Goal: Task Accomplishment & Management: Manage account settings

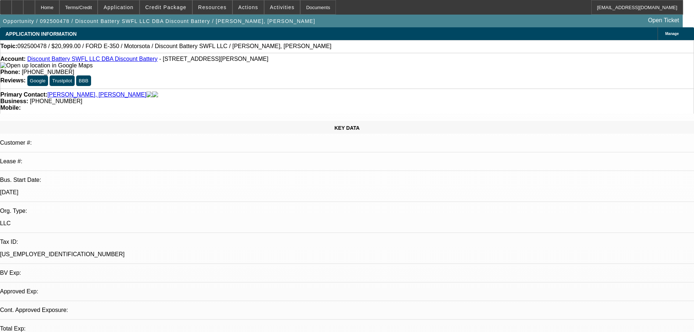
select select "0"
select select "1"
select select "2"
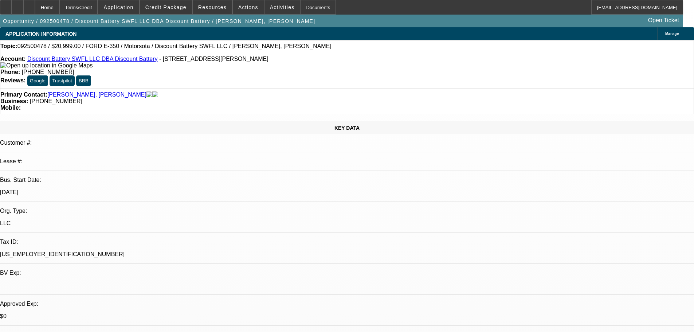
select select "6"
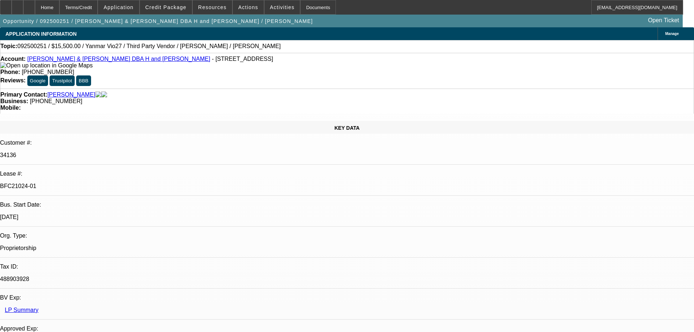
select select "0"
select select "6"
select select "0"
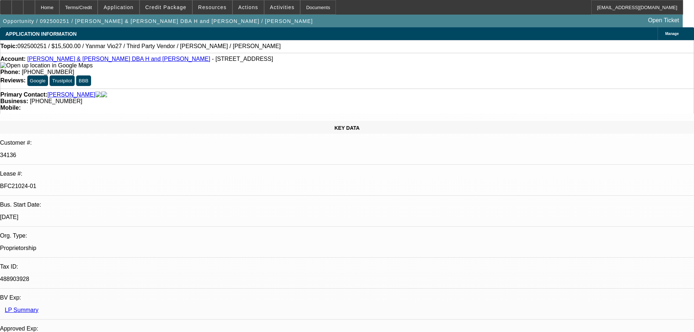
select select "0"
select select "6"
select select "0"
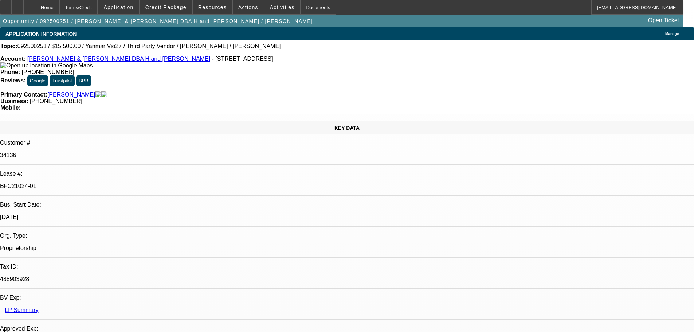
select select "0"
select select "6"
select select "0"
select select "0.1"
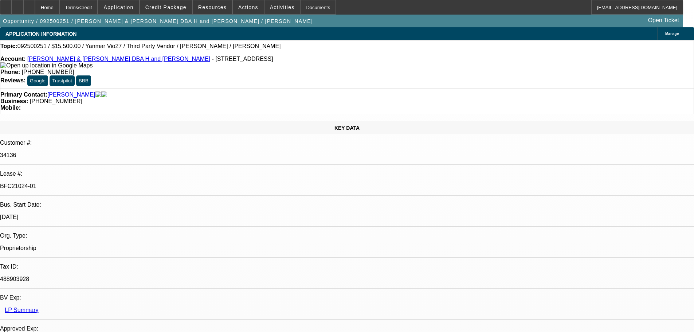
select select "4"
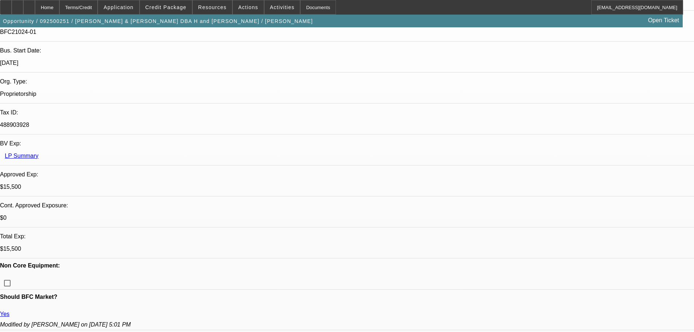
scroll to position [78, 0]
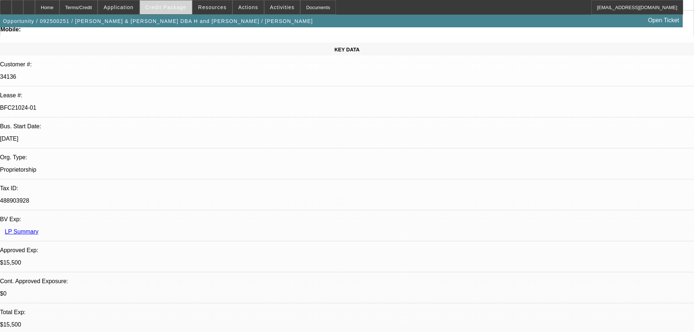
click at [168, 8] on span "Credit Package" at bounding box center [165, 7] width 41 height 6
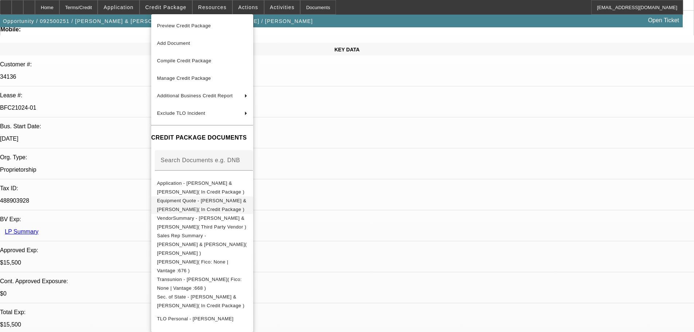
drag, startPoint x: 182, startPoint y: 203, endPoint x: 399, endPoint y: 146, distance: 224.1
click at [182, 203] on span "Equipment Quote - Gary & Annette Hansen( In Credit Package )" at bounding box center [201, 205] width 89 height 14
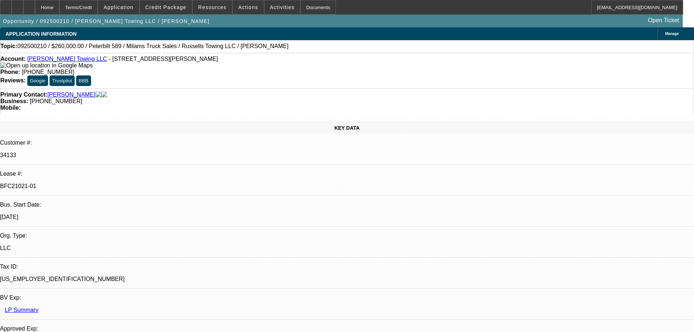
select select "0"
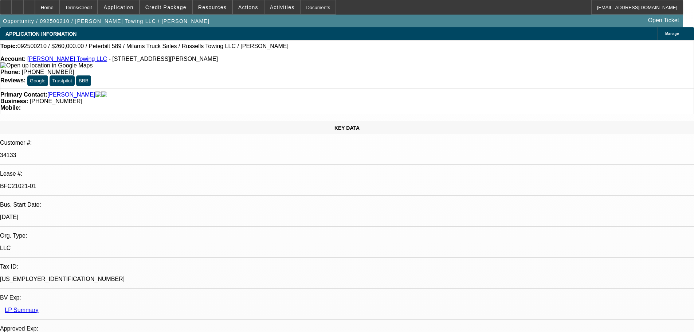
select select "0"
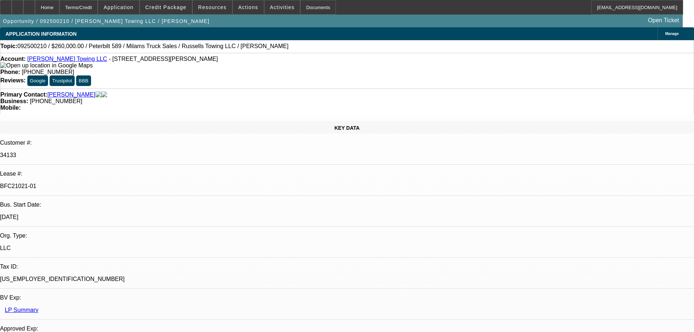
select select "0"
select select "3"
select select "6"
select select "3"
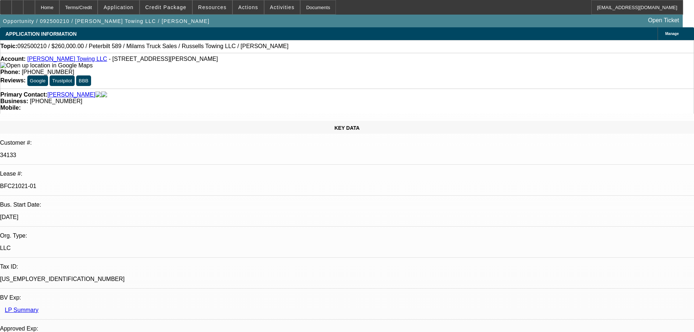
select select "6"
select select "3"
select select "6"
select select "3"
select select "6"
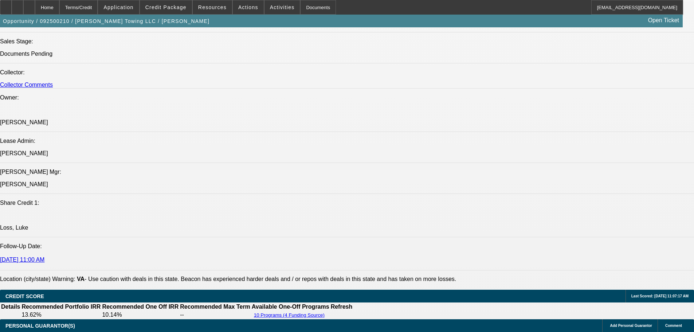
scroll to position [1093, 0]
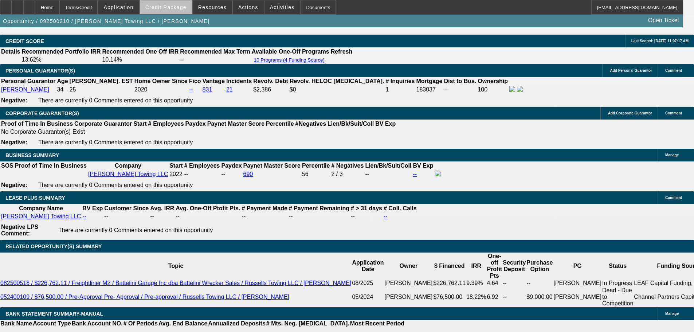
click at [177, 11] on span at bounding box center [166, 7] width 52 height 17
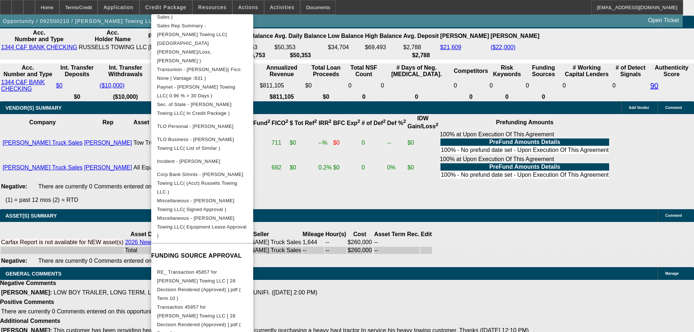
scroll to position [269, 0]
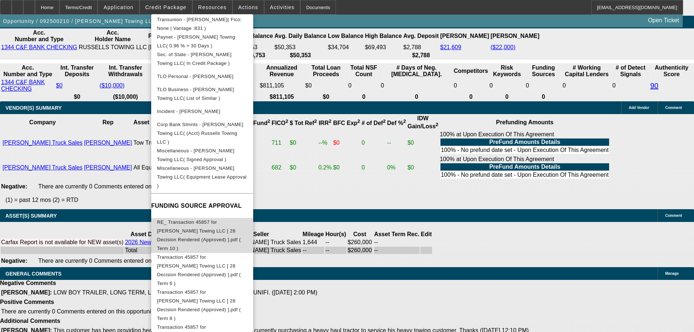
click at [222, 218] on span "RE_ Transaction 45857 for Russell's Towing LLC [ 28 Decision Rendered (Approved…" at bounding box center [202, 235] width 90 height 35
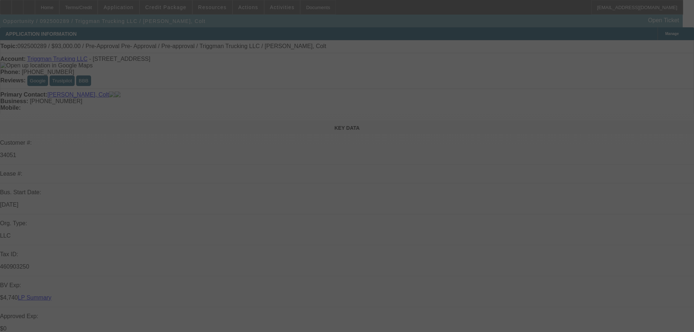
select select "0"
select select "2"
select select "0.1"
select select "4"
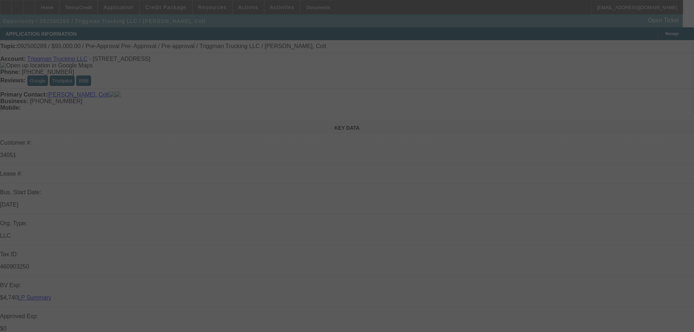
select select "0"
select select "2"
select select "0.1"
select select "4"
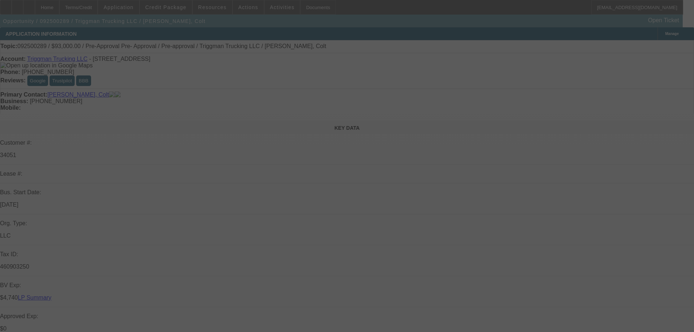
select select "0"
select select "2"
select select "0.1"
select select "4"
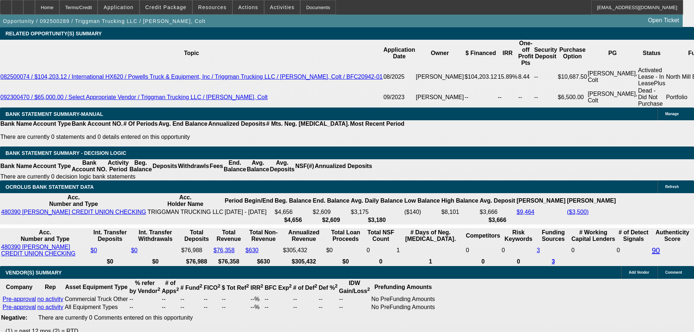
scroll to position [1394, 0]
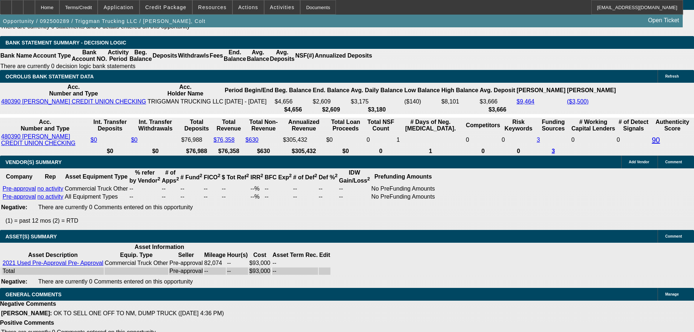
select select "3"
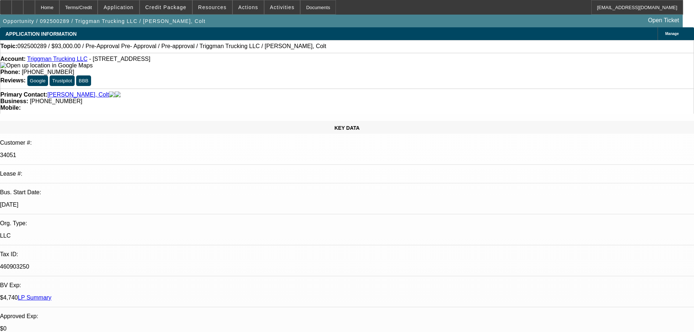
type input "12/24/2025"
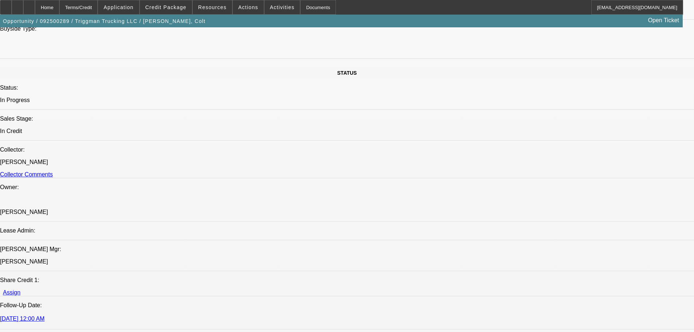
scroll to position [911, 0]
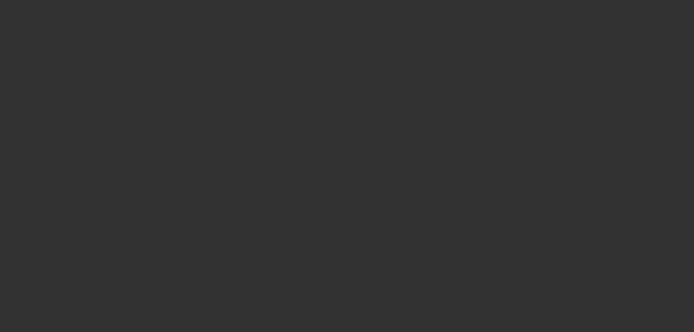
select select "0"
select select "2"
select select "0.1"
select select "4"
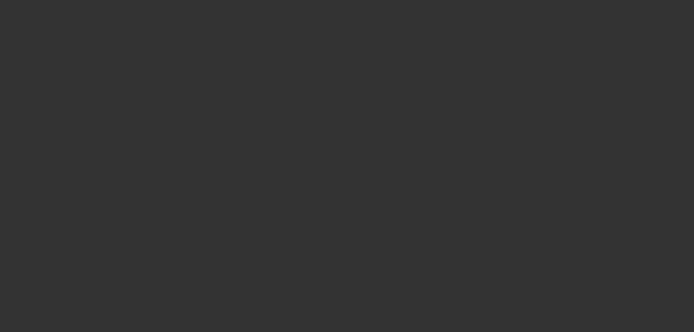
select select "0"
select select "2"
select select "0.1"
select select "4"
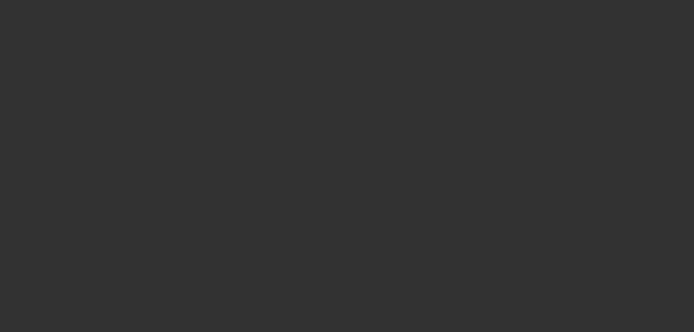
select select "0"
select select "2"
select select "0.1"
select select "4"
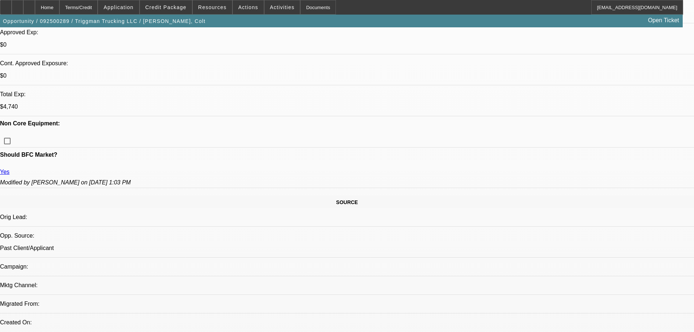
scroll to position [109, 0]
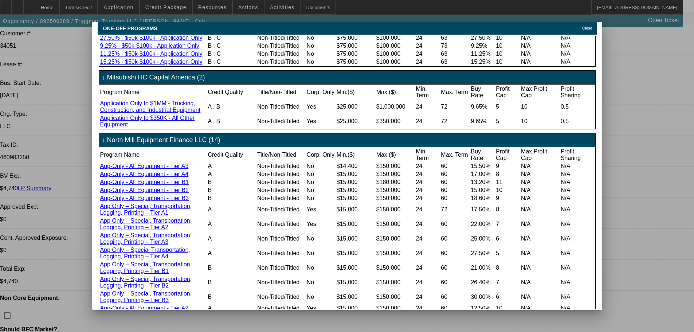
scroll to position [182, 0]
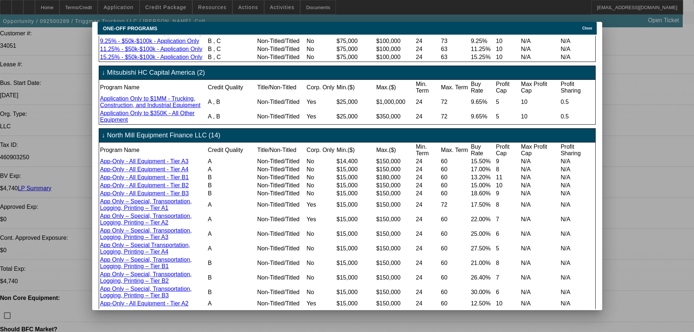
click at [590, 26] on span "Close" at bounding box center [587, 28] width 10 height 4
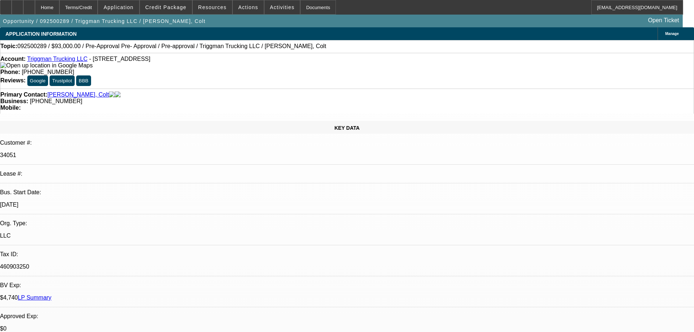
scroll to position [109, 0]
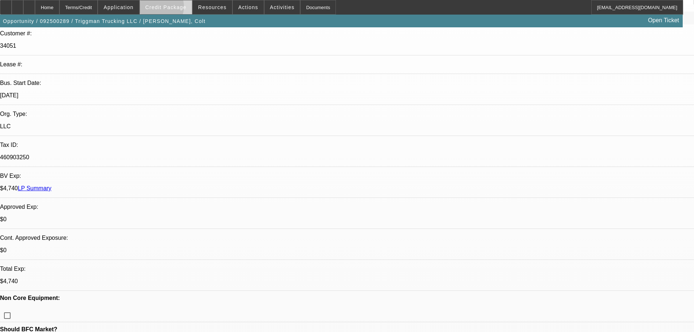
click at [170, 8] on span "Credit Package" at bounding box center [165, 7] width 41 height 6
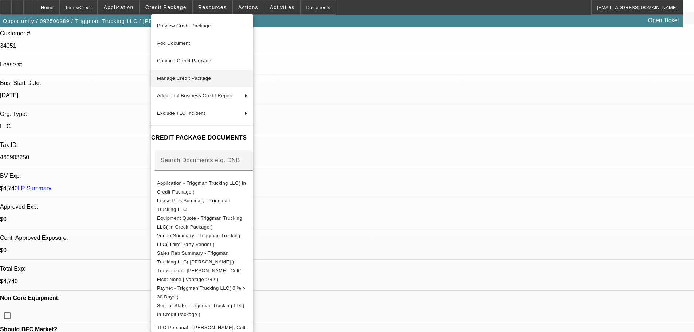
click at [175, 77] on span "Manage Credit Package" at bounding box center [184, 77] width 54 height 5
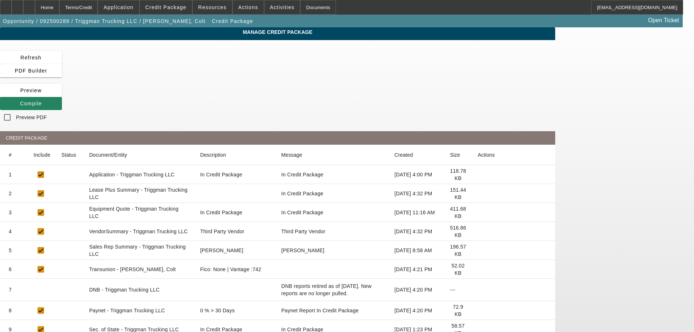
click at [478, 194] on icon at bounding box center [478, 194] width 0 height 0
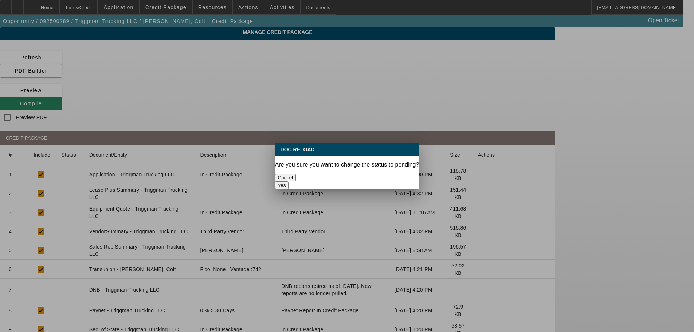
click at [289, 181] on button "Yes" at bounding box center [282, 185] width 14 height 8
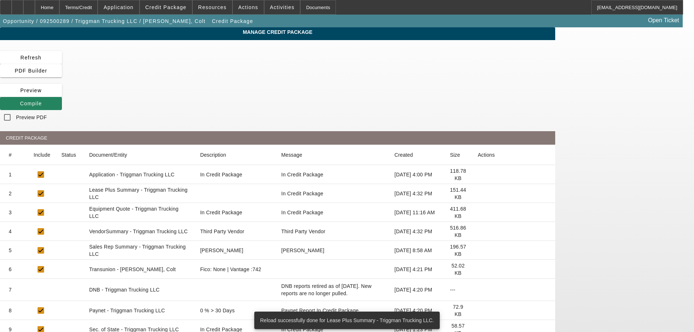
click at [478, 231] on icon at bounding box center [478, 231] width 0 height 0
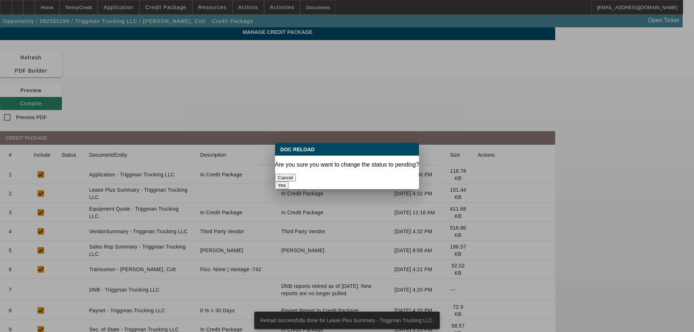
click at [289, 181] on button "Yes" at bounding box center [282, 185] width 14 height 8
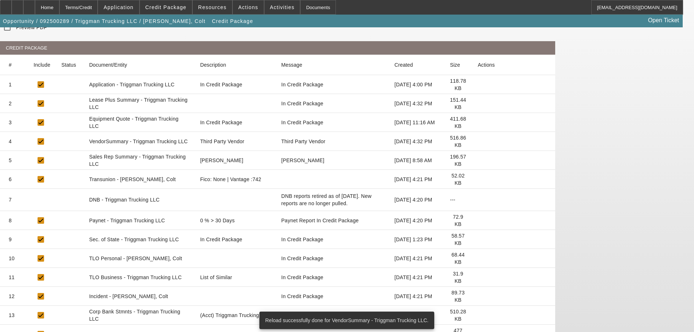
scroll to position [99, 0]
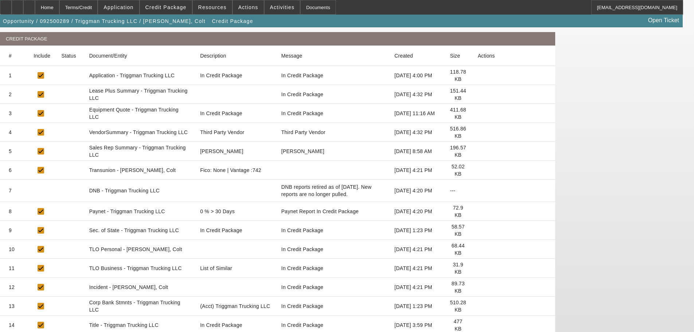
click at [478, 268] on icon at bounding box center [478, 268] width 0 height 0
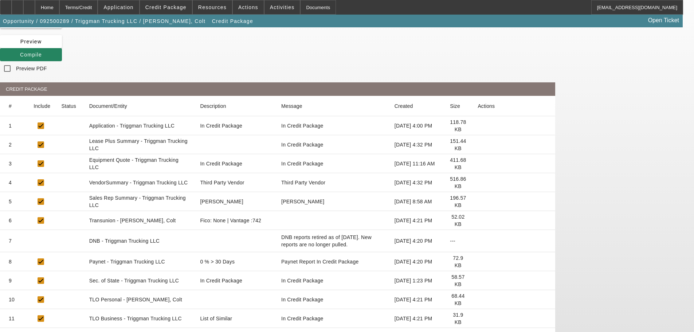
scroll to position [0, 0]
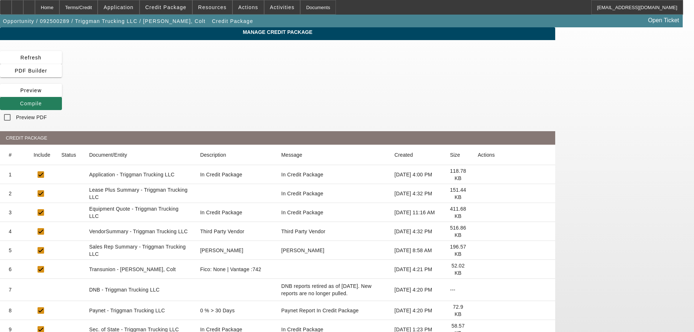
click at [42, 101] on span "Compile" at bounding box center [31, 104] width 22 height 6
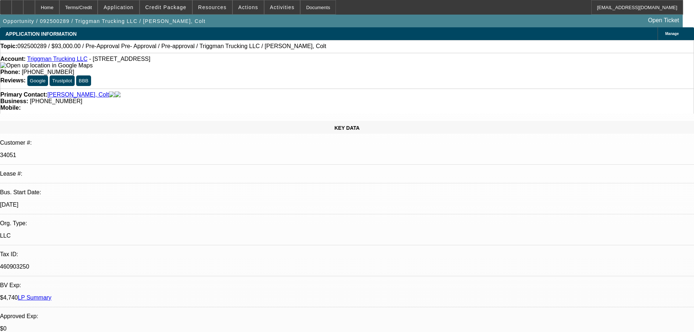
select select "0"
select select "2"
select select "0.1"
select select "4"
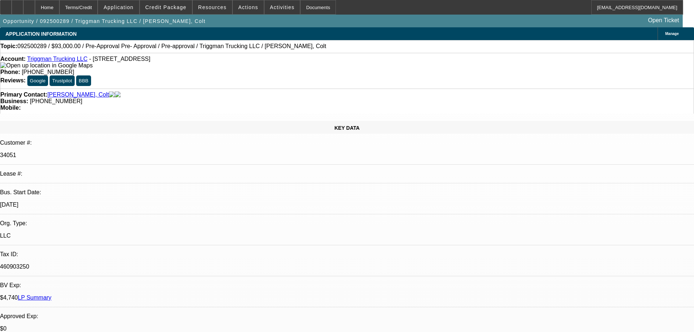
select select "0"
select select "2"
select select "0.1"
select select "4"
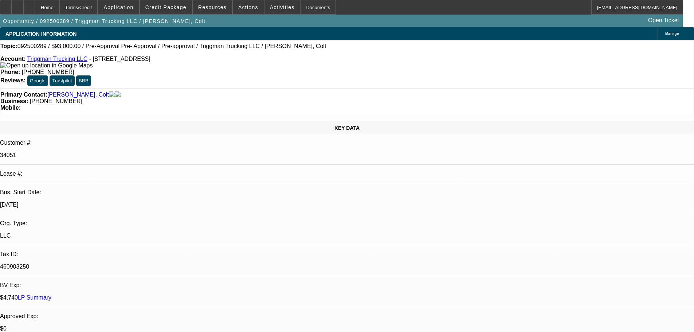
select select "0"
select select "2"
select select "0.1"
select select "4"
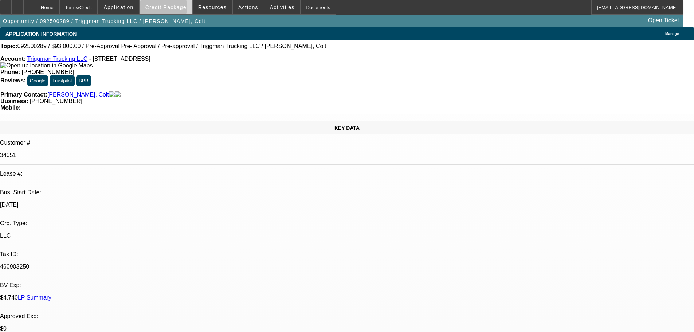
click at [175, 9] on span "Credit Package" at bounding box center [165, 7] width 41 height 6
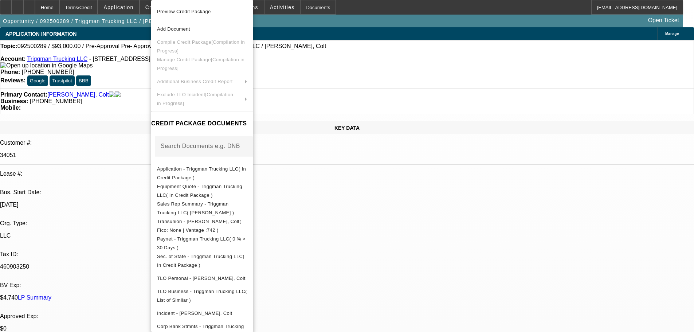
click at [131, 102] on div at bounding box center [347, 166] width 694 height 332
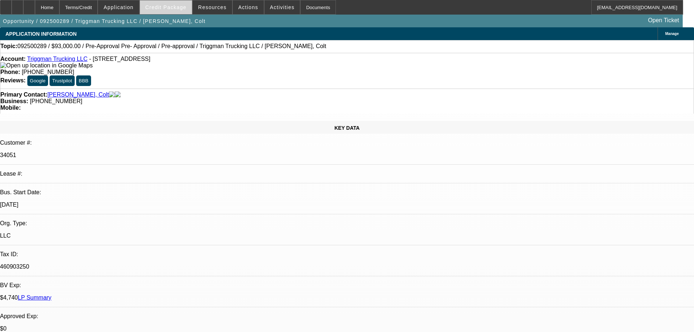
click at [180, 7] on span "Credit Package" at bounding box center [165, 7] width 41 height 6
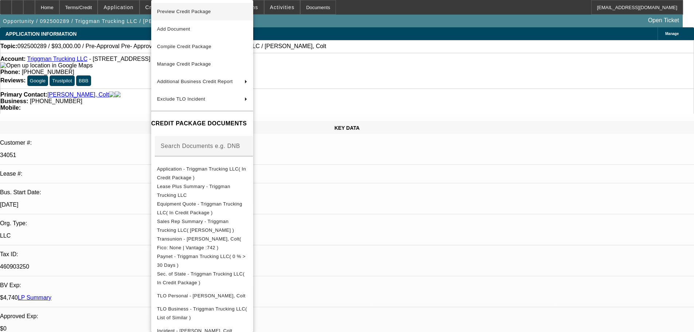
click at [188, 15] on span "Preview Credit Package" at bounding box center [202, 11] width 90 height 9
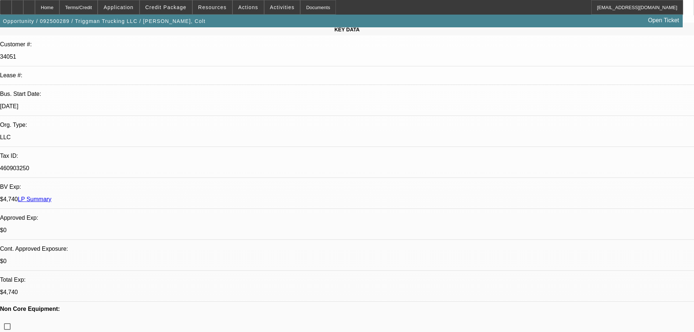
scroll to position [219, 0]
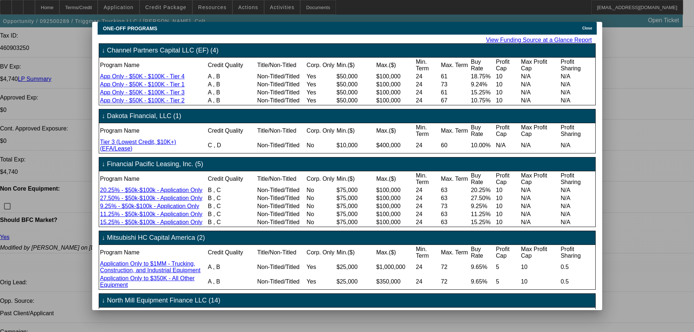
scroll to position [0, 0]
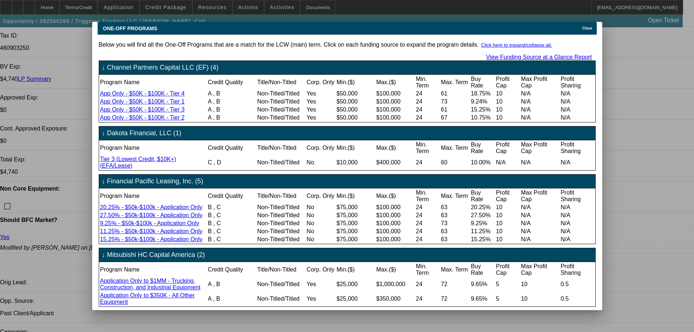
click at [544, 54] on link "View Funding Source at a Glance Report" at bounding box center [539, 57] width 106 height 6
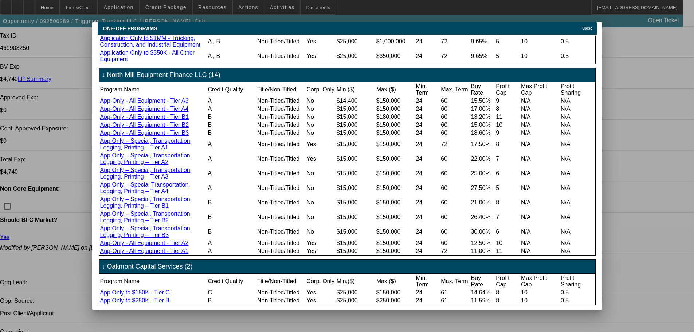
scroll to position [255, 0]
click at [589, 26] on span "Close" at bounding box center [587, 28] width 10 height 4
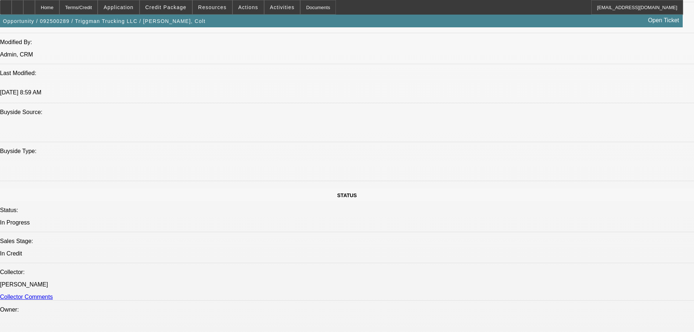
scroll to position [765, 0]
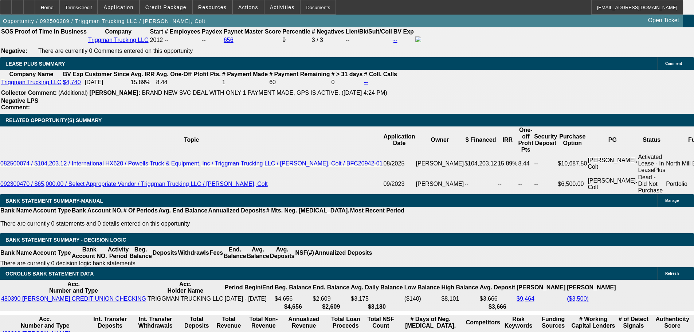
scroll to position [1130, 0]
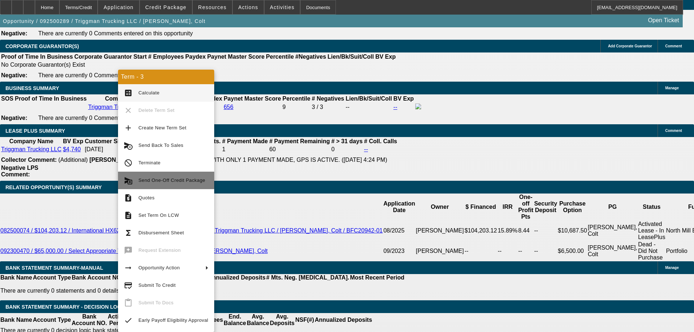
click at [158, 181] on span "Send One-Off Credit Package" at bounding box center [171, 179] width 67 height 5
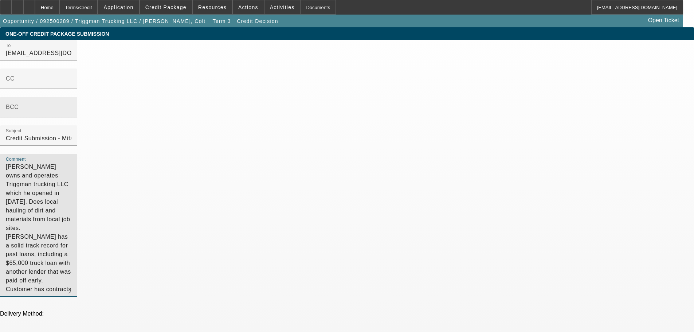
drag, startPoint x: 523, startPoint y: 112, endPoint x: 314, endPoint y: 109, distance: 208.8
click at [314, 109] on div "To [EMAIL_ADDRESS][DOMAIN_NAME];[EMAIL_ADDRESS][DOMAIN_NAME] CC BCC Subject Cre…" at bounding box center [347, 172] width 694 height 265
paste textarea "Sold by [PERSON_NAME] Equipment in [GEOGRAPHIC_DATA]"
click at [71, 163] on textarea "Colt Robinette owns and operates Triggman trucking LLC which he opened in 2012.…" at bounding box center [39, 228] width 66 height 131
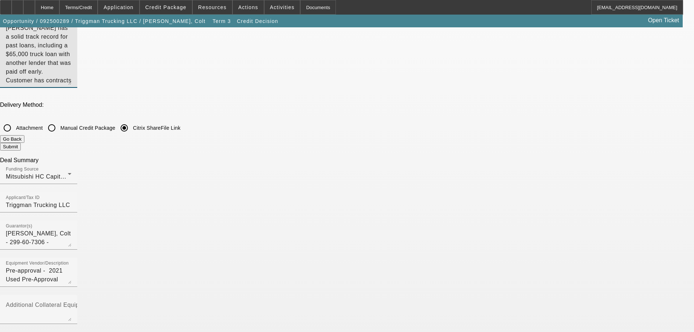
scroll to position [219, 0]
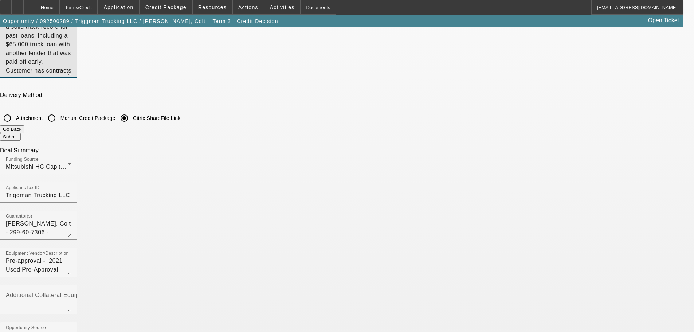
type textarea "Colt Robinette owns and operates Triggman trucking LLC which he opened in 2012.…"
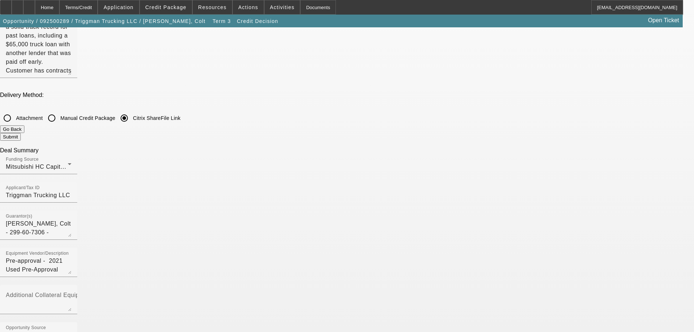
checkbox input "true"
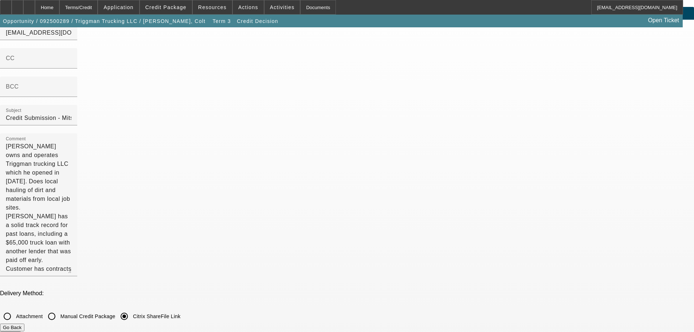
scroll to position [0, 0]
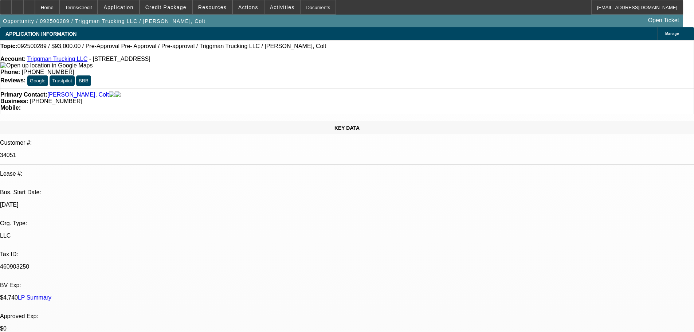
select select "0"
select select "2"
select select "0.1"
select select "4"
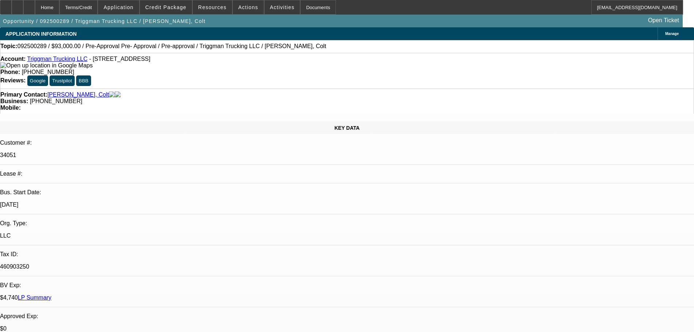
select select "0"
select select "2"
select select "0.1"
select select "4"
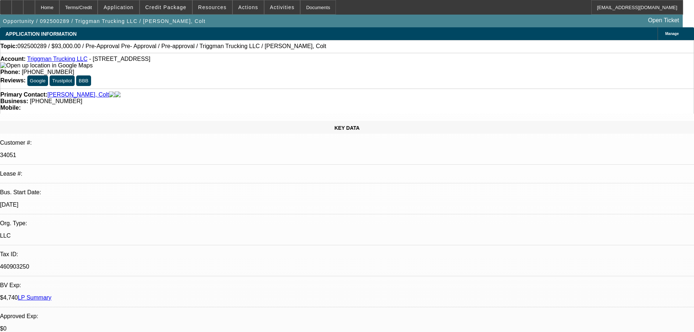
select select "0"
select select "2"
select select "0.1"
select select "4"
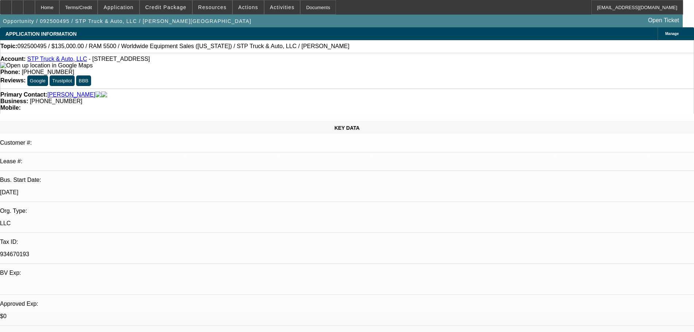
select select "0"
select select "2"
select select "0.1"
select select "4"
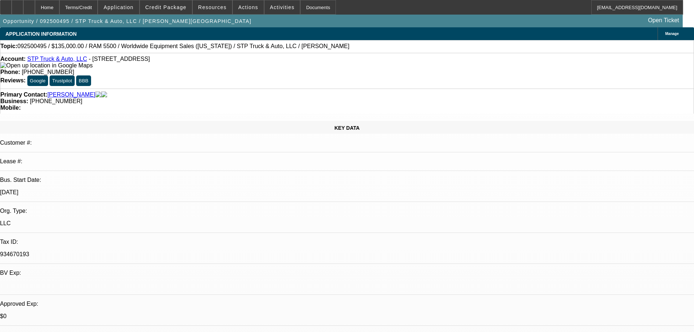
select select "0.2"
select select "2"
select select "0.1"
select select "4"
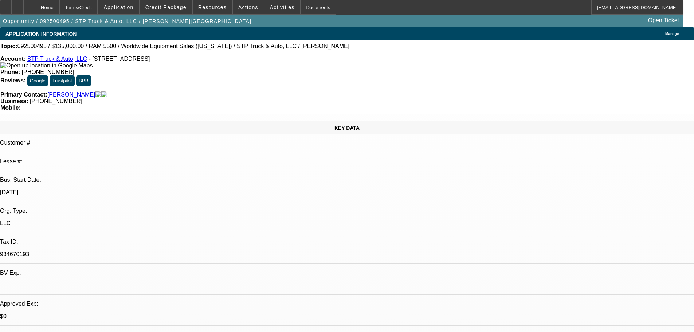
select select "0"
select select "2"
select select "0.1"
select select "4"
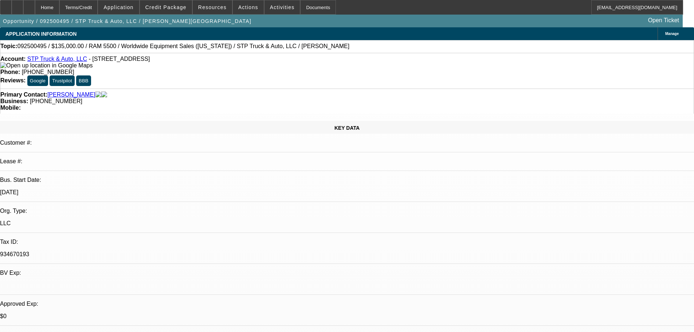
select select "0"
select select "2"
select select "0"
select select "6"
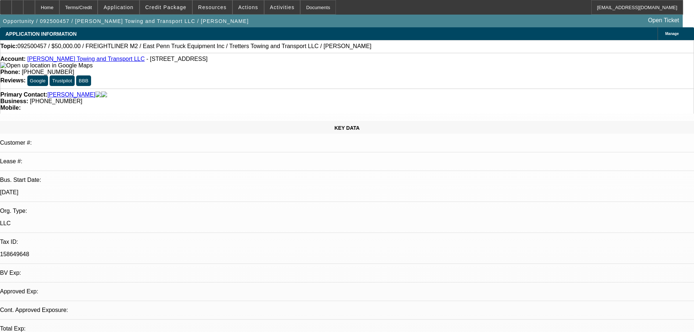
select select "0"
select select "2"
select select "0.1"
select select "4"
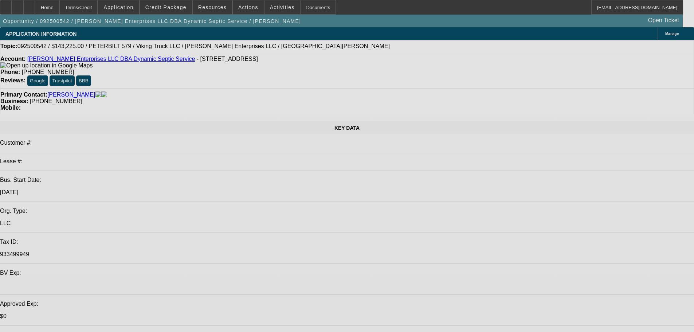
select select "0.15"
select select "2"
select select "0.1"
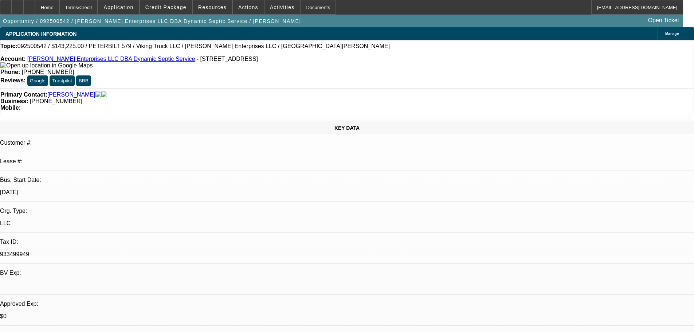
select select "4"
select select "0.15"
select select "2"
select select "0.1"
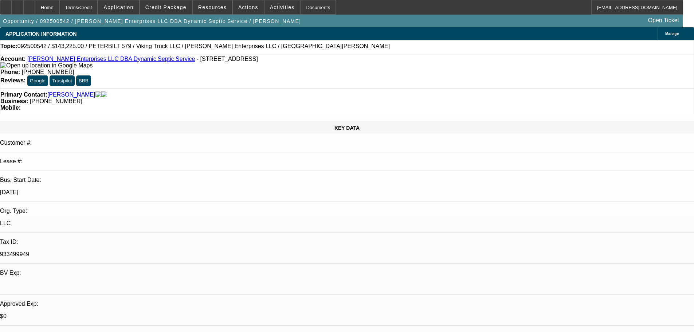
select select "4"
select select "0"
select select "2"
select select "0.1"
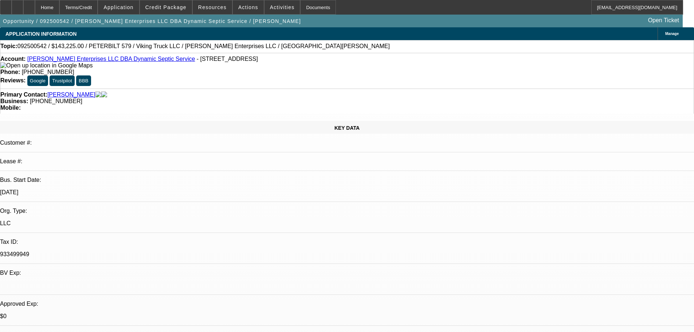
select select "4"
select select "0"
select select "2"
select select "0.1"
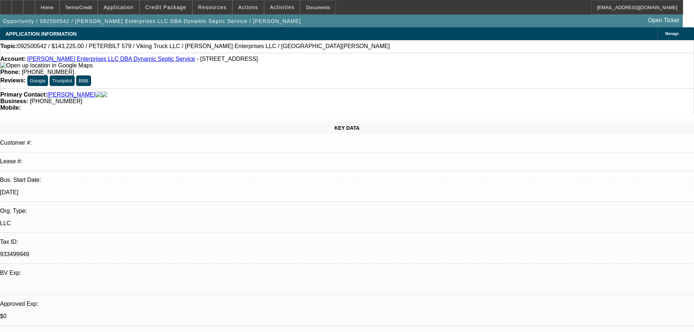
select select "4"
click at [183, 9] on span "Credit Package" at bounding box center [165, 7] width 41 height 6
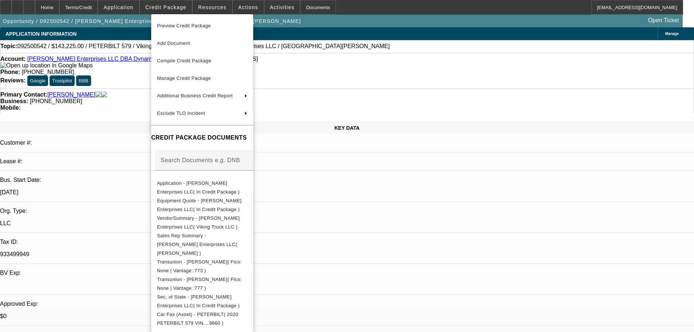
click at [125, 115] on div at bounding box center [347, 166] width 694 height 332
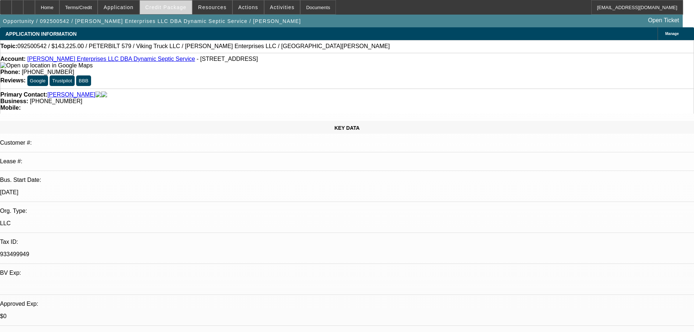
click at [170, 9] on span "Credit Package" at bounding box center [165, 7] width 41 height 6
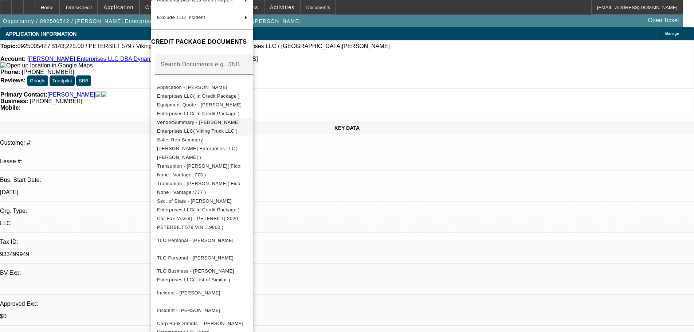
scroll to position [45, 0]
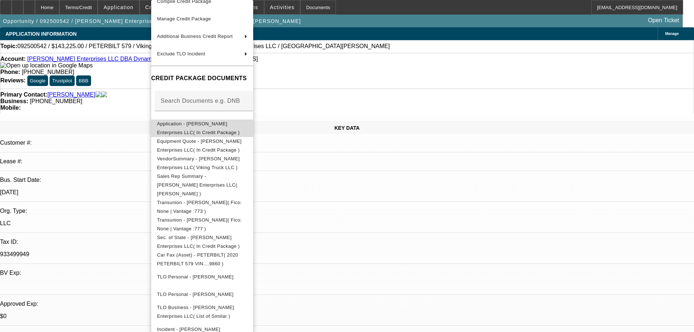
click at [211, 128] on span "Application - Tim Dominick Enterprises LLC( In Credit Package )" at bounding box center [198, 128] width 83 height 14
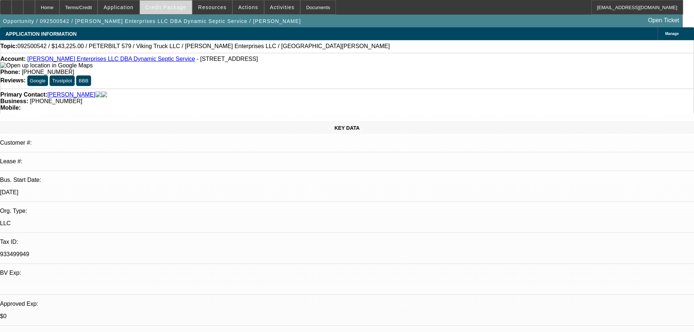
click at [172, 6] on span "Credit Package" at bounding box center [165, 7] width 41 height 6
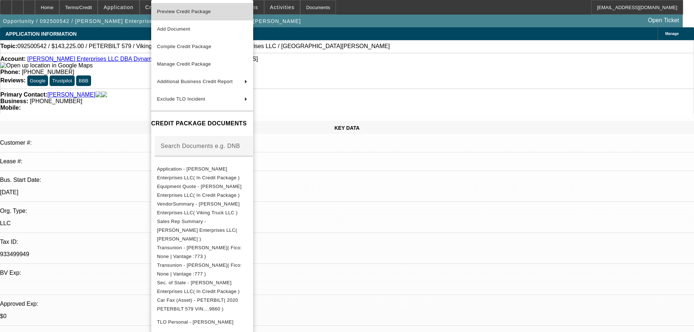
click at [217, 19] on button "Preview Credit Package" at bounding box center [202, 11] width 102 height 17
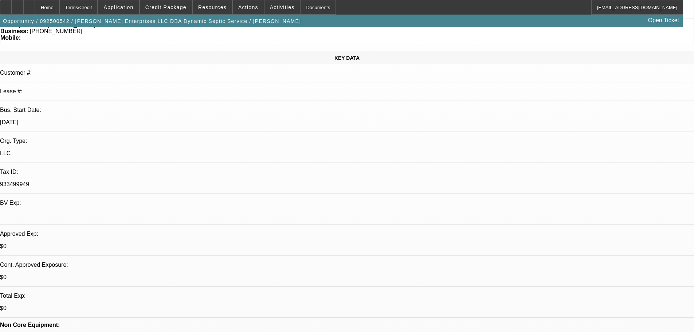
scroll to position [73, 0]
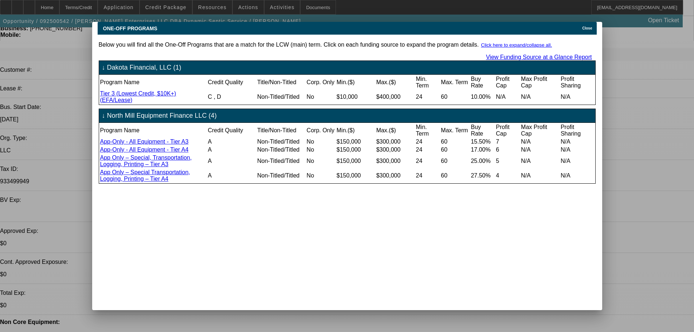
scroll to position [0, 0]
click at [591, 26] on span "Close" at bounding box center [587, 28] width 10 height 4
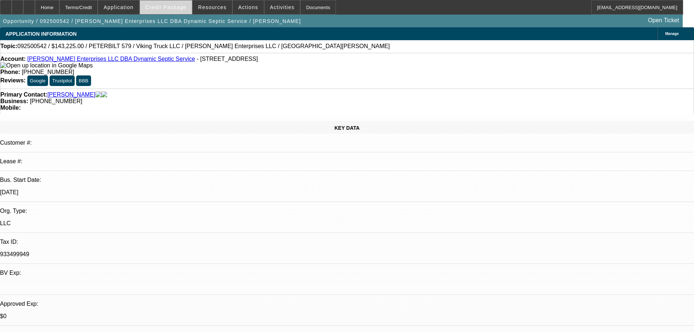
click at [165, 10] on span "Credit Package" at bounding box center [165, 7] width 41 height 6
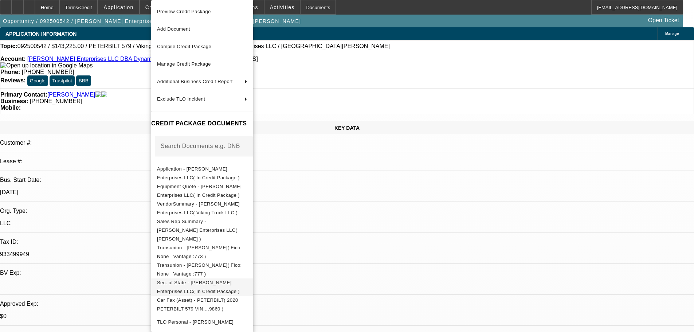
click at [199, 280] on span "Sec. of State - Tim Dominick Enterprises LLC( In Credit Package )" at bounding box center [198, 287] width 83 height 14
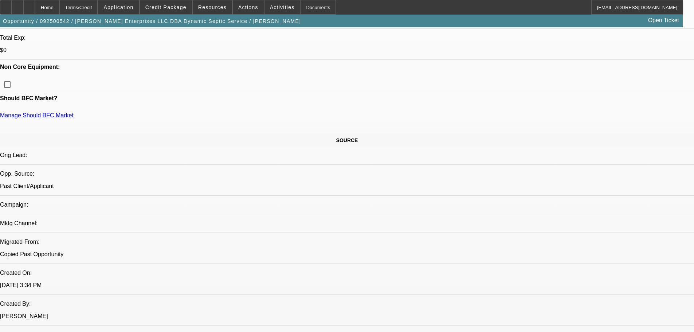
scroll to position [109, 0]
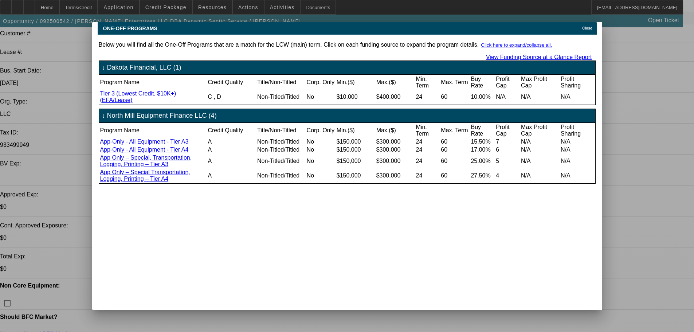
scroll to position [0, 0]
click at [552, 54] on link "View Funding Source at a Glance Report" at bounding box center [539, 57] width 106 height 6
click at [587, 26] on span "Close" at bounding box center [587, 28] width 10 height 4
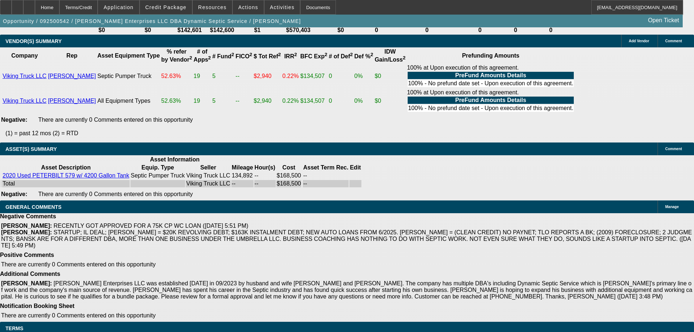
scroll to position [212, 0]
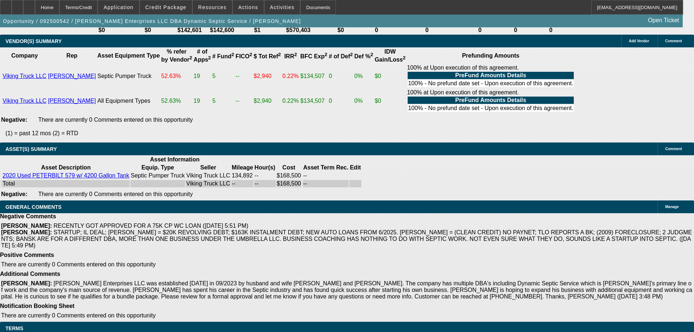
click at [168, 9] on span "Credit Package" at bounding box center [165, 7] width 41 height 6
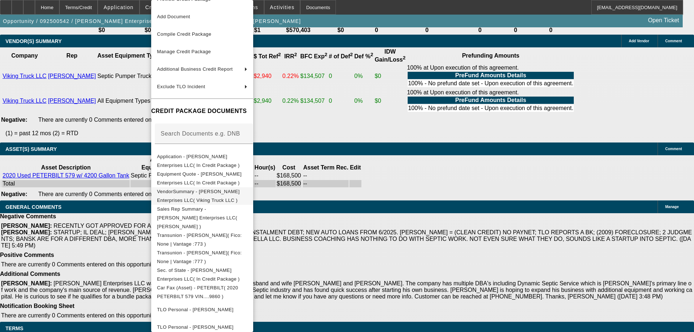
scroll to position [0, 0]
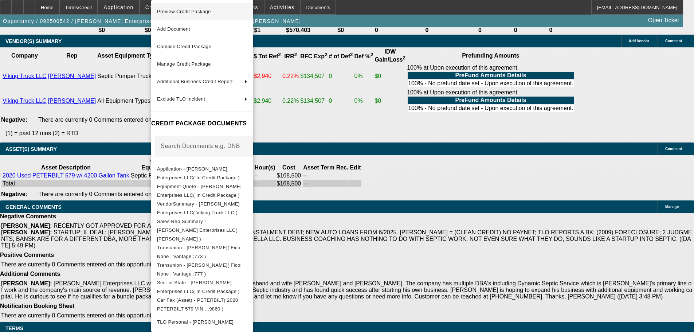
click at [188, 15] on span "Preview Credit Package" at bounding box center [202, 11] width 90 height 9
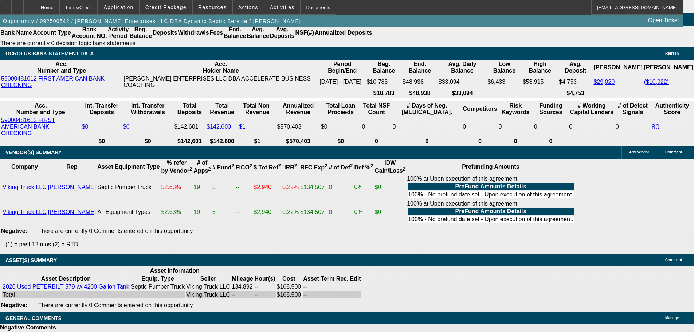
scroll to position [1217, 0]
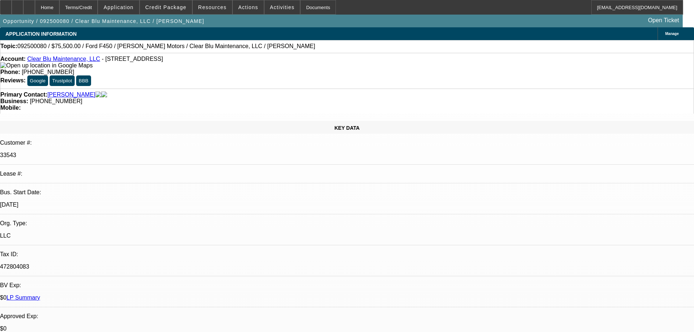
select select "0"
select select "6"
select select "0"
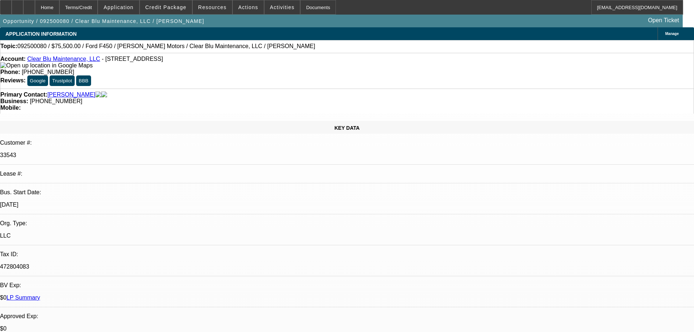
select select "0"
select select "6"
select select "0"
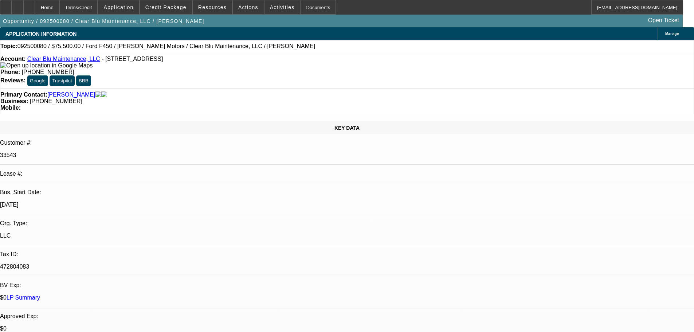
select select "0"
select select "6"
select select "0"
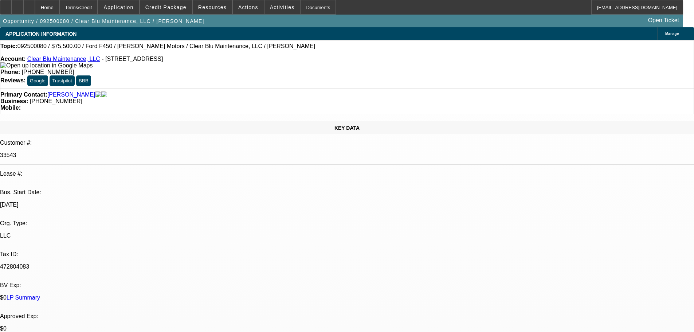
select select "6"
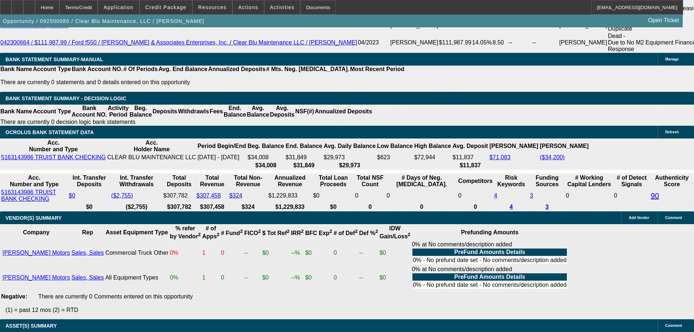
scroll to position [1528, 0]
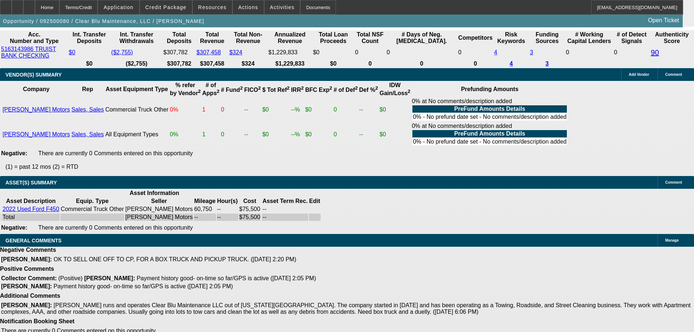
drag, startPoint x: 161, startPoint y: 222, endPoint x: 254, endPoint y: 229, distance: 93.6
copy span "PER FINWISE: "Paynet is showing the following open liens. We will need satisfac…"
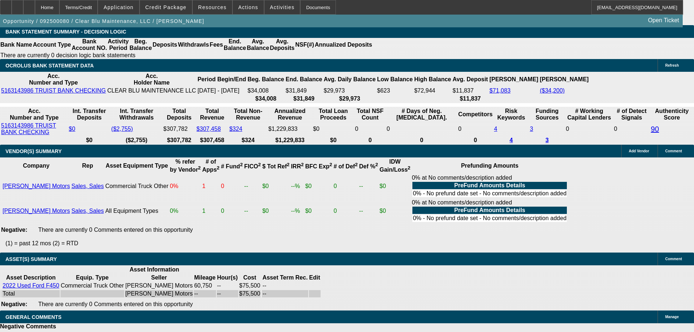
scroll to position [1455, 0]
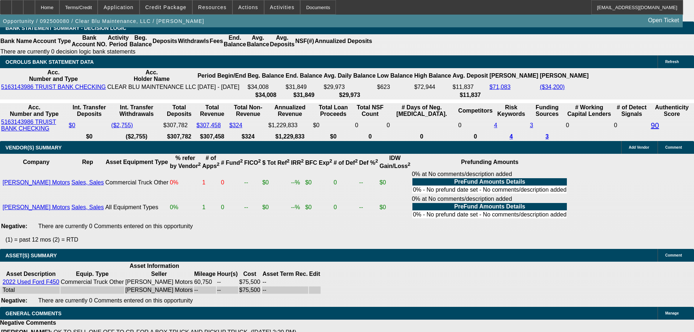
select select "4"
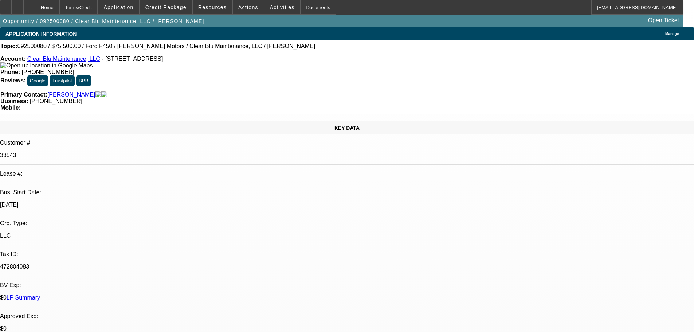
paste textarea "– this one is a decline unfortunately. It came back with a 666 PN."
drag, startPoint x: 542, startPoint y: 129, endPoint x: 563, endPoint y: 177, distance: 51.9
type textarea "DECLINED BY FINWISE: "This one is a decline unfortunately. It came back with a …"
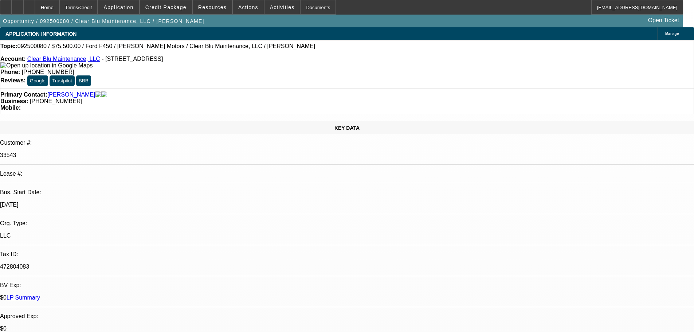
type input "09:32"
click at [519, 164] on span "23" at bounding box center [518, 162] width 13 height 13
type input "9/23/2025"
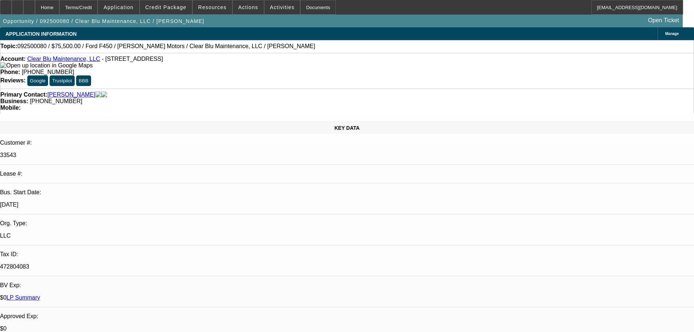
type input "09:28"
select select "0"
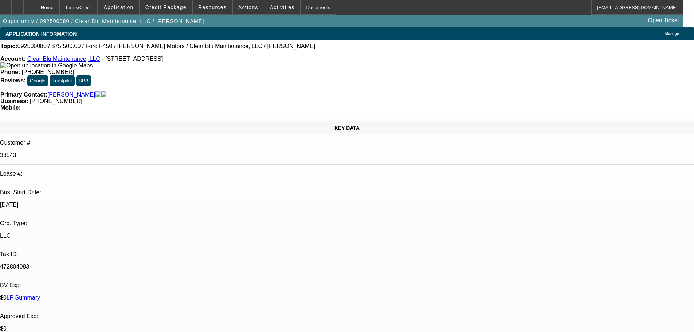
select select "0"
select select "6"
select select "0"
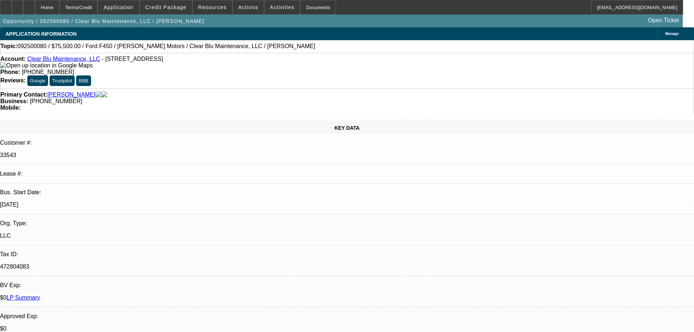
select select "0"
select select "6"
select select "0"
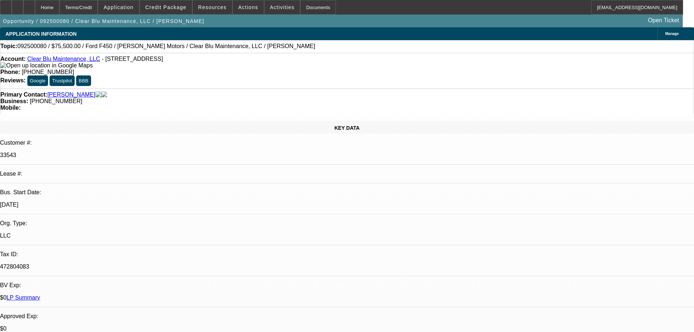
select select "6"
select select "0"
select select "6"
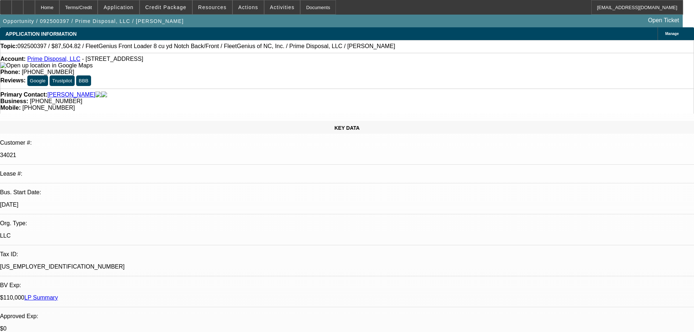
select select "0.2"
select select "0"
select select "6"
select select "0.2"
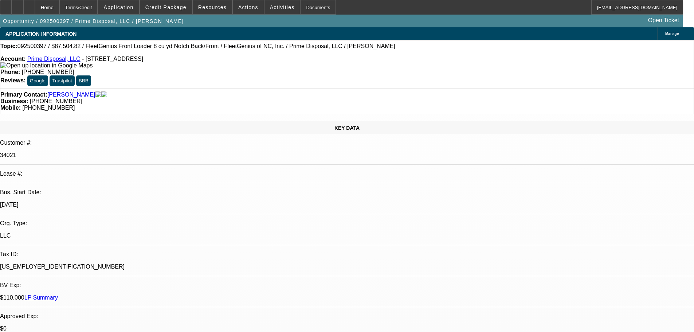
select select "0"
select select "6"
select select "0"
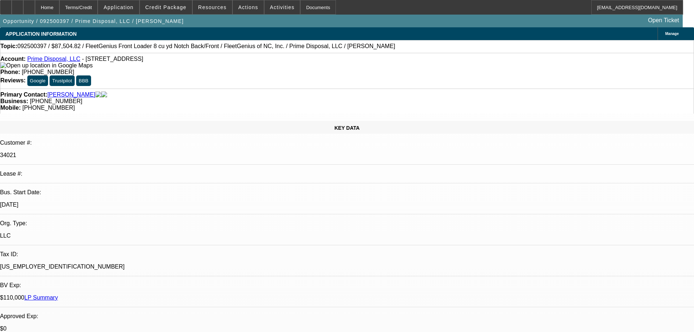
select select "0"
select select "6"
select select "0"
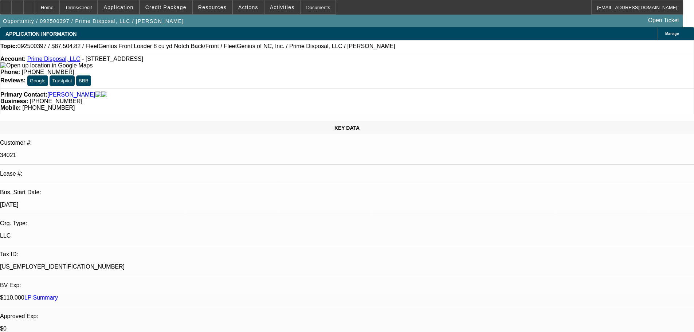
select select "6"
click at [548, 90] on span "Reply All" at bounding box center [547, 91] width 20 height 5
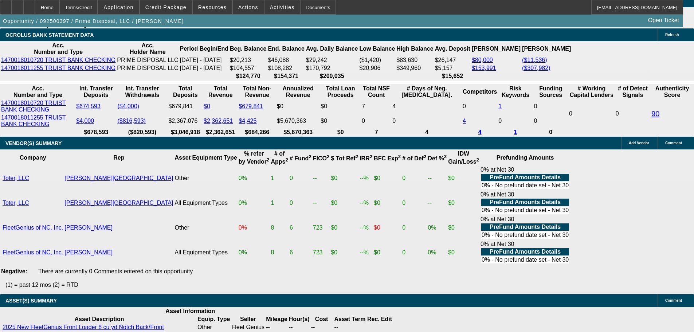
scroll to position [1607, 0]
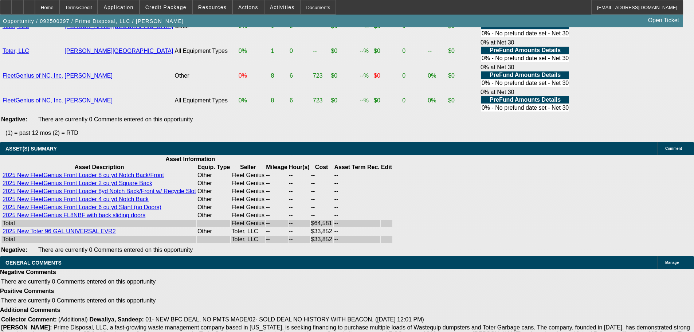
scroll to position [1613, 0]
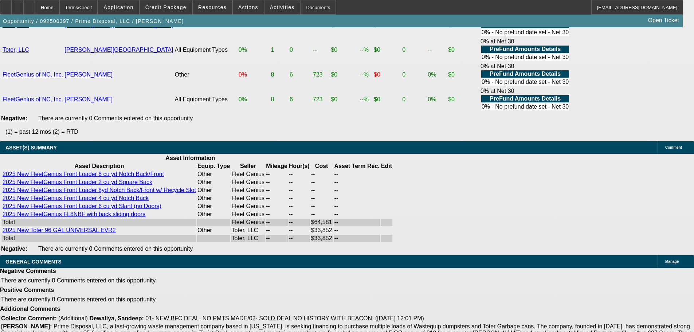
drag, startPoint x: 493, startPoint y: 308, endPoint x: 539, endPoint y: 326, distance: 49.5
copy span "A DELIVERY RECIEPT AND A NOTE FROM THE CUSTOMER IN WRITING THAT HE HAS RECEIVED…"
select select "3"
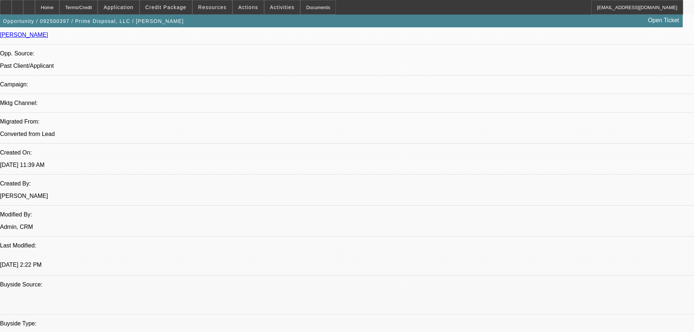
scroll to position [411, 0]
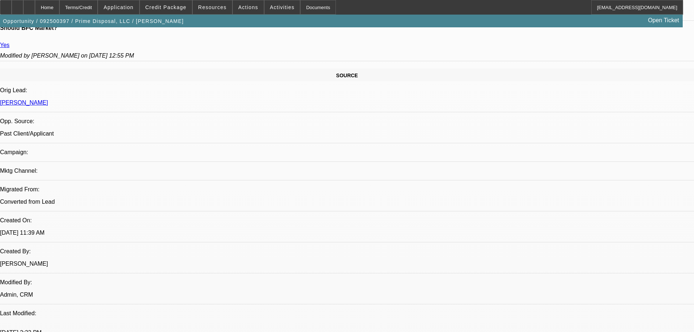
checkbox input "true"
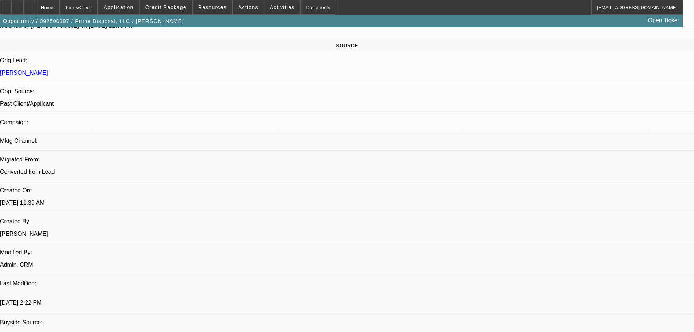
scroll to position [447, 0]
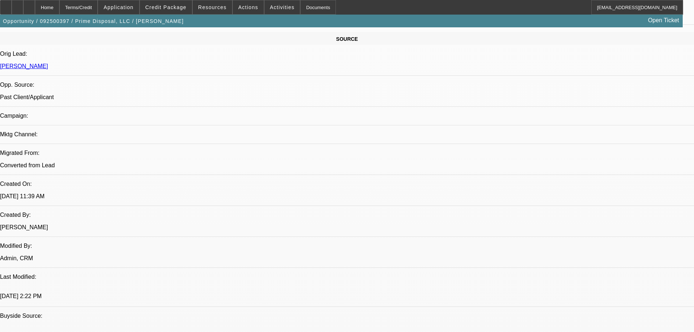
checkbox input "true"
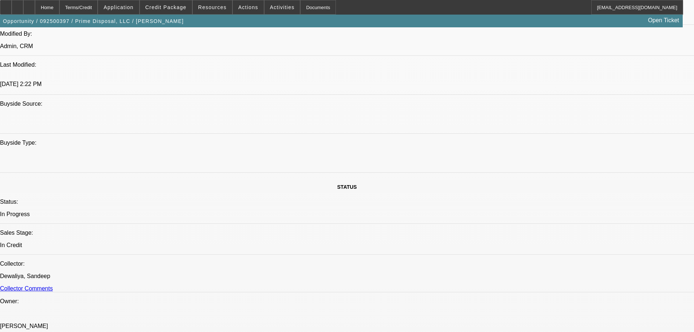
scroll to position [666, 0]
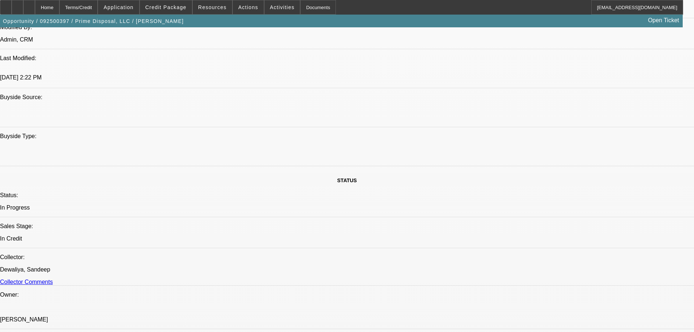
paste textarea "A DELIVERY RECIEPT AND A NOTE FROM THE CUSTOMER IN WRITING THAT HE HAS RECEIVED…"
drag, startPoint x: 598, startPoint y: 192, endPoint x: 381, endPoint y: 143, distance: 222.5
paste textarea "APPROVED BE LEAF: “In discussing with my team, as long as this is within 60 day…"
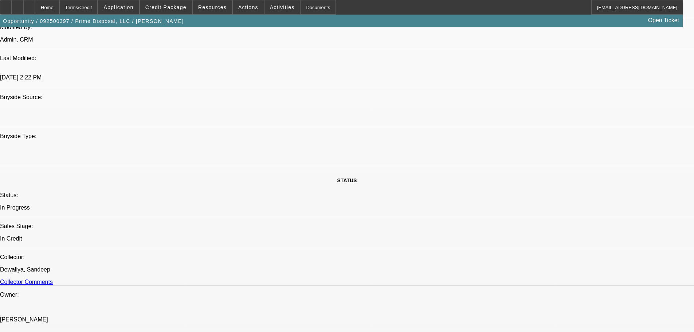
scroll to position [0, 0]
type textarea "APPROVED BE LEAF: “In discussing with my team, as long as this is within 60 day…"
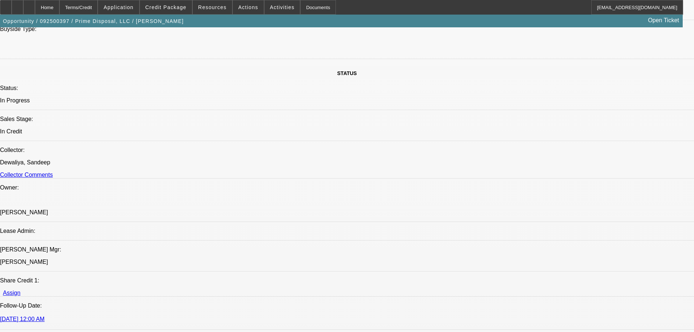
scroll to position [848, 0]
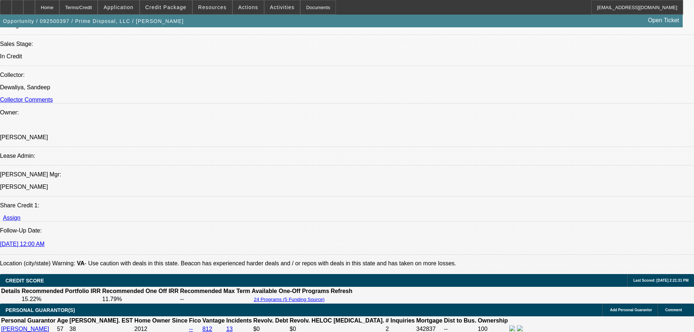
checkbox input "true"
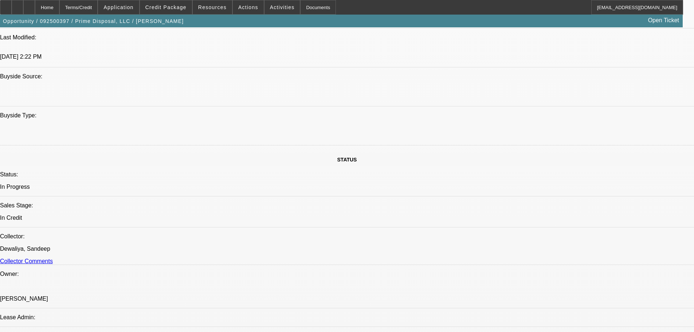
scroll to position [35, 0]
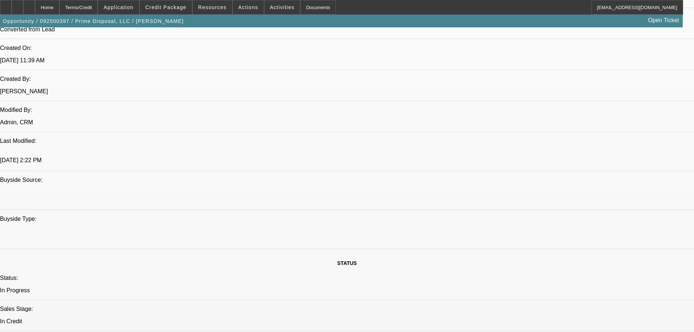
scroll to position [838, 0]
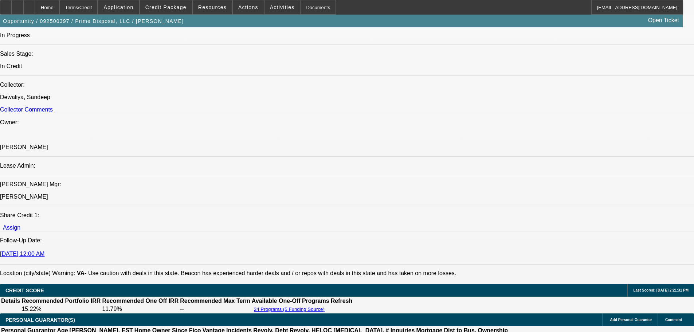
type textarea "APPROVED BE LEAF: “In discussing with my team, as long as this is within 60 day…"
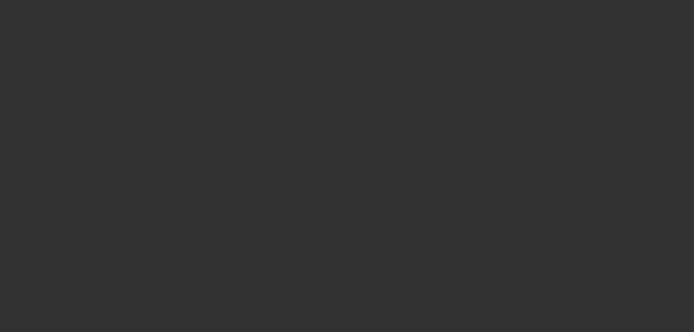
scroll to position [0, 0]
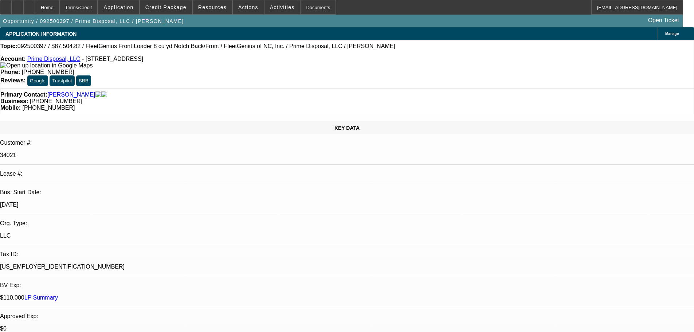
select select "0.2"
select select "0"
select select "6"
select select "0.2"
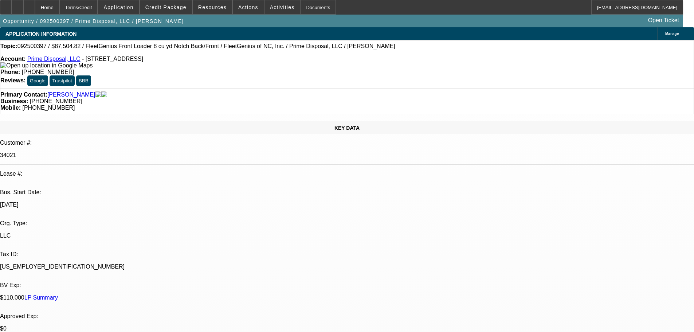
select select "0"
select select "6"
select select "0"
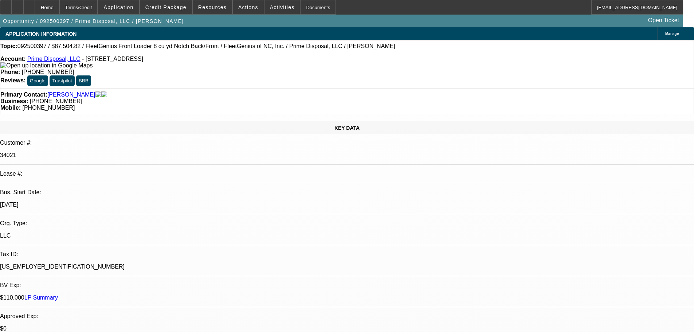
select select "0"
select select "6"
select select "0"
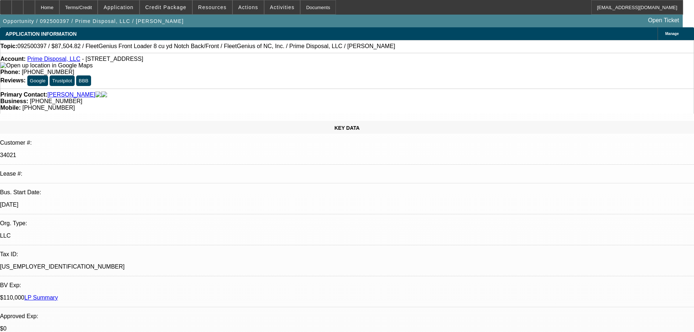
select select "6"
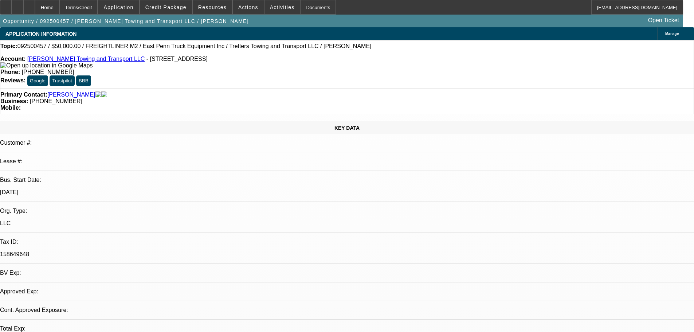
select select "0"
select select "2"
select select "0.1"
select select "4"
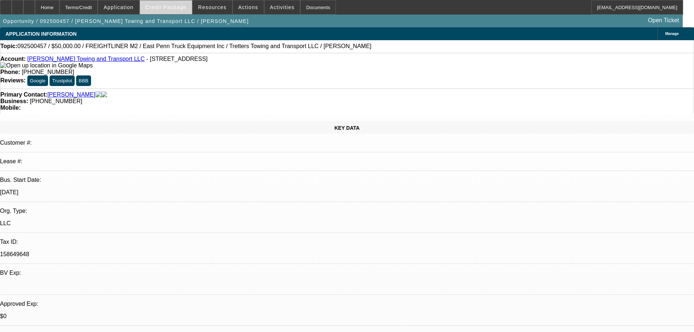
click at [165, 10] on span at bounding box center [166, 7] width 52 height 17
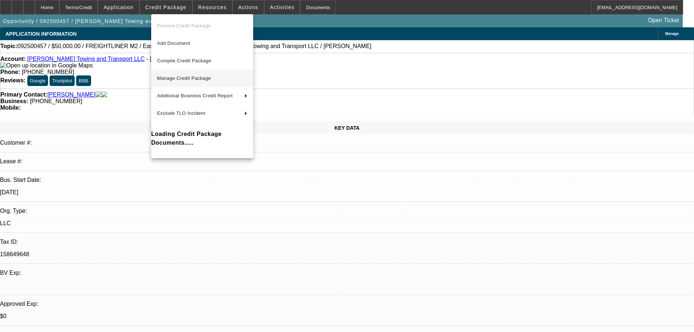
click at [190, 77] on span "Manage Credit Package" at bounding box center [184, 77] width 54 height 5
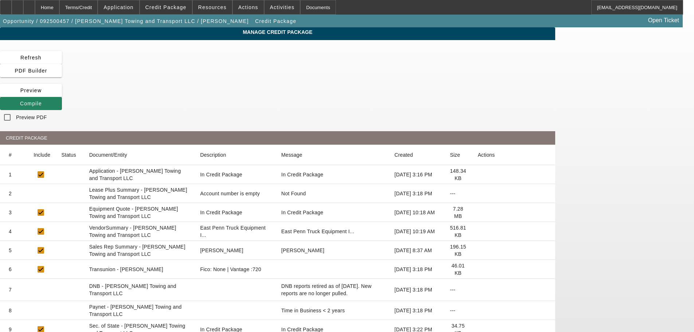
click at [478, 194] on icon at bounding box center [478, 194] width 0 height 0
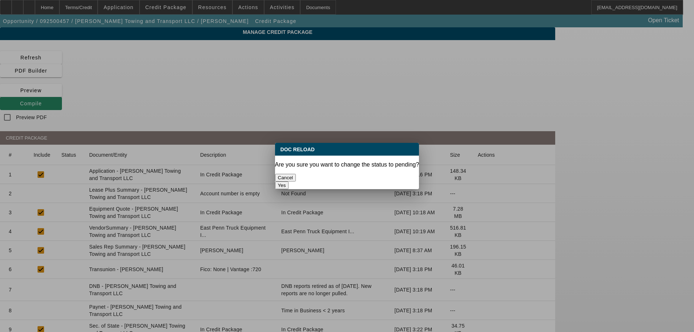
click at [289, 181] on button "Yes" at bounding box center [282, 185] width 14 height 8
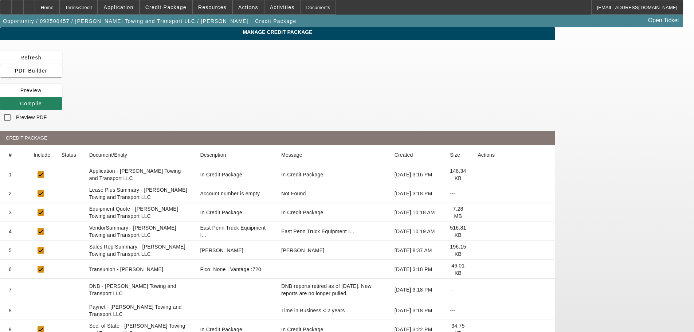
click at [478, 231] on icon at bounding box center [478, 231] width 0 height 0
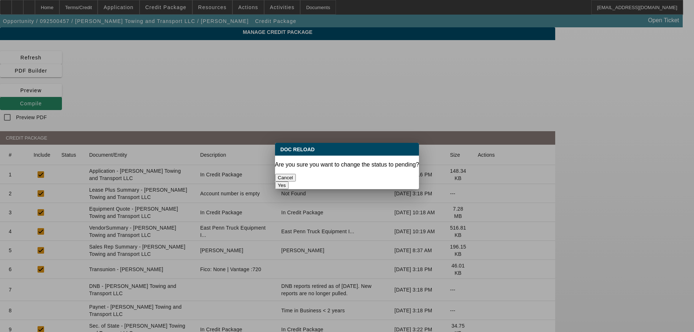
click at [289, 181] on button "Yes" at bounding box center [282, 185] width 14 height 8
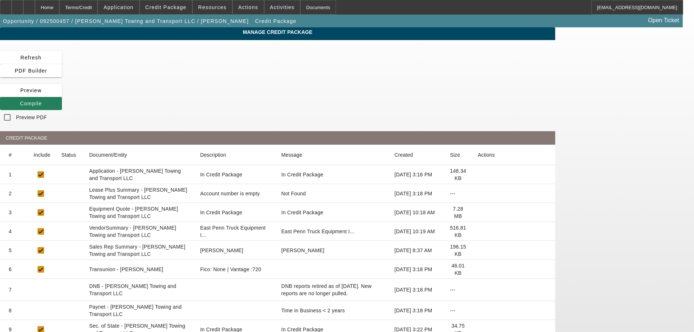
click at [42, 101] on span "Compile" at bounding box center [31, 104] width 22 height 6
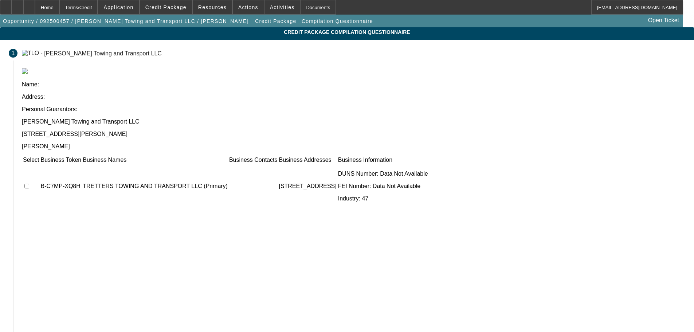
click at [29, 184] on input "checkbox" at bounding box center [26, 186] width 5 height 5
checkbox input "true"
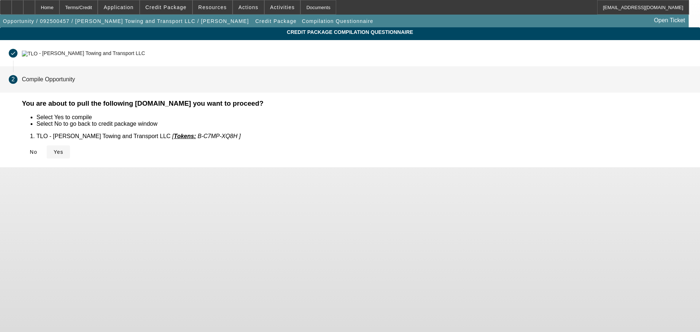
click at [63, 152] on span "Yes" at bounding box center [59, 152] width 10 height 6
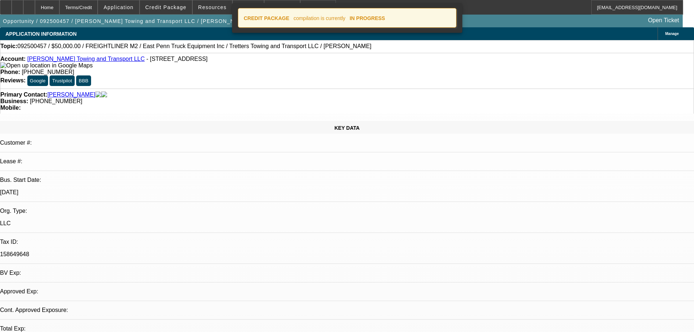
select select "0"
select select "2"
select select "0.1"
select select "4"
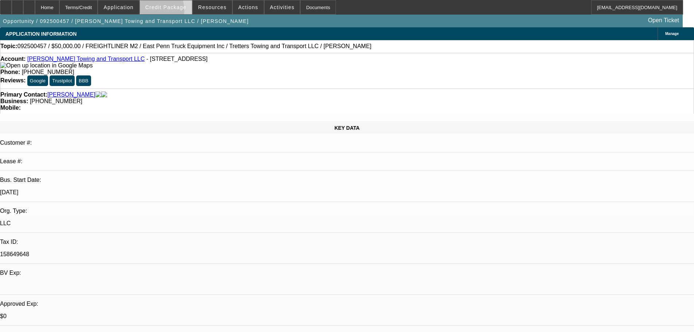
click at [162, 12] on span at bounding box center [166, 7] width 52 height 17
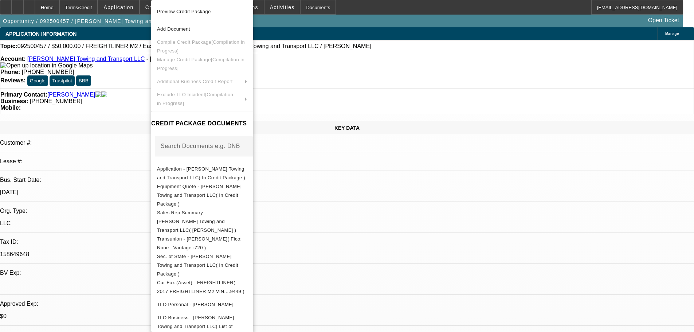
click at [123, 118] on div at bounding box center [347, 166] width 694 height 332
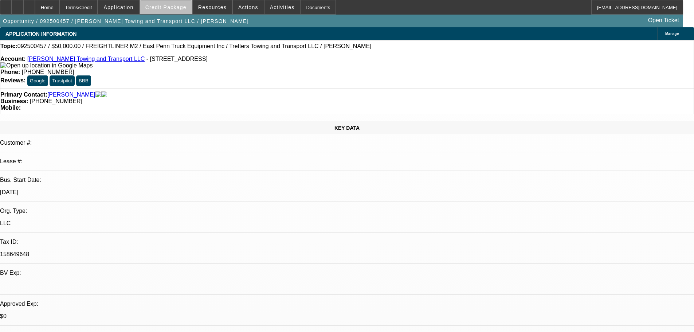
click at [181, 8] on span "Credit Package" at bounding box center [165, 7] width 41 height 6
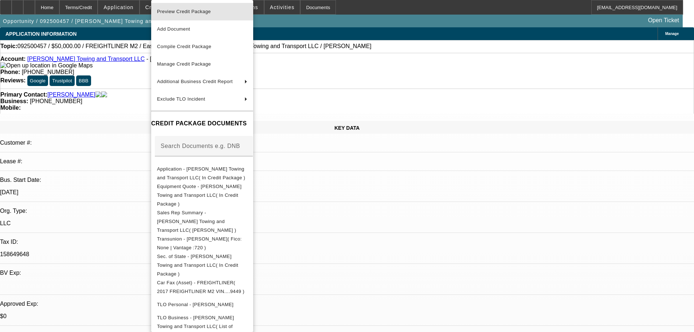
drag, startPoint x: 181, startPoint y: 9, endPoint x: 183, endPoint y: 23, distance: 13.7
click at [180, 9] on span "Preview Credit Package" at bounding box center [184, 11] width 54 height 5
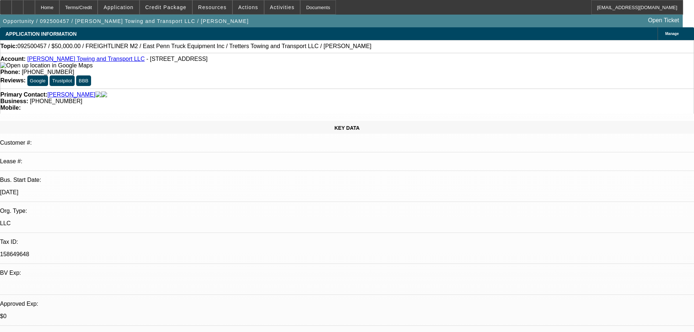
click at [48, 61] on link "Tretter's Towing and Transport LLC" at bounding box center [86, 59] width 118 height 6
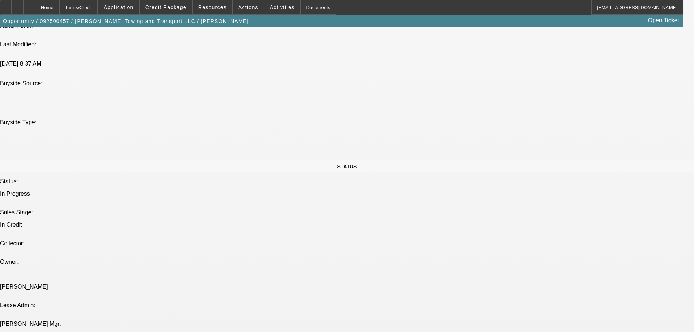
scroll to position [510, 0]
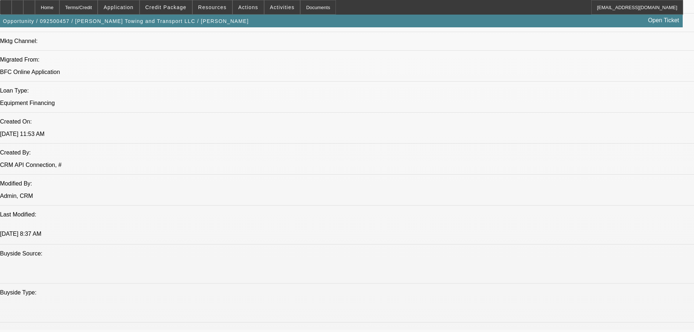
paste textarea "NO PICTURE OF ODOMETER; MATTHEW = YOUNGER PG; NON HOMEOWNER; LIGHT CREDIT PROFI…"
type textarea "NO PICTURE OF ODOMETER; MATTHEW = YOUNGER PG; NON HOMEOWNER; LIGHT CREDIT PROFI…"
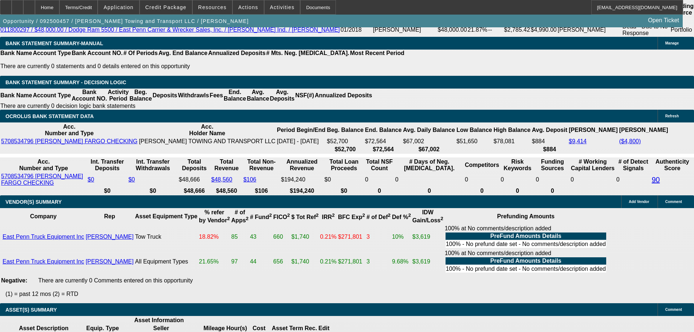
scroll to position [1293, 0]
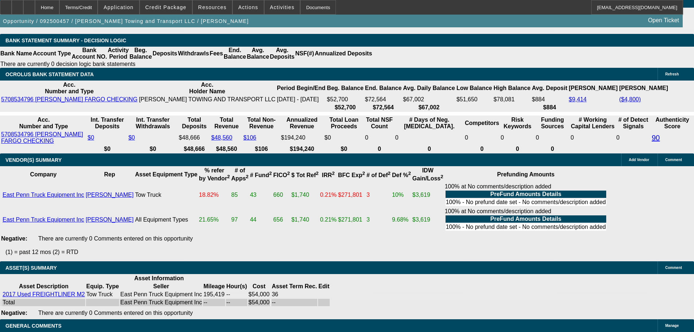
select select "5"
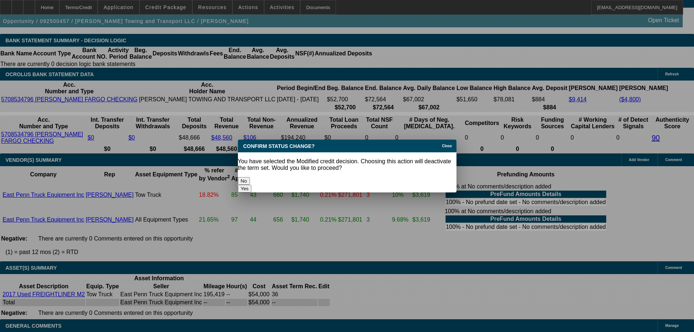
click at [252, 185] on button "Yes" at bounding box center [245, 189] width 14 height 8
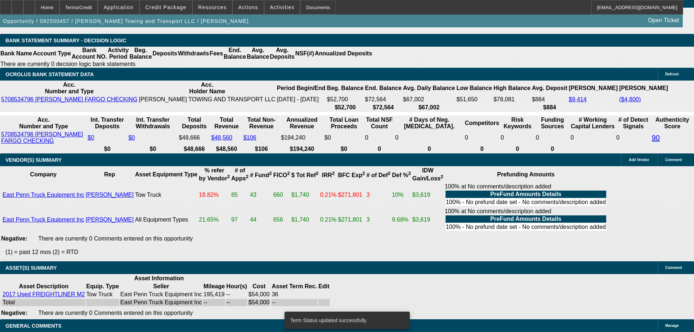
scroll to position [1286, 0]
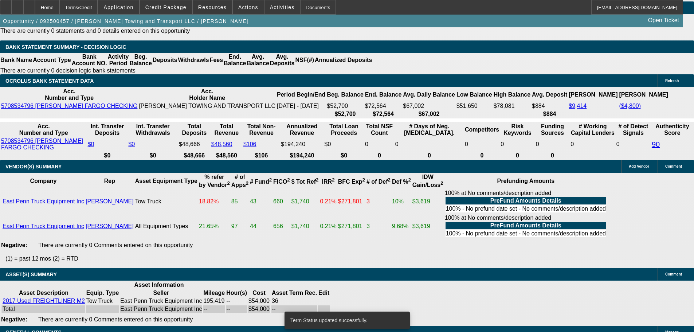
select select "0"
select select "2"
select select "0.1"
select select "4"
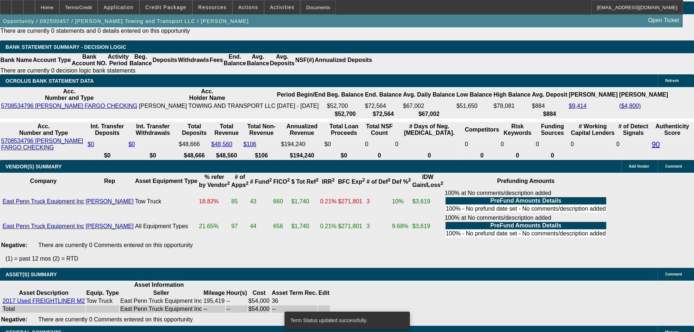
select select "0"
select select "2"
select select "0.1"
select select "4"
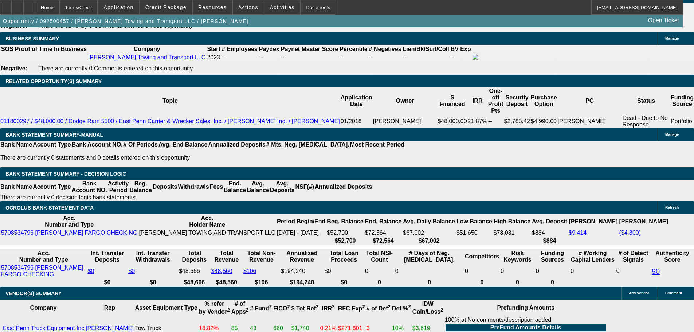
scroll to position [1038, 0]
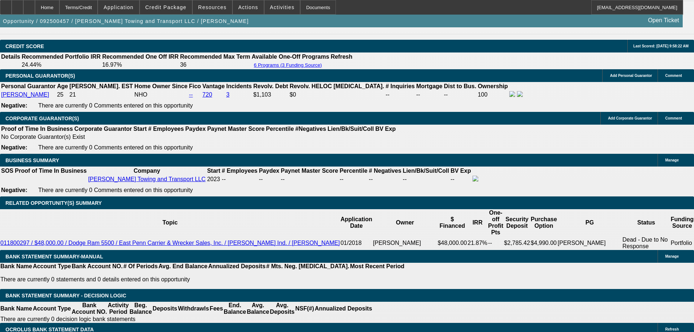
select select "0.1"
type input "$5,400.00"
type input "UNKNOWN"
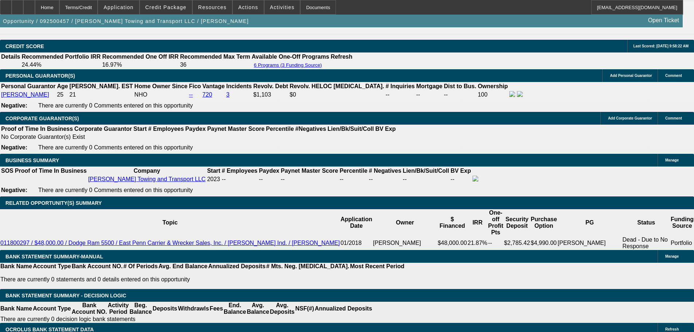
type input "$1,732.72"
type input "$3,465.44"
drag, startPoint x: 128, startPoint y: 173, endPoint x: 203, endPoint y: 177, distance: 75.2
type input "$6,500.00"
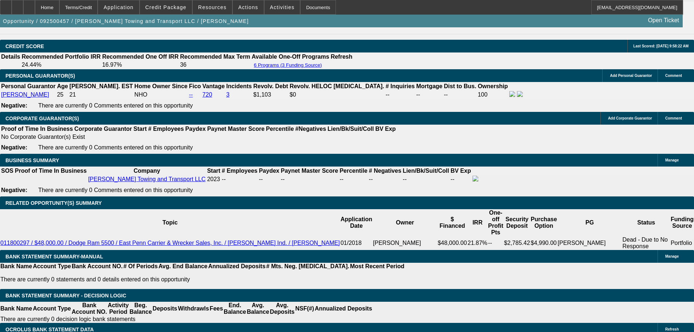
scroll to position [0, 0]
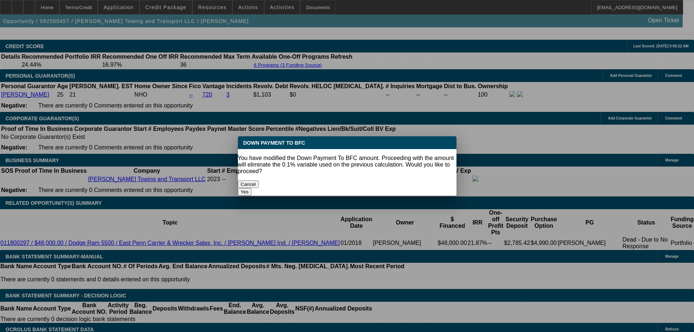
click at [252, 188] on button "Yes" at bounding box center [245, 192] width 14 height 8
select select "0"
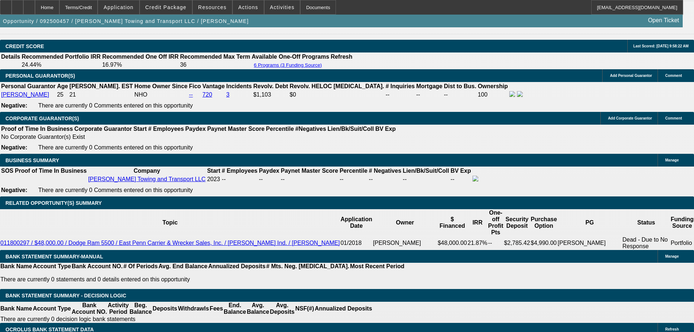
type input "$1,693.50"
type input "$3,387.00"
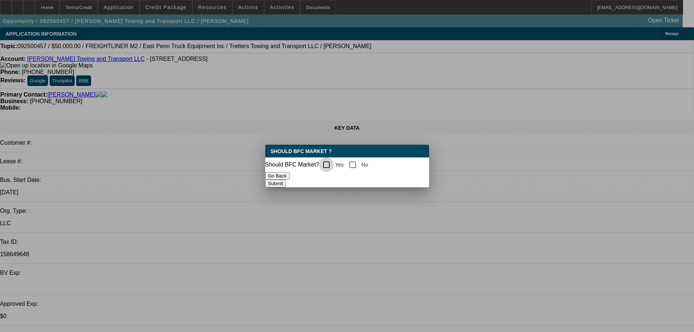
click at [334, 163] on input "Yes" at bounding box center [326, 164] width 15 height 15
checkbox input "true"
click at [286, 180] on button "Submit" at bounding box center [275, 184] width 21 height 8
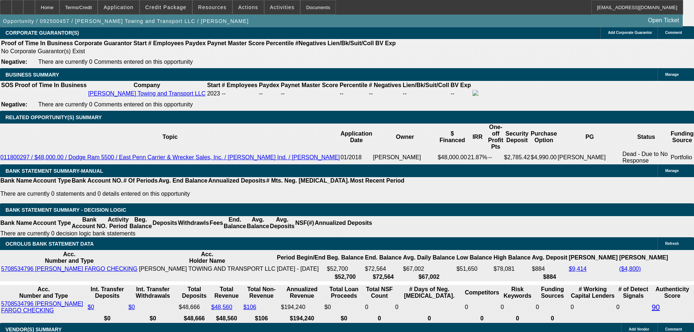
scroll to position [1130, 0]
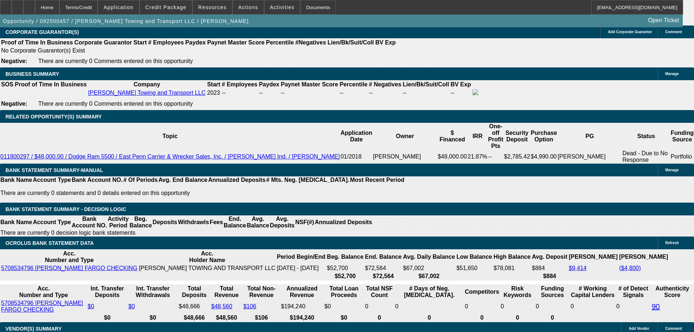
drag, startPoint x: 134, startPoint y: 139, endPoint x: 195, endPoint y: 132, distance: 61.3
type input "1"
type input "$2.00"
type input "1695"
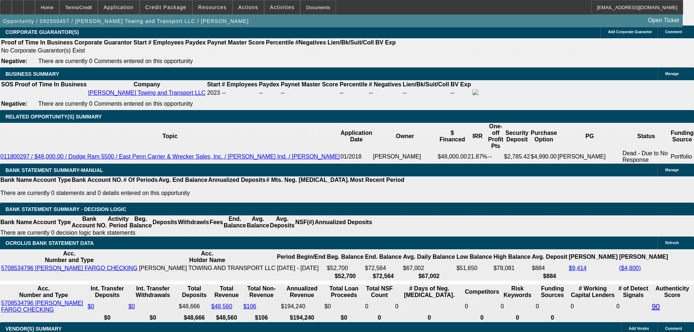
type input "17.1"
type input "$3,390.00"
type input "$1,695.00"
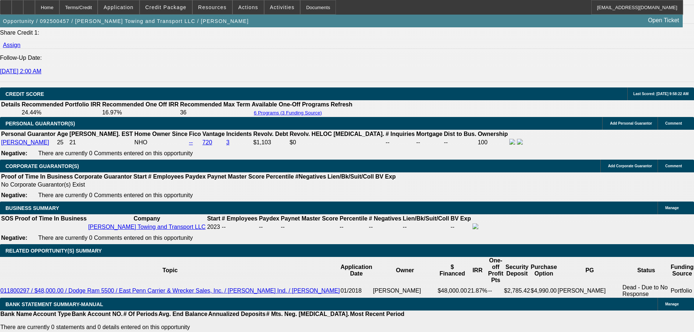
scroll to position [984, 0]
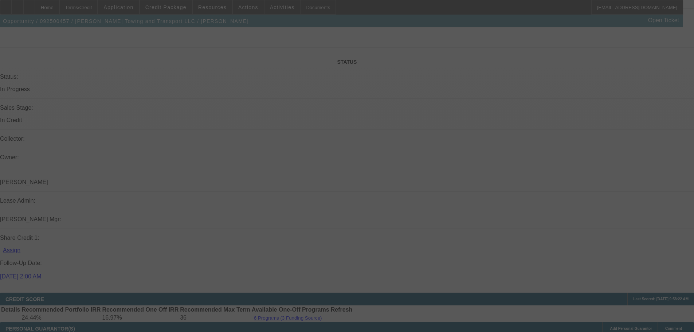
scroll to position [692, 0]
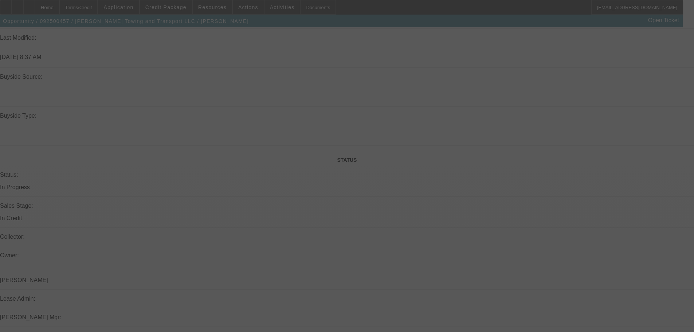
select select "0"
select select "2"
select select "0.1"
select select "4"
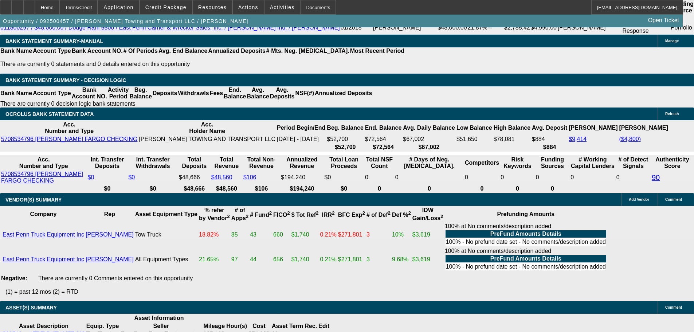
scroll to position [1293, 0]
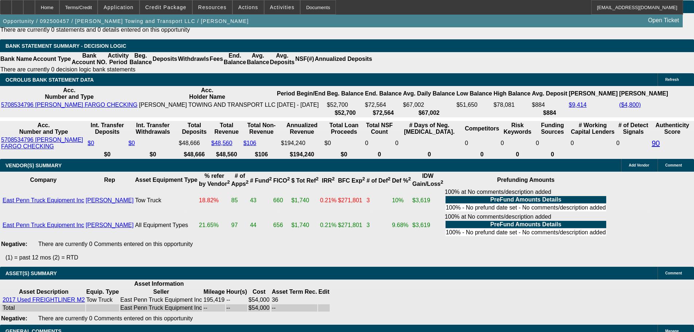
select select "3"
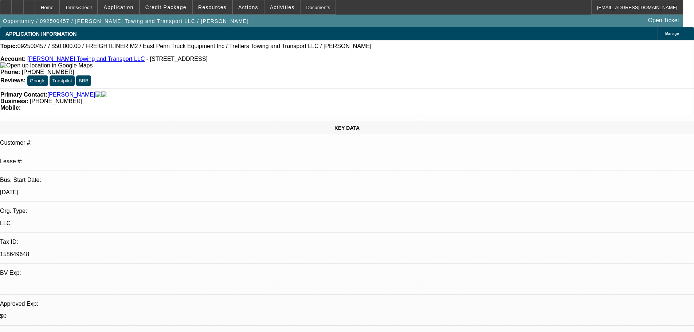
scroll to position [146, 0]
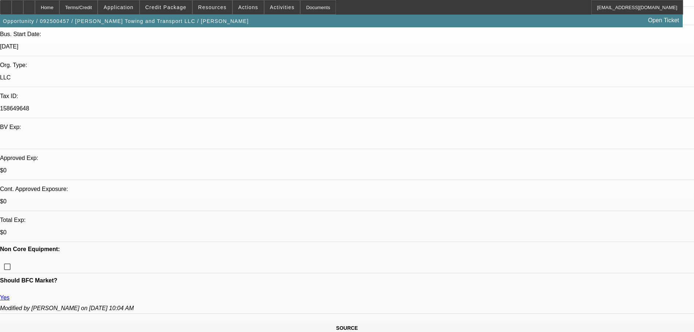
paste textarea "LIGHT DEAL, APPROVED WITH THIS STRUCTURE, GPS REQUIRED AND TO BE INSTALLED UPFR…"
type textarea "LIGHT DEAL, APPROVED WITH THIS STRUCTURE, GPS REQUIRED AND TO BE INSTALLED UPFR…"
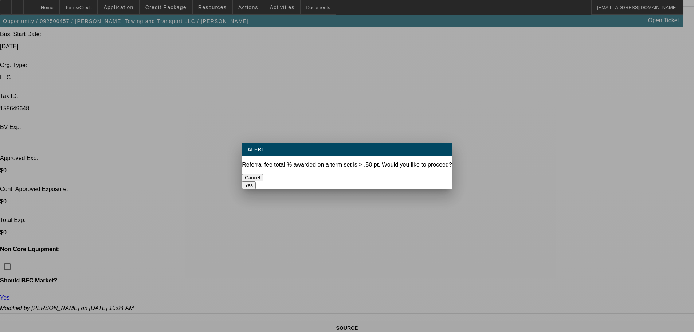
scroll to position [0, 0]
click at [256, 181] on button "Yes" at bounding box center [249, 185] width 14 height 8
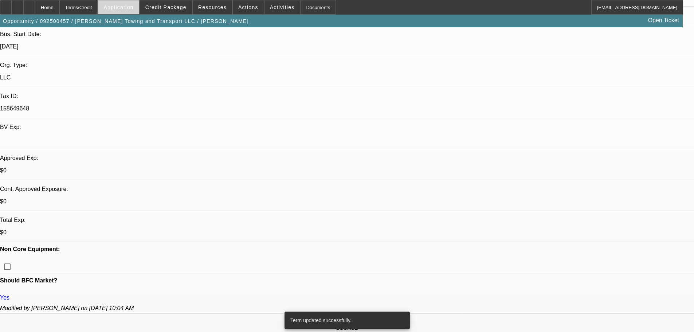
select select "0"
select select "2"
select select "0.1"
select select "4"
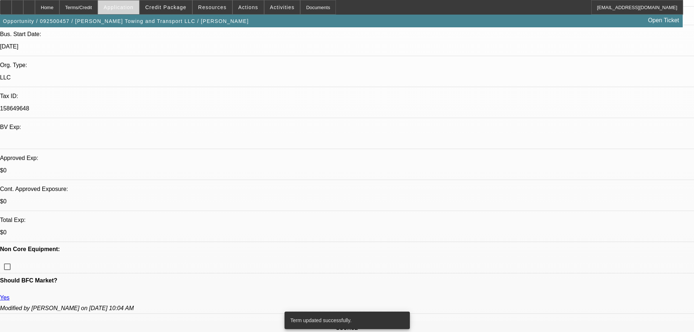
select select "0"
select select "2"
select select "0.1"
select select "4"
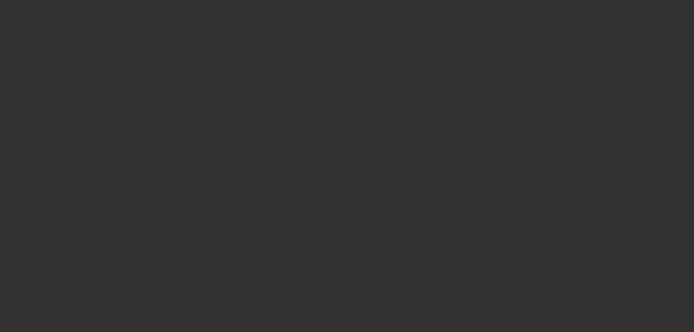
scroll to position [0, 0]
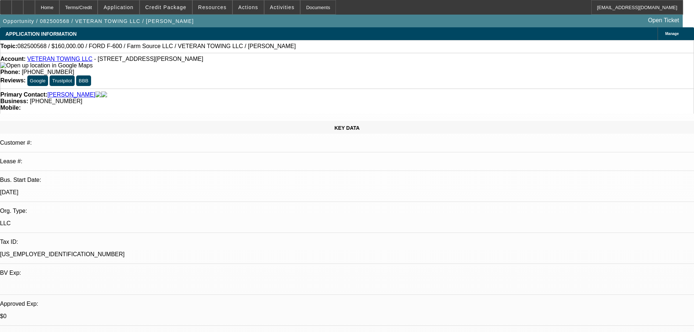
select select "0"
select select "3"
select select "0"
select select "6"
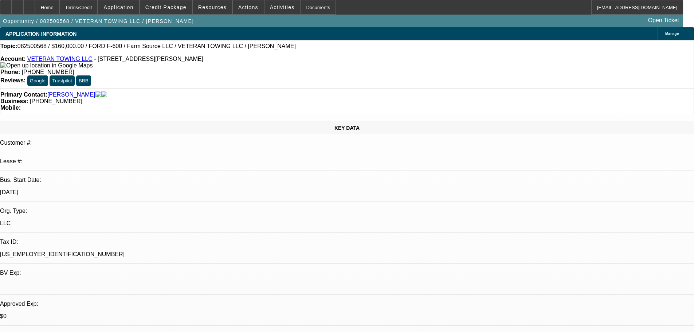
select select "0"
select select "3"
select select "0"
select select "6"
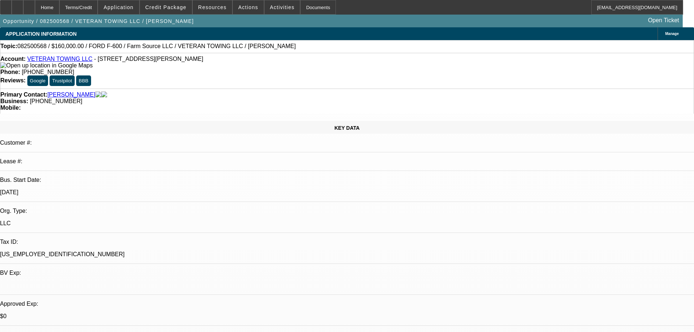
select select "0"
select select "2"
select select "0"
select select "6"
select select "0"
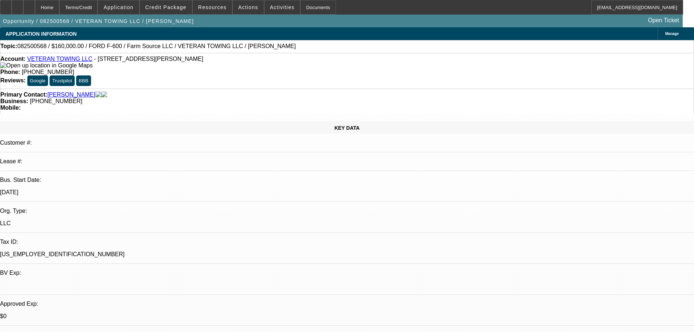
select select "0"
select select "3"
select select "0"
select select "6"
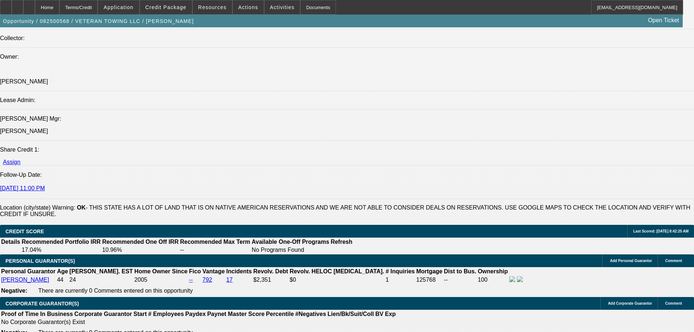
scroll to position [947, 0]
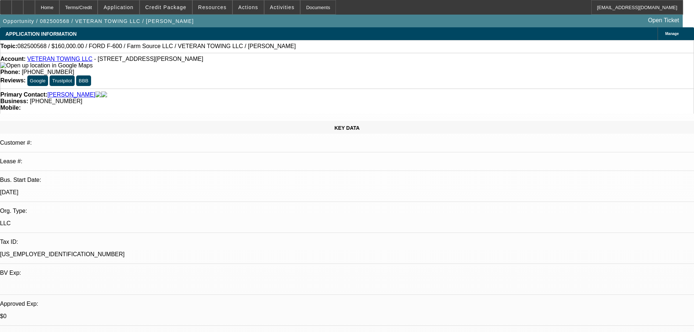
select select "0"
select select "3"
select select "0"
select select "6"
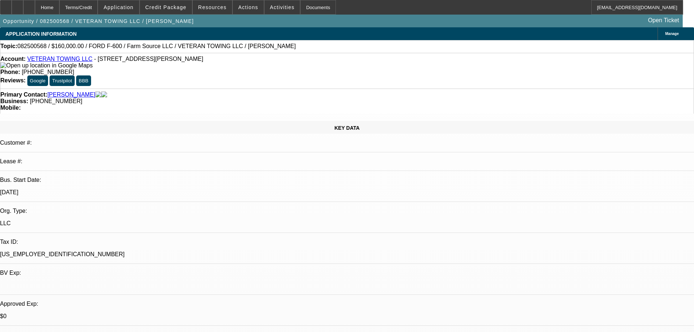
select select "0"
select select "3"
select select "0"
select select "6"
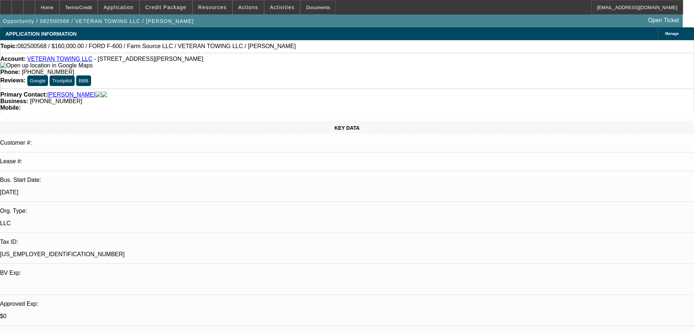
select select "0"
select select "2"
select select "0"
select select "6"
select select "0"
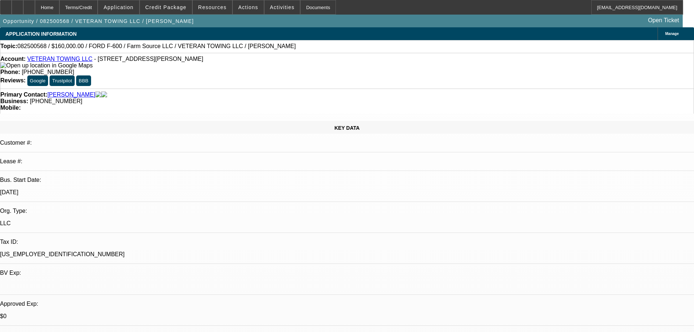
select select "0"
select select "3"
select select "0"
select select "6"
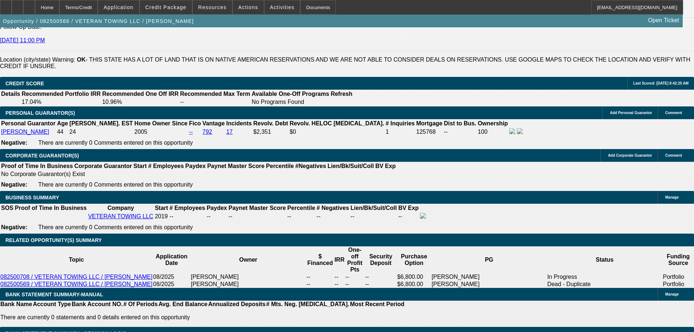
scroll to position [1026, 0]
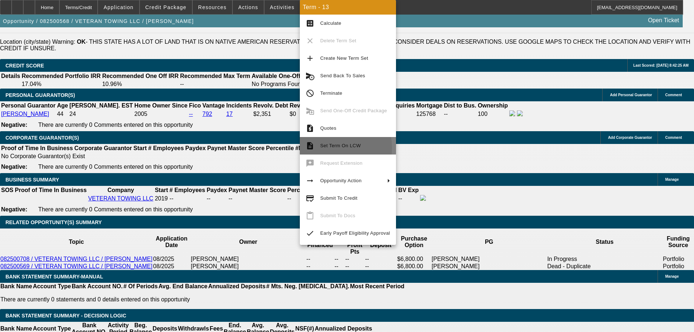
click at [330, 148] on span "Set Term On LCW" at bounding box center [340, 145] width 40 height 5
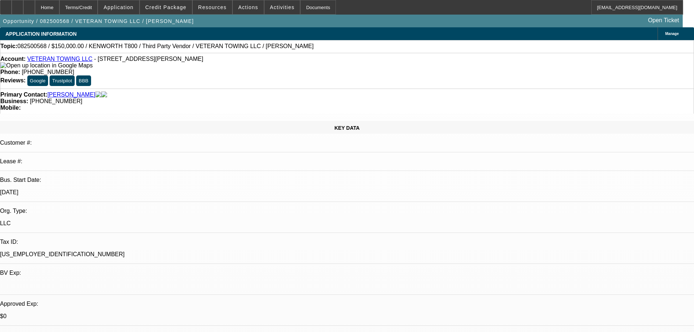
select select "0"
select select "3"
select select "0"
select select "6"
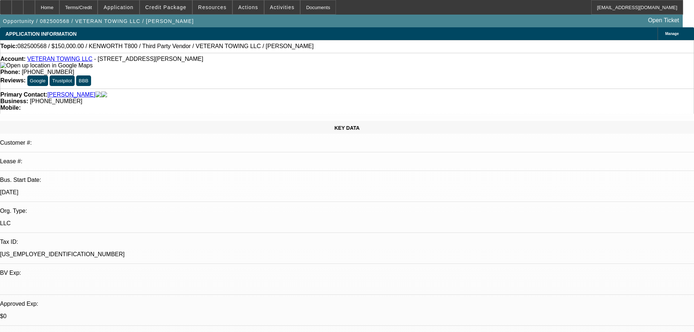
select select "0"
select select "3"
select select "0"
select select "6"
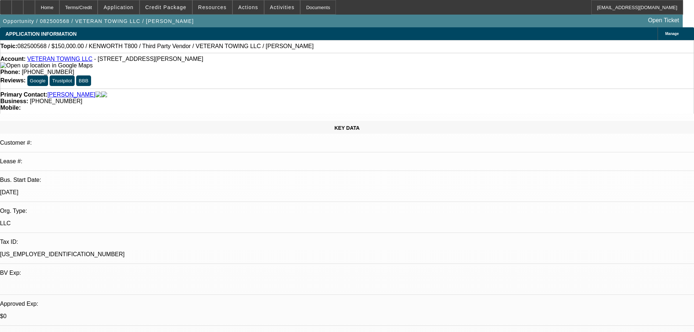
select select "0"
select select "2"
select select "0"
select select "6"
select select "0"
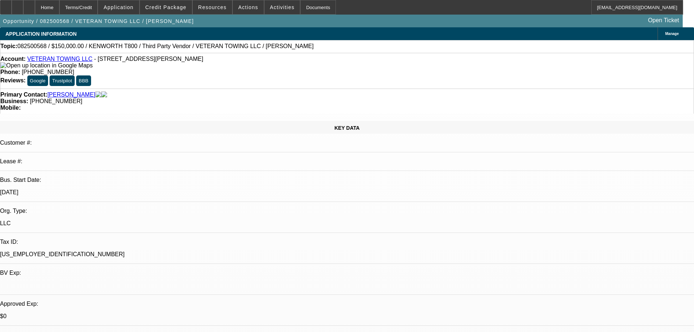
select select "0"
select select "3"
select select "0"
select select "6"
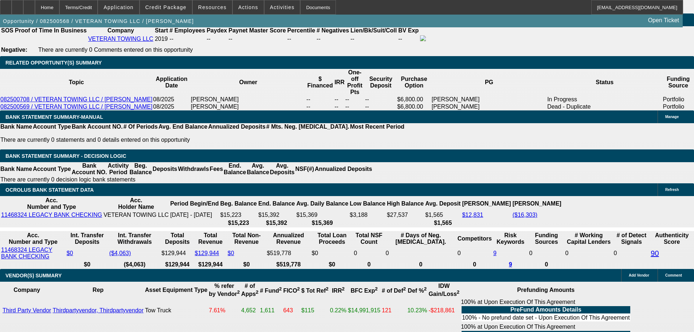
scroll to position [1275, 0]
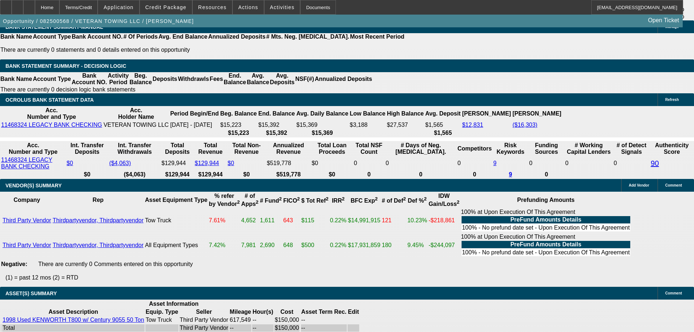
select select "5"
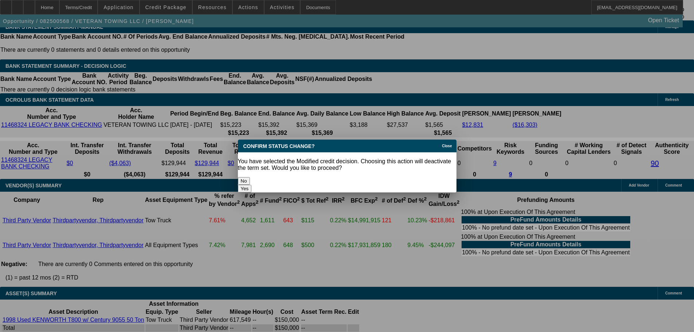
click at [252, 185] on button "Yes" at bounding box center [245, 189] width 14 height 8
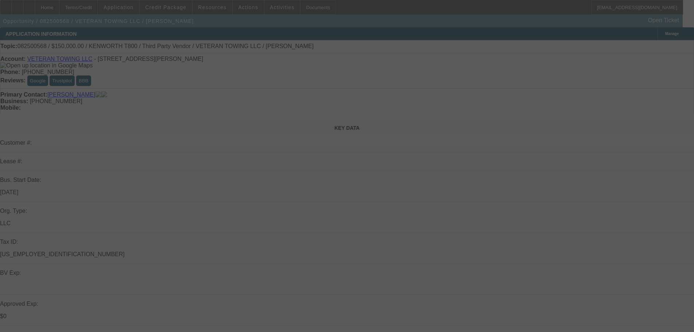
scroll to position [1275, 0]
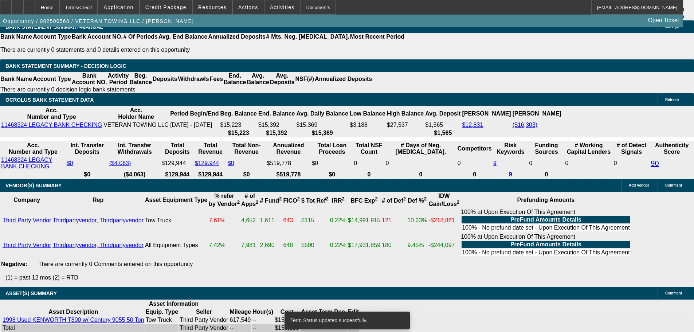
select select "0"
select select "2"
select select "0"
select select "6"
select select "0"
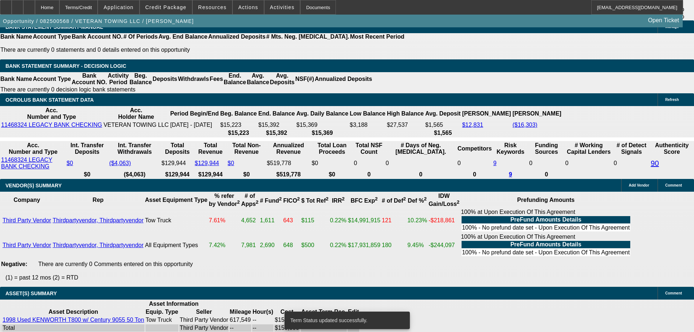
select select "0"
select select "3"
select select "0"
select select "6"
select select "0"
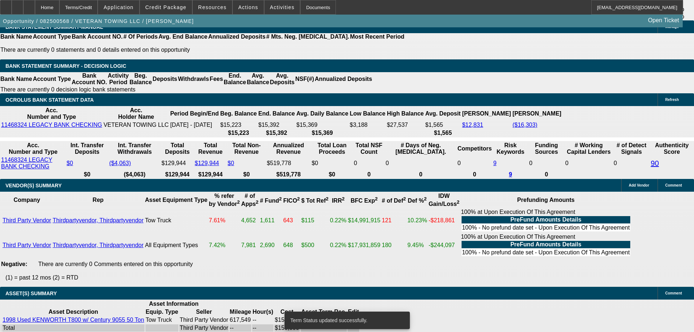
select select "0"
select select "3"
select select "0"
select select "6"
select select "0"
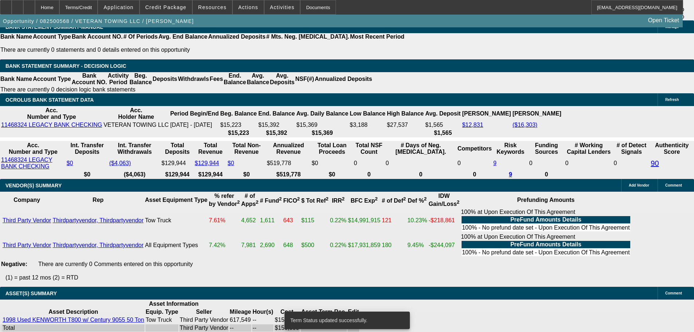
select select "2"
select select "0"
select select "6"
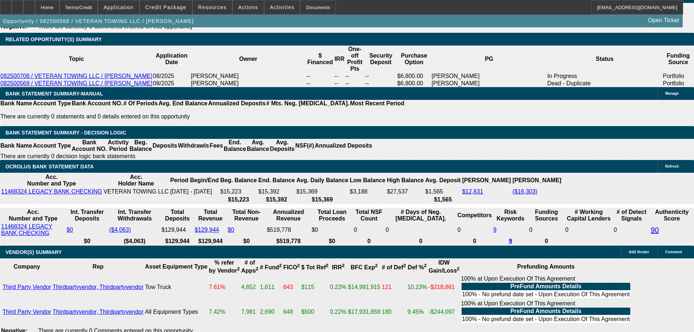
scroll to position [1093, 0]
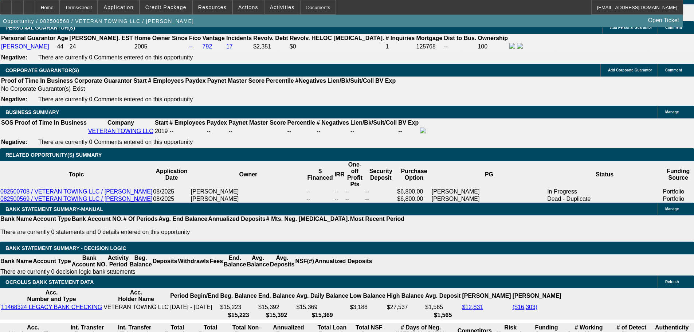
drag, startPoint x: 142, startPoint y: 222, endPoint x: 195, endPoint y: 220, distance: 52.2
type input "6"
type input "UNKNOWN"
type input "60"
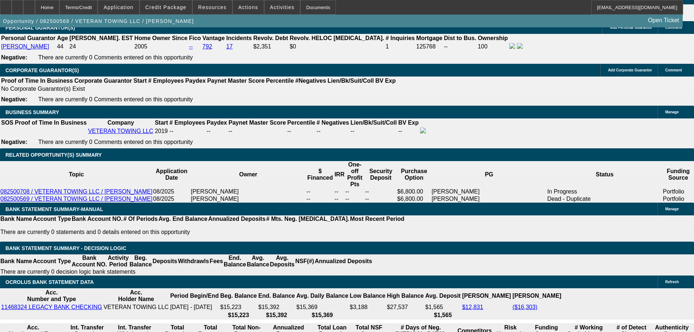
type input "$3,336.67"
type input "60"
type input "$25,882.26"
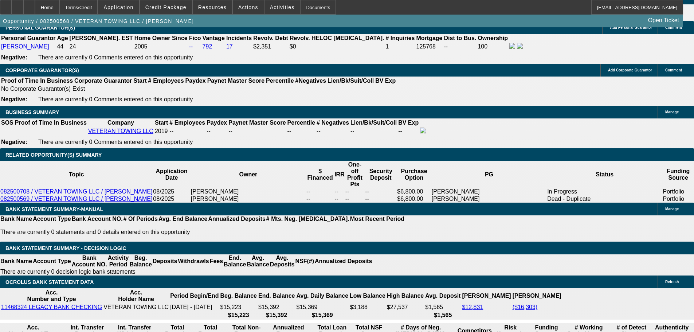
type input "$25,882.26"
select select "2"
type input "$51,764.52"
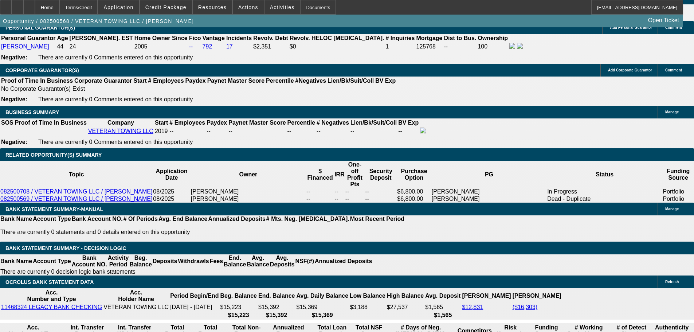
drag, startPoint x: 64, startPoint y: 230, endPoint x: 83, endPoint y: 230, distance: 19.0
drag, startPoint x: 143, startPoint y: 221, endPoint x: 210, endPoint y: 205, distance: 68.7
type input "60"
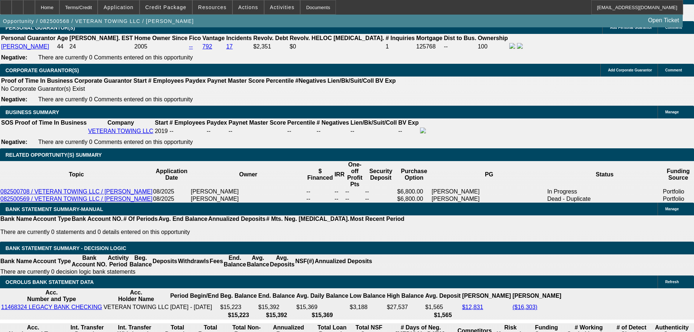
type input "$3,336.67"
type input "$6,673.34"
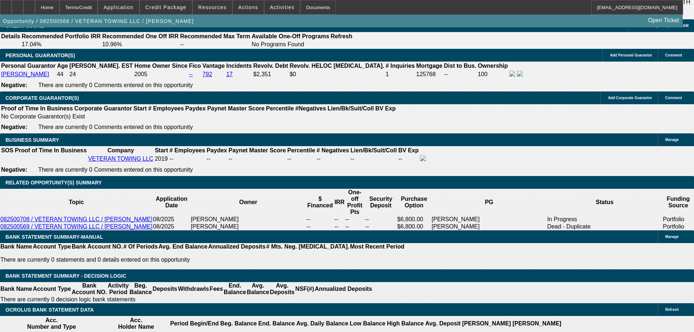
scroll to position [984, 0]
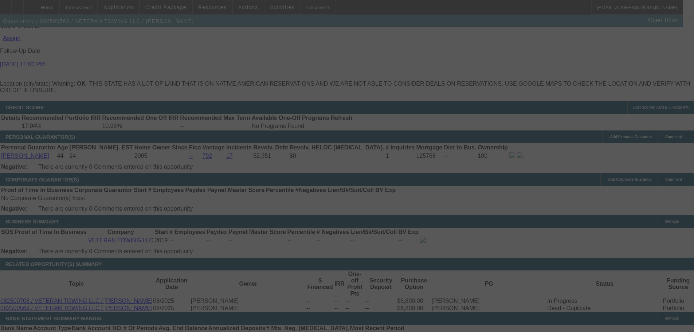
select select "0"
select select "2"
select select "0"
select select "6"
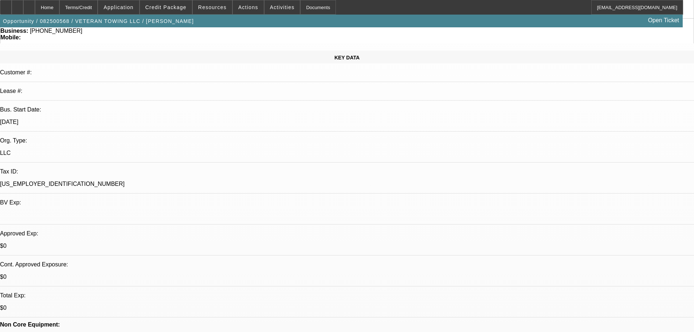
scroll to position [0, 0]
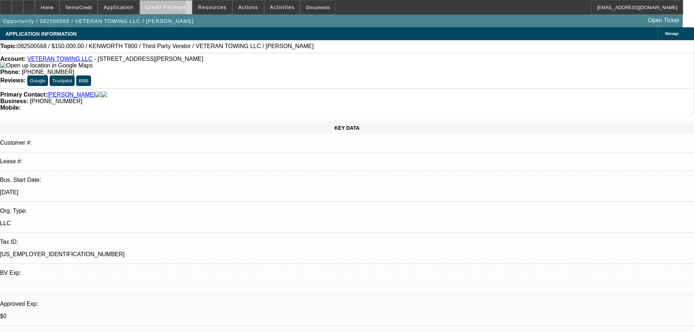
click at [174, 9] on span "Credit Package" at bounding box center [165, 7] width 41 height 6
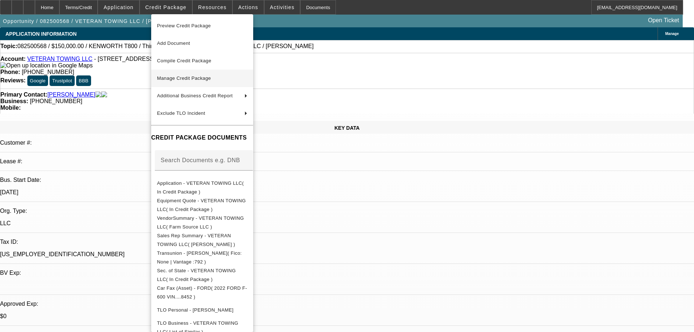
click at [188, 78] on span "Manage Credit Package" at bounding box center [184, 77] width 54 height 5
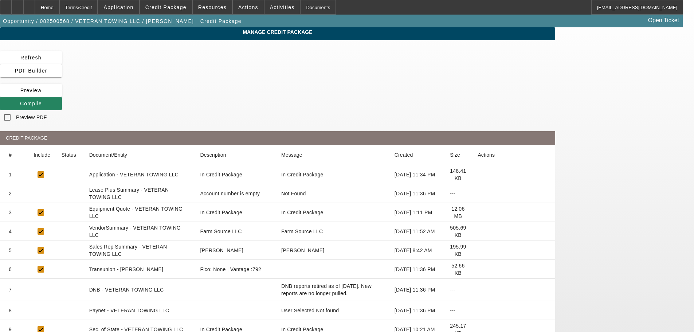
click at [478, 194] on icon at bounding box center [478, 194] width 0 height 0
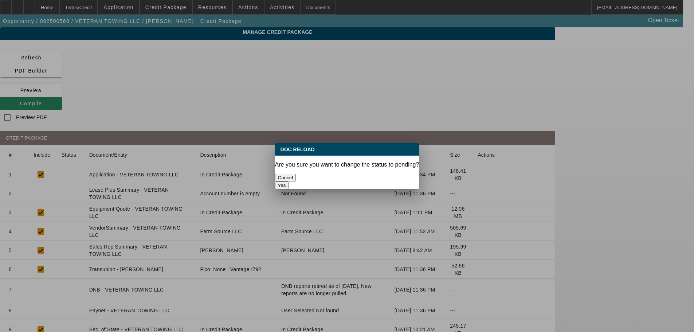
click at [289, 181] on button "Yes" at bounding box center [282, 185] width 14 height 8
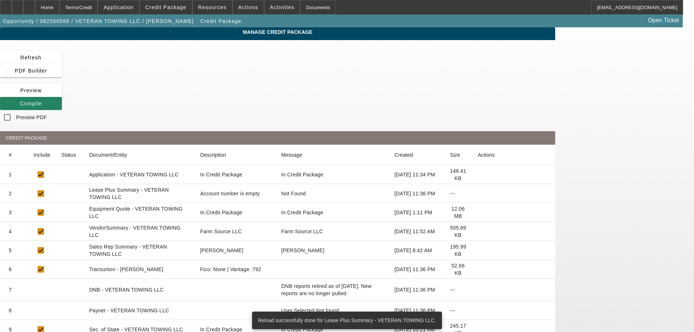
click at [478, 231] on icon at bounding box center [478, 231] width 0 height 0
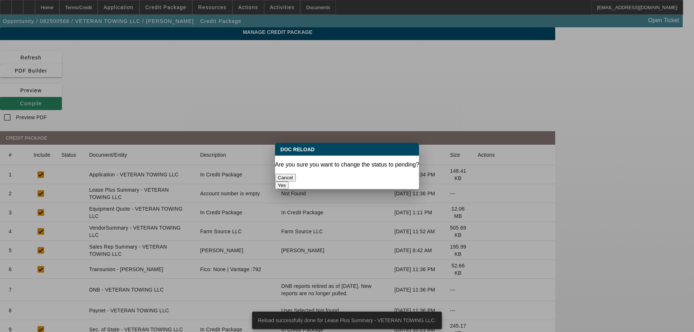
click at [289, 181] on button "Yes" at bounding box center [282, 185] width 14 height 8
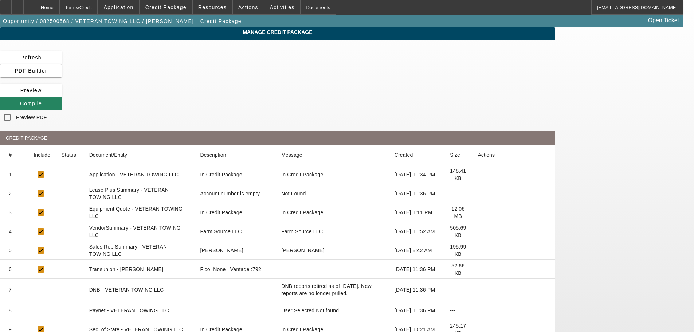
click at [478, 269] on icon at bounding box center [478, 269] width 0 height 0
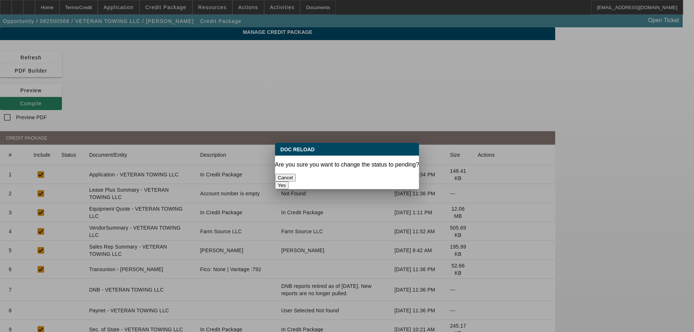
click at [289, 181] on button "Yes" at bounding box center [282, 185] width 14 height 8
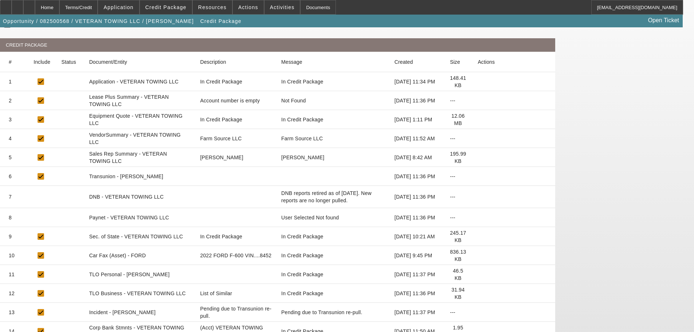
scroll to position [109, 0]
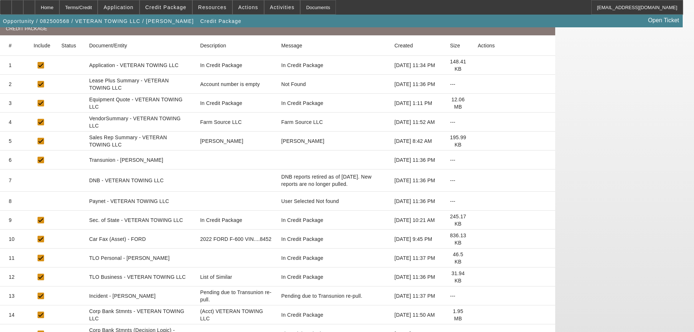
click at [478, 239] on icon at bounding box center [478, 239] width 0 height 0
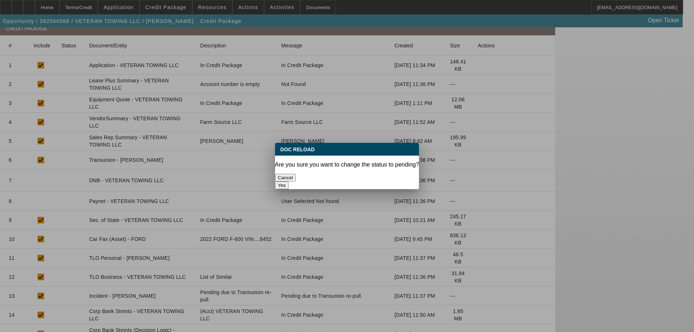
click at [289, 181] on button "Yes" at bounding box center [282, 185] width 14 height 8
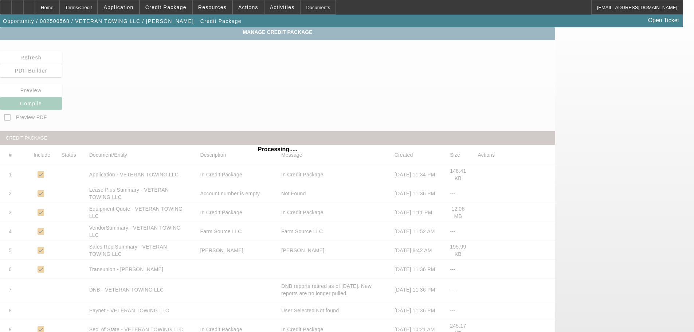
scroll to position [109, 0]
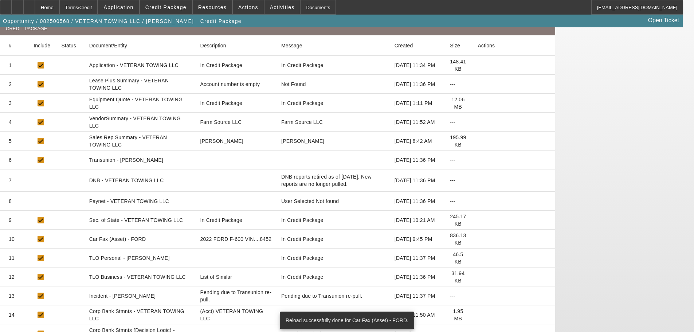
click at [478, 277] on icon at bounding box center [478, 277] width 0 height 0
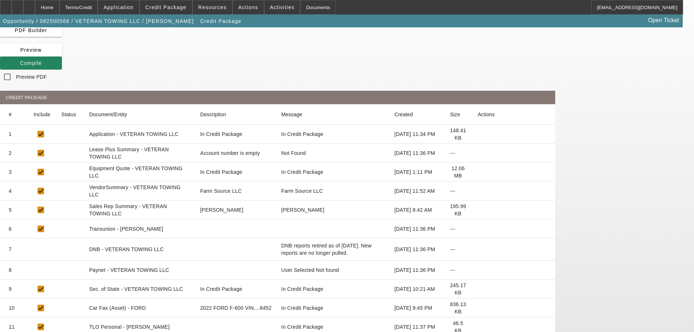
scroll to position [0, 0]
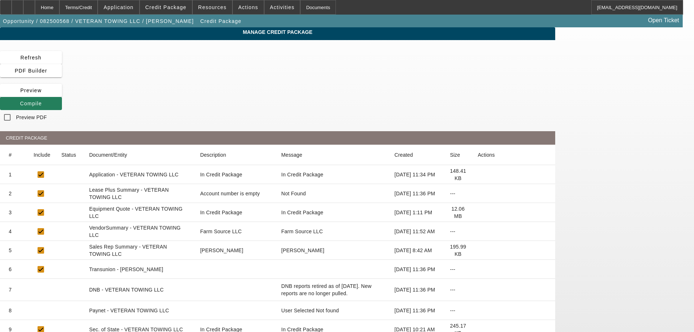
click at [20, 101] on icon at bounding box center [20, 104] width 0 height 6
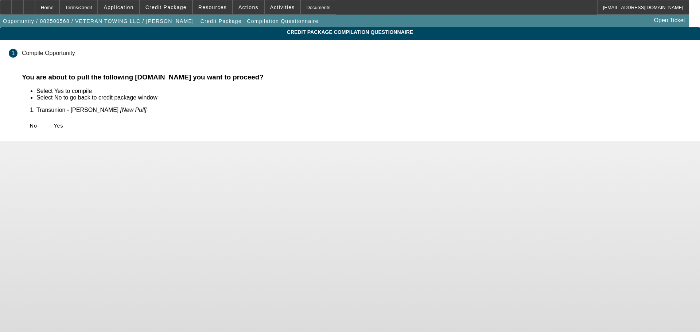
click at [63, 124] on span "Yes" at bounding box center [59, 126] width 10 height 6
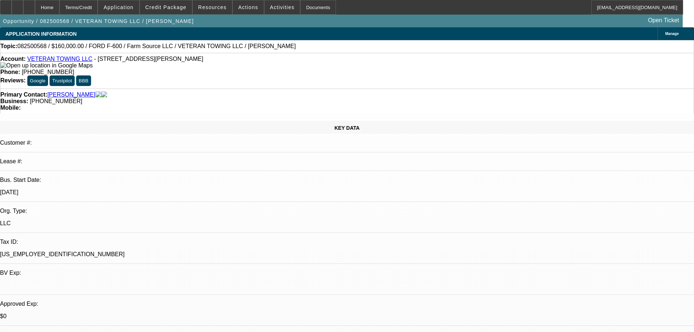
select select "0"
select select "2"
select select "0"
select select "6"
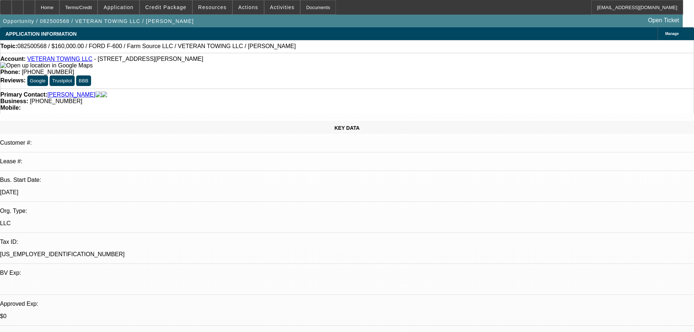
select select "0"
select select "3"
select select "0"
select select "6"
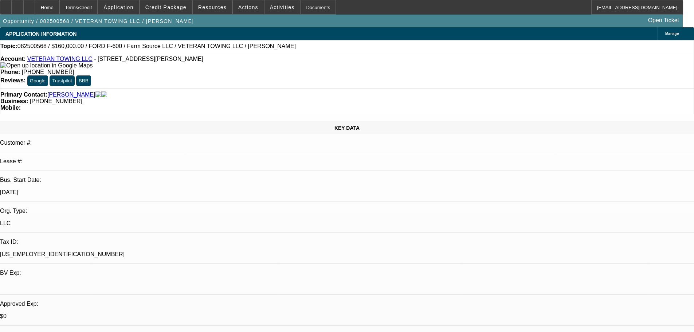
select select "0"
select select "3"
select select "0"
select select "6"
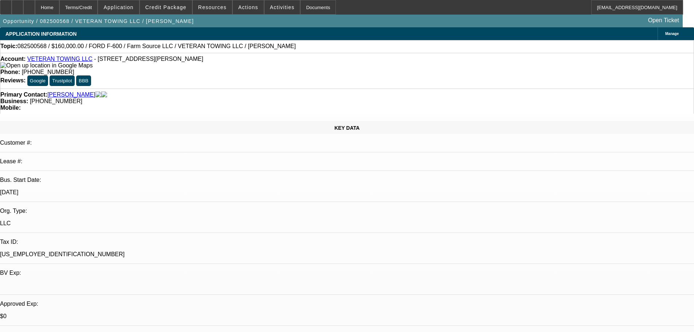
select select "0"
select select "2"
select select "0"
select select "6"
click at [164, 10] on span "Credit Package" at bounding box center [165, 7] width 41 height 6
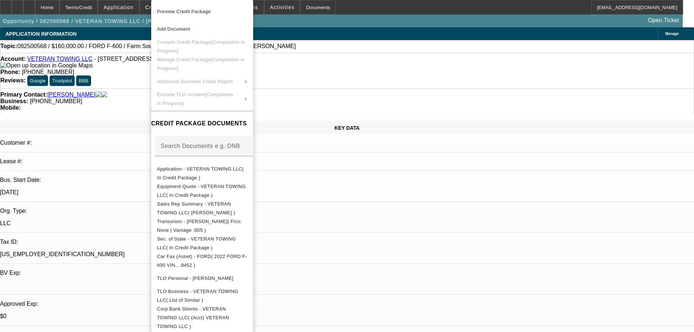
click at [128, 129] on div at bounding box center [347, 166] width 694 height 332
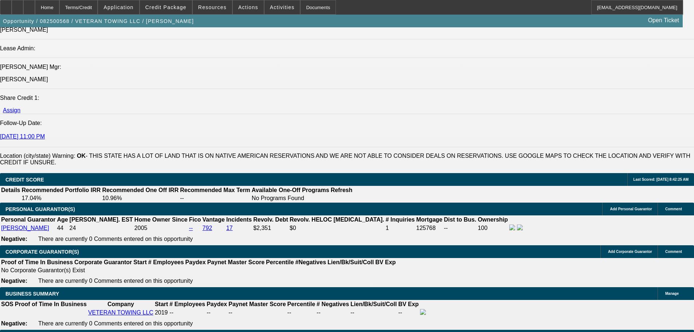
scroll to position [984, 0]
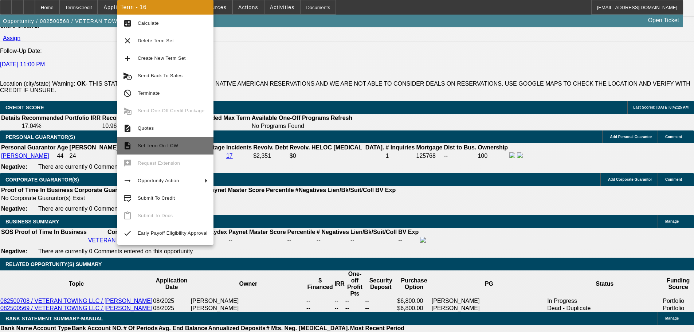
click at [169, 146] on span "Set Term On LCW" at bounding box center [158, 145] width 40 height 5
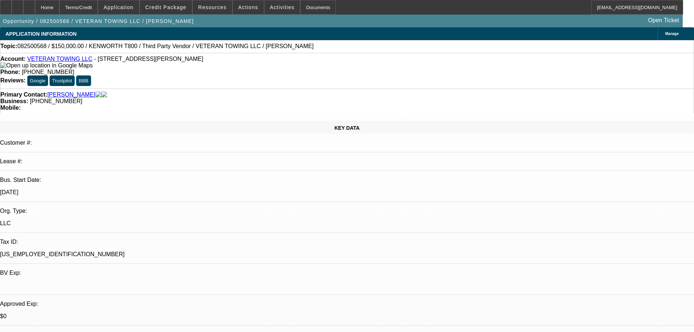
select select "0"
select select "2"
select select "0"
select select "6"
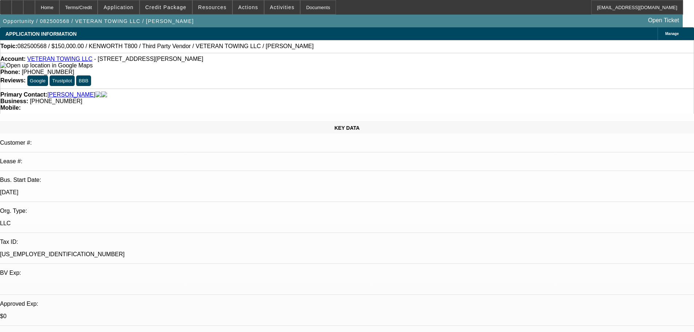
select select "0"
select select "3"
select select "0"
select select "6"
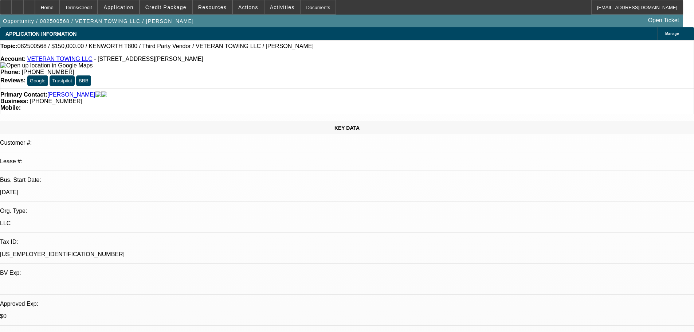
select select "0"
select select "3"
select select "0"
select select "6"
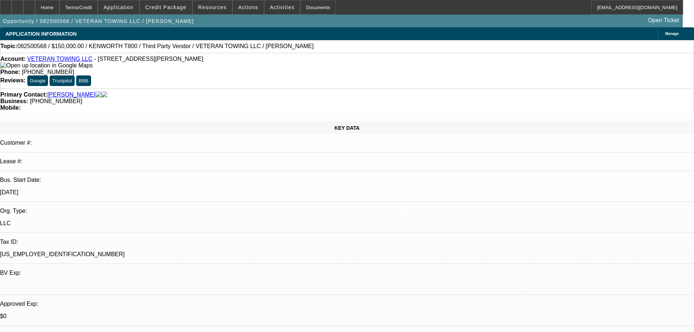
select select "0"
select select "2"
select select "0"
select select "6"
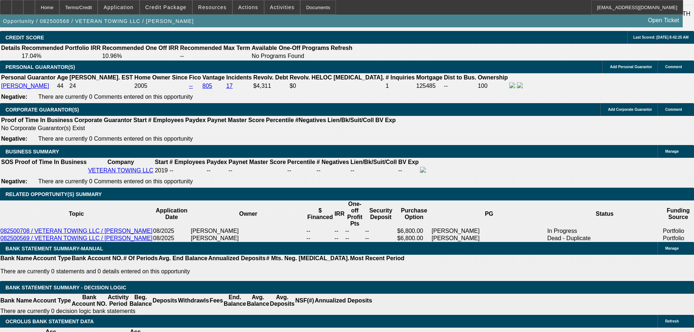
scroll to position [1057, 0]
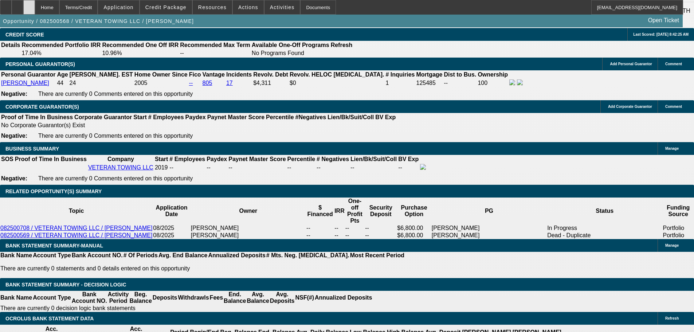
click at [29, 5] on icon at bounding box center [29, 5] width 0 height 0
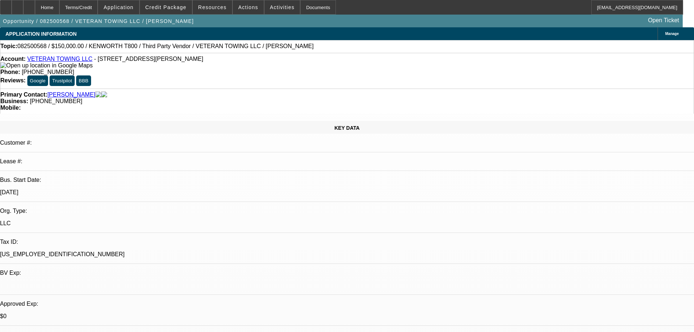
select select "0"
select select "2"
select select "0"
select select "6"
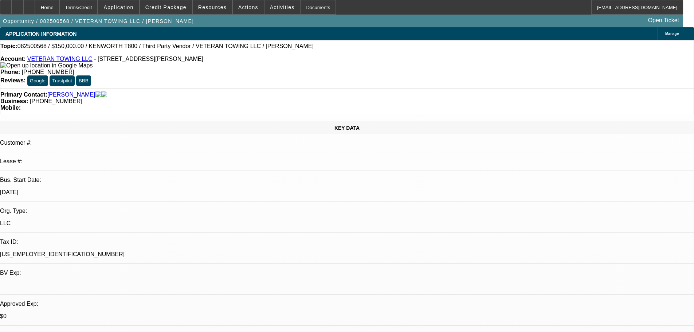
select select "0"
select select "3"
select select "0"
select select "6"
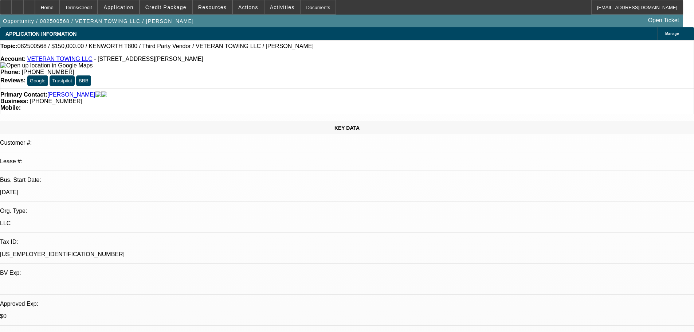
select select "0"
select select "3"
select select "0"
select select "6"
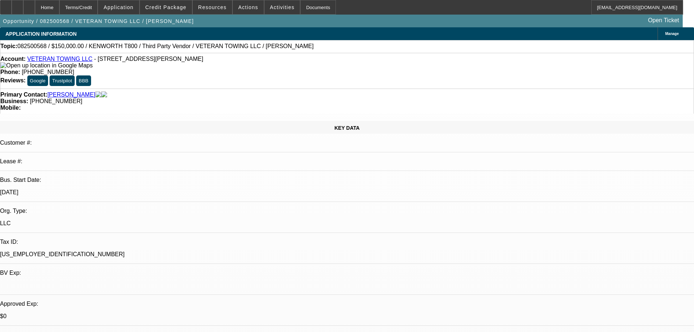
select select "0"
select select "2"
select select "0"
select select "6"
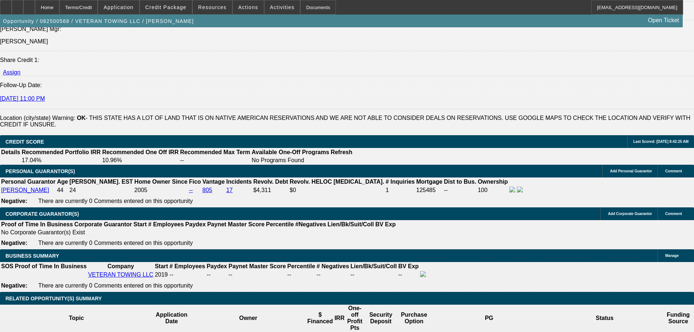
scroll to position [947, 0]
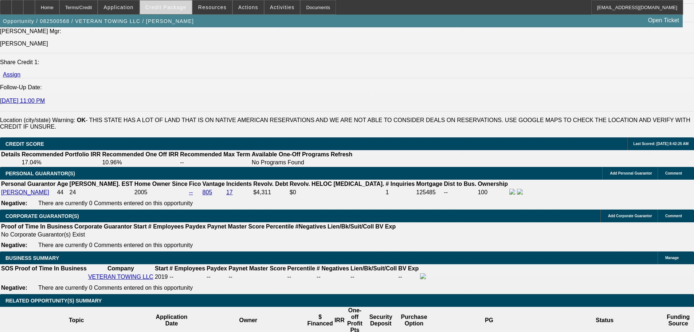
click at [173, 8] on span "Credit Package" at bounding box center [165, 7] width 41 height 6
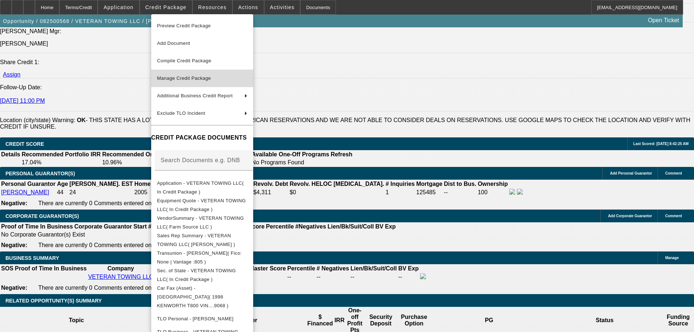
click at [183, 78] on span "Manage Credit Package" at bounding box center [184, 77] width 54 height 5
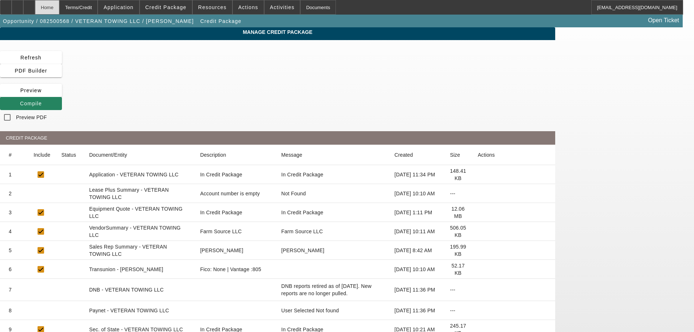
click at [59, 5] on div "Home" at bounding box center [47, 7] width 24 height 15
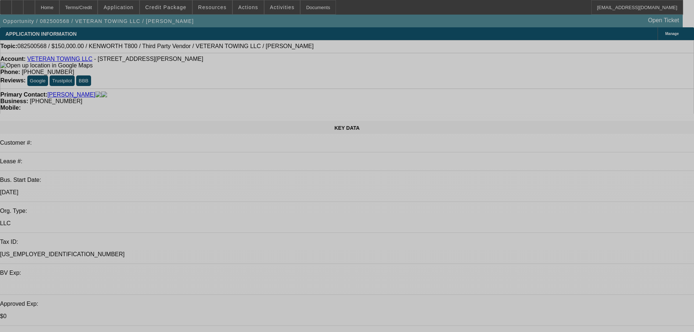
select select "0"
select select "2"
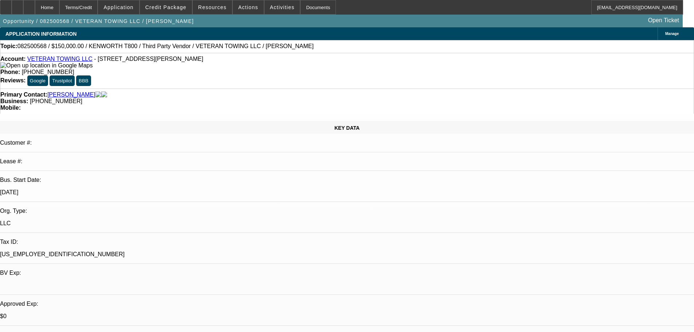
select select "2"
select select "0"
select select "6"
select select "0"
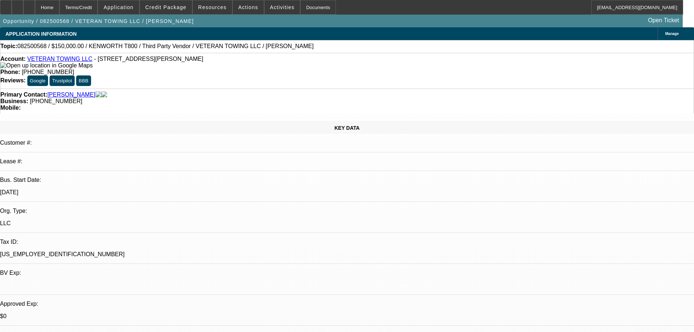
select select "3"
select select "0"
select select "6"
select select "0"
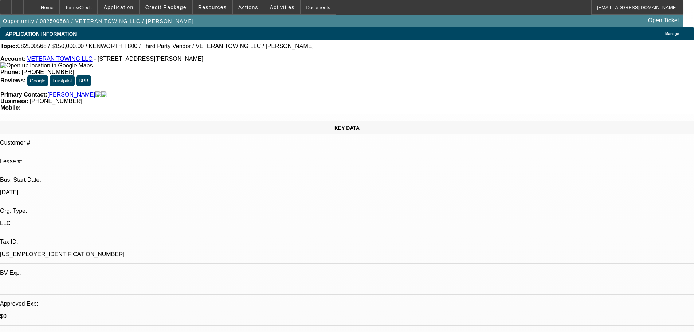
select select "3"
select select "0"
select select "6"
select select "0"
select select "2"
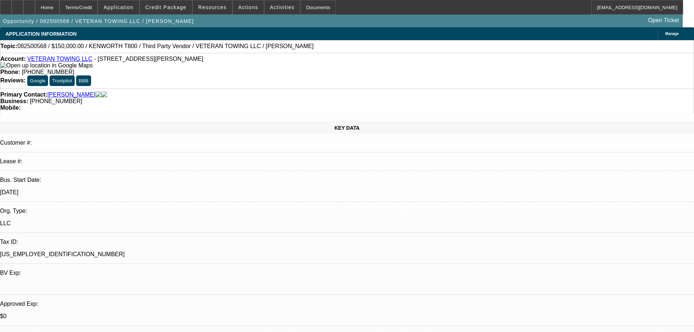
select select "0"
select select "6"
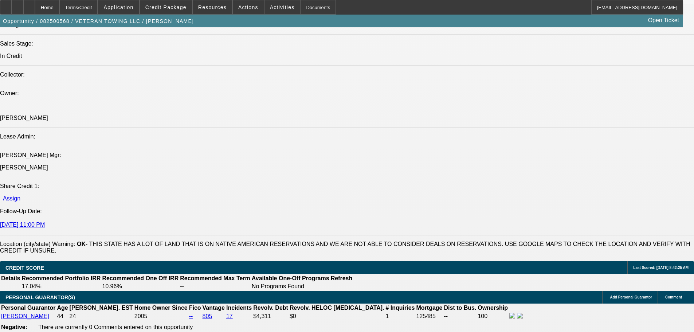
scroll to position [947, 0]
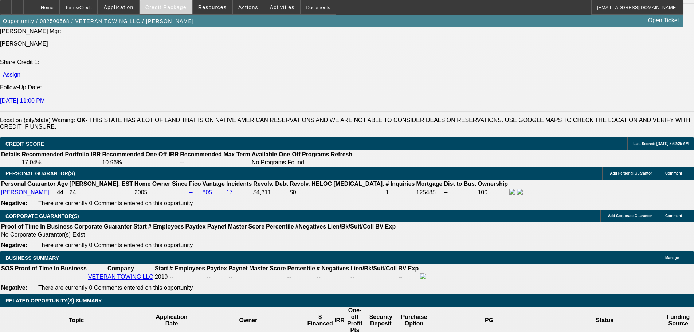
click at [167, 5] on span "Credit Package" at bounding box center [165, 7] width 41 height 6
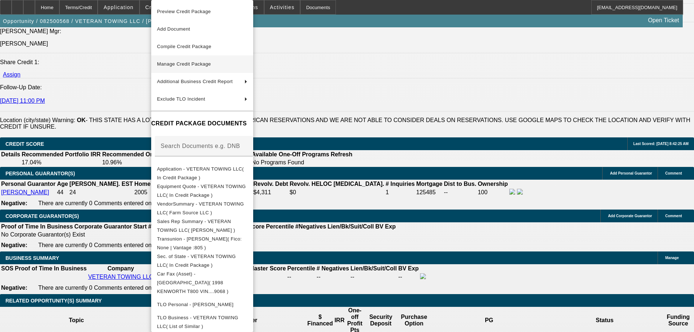
scroll to position [989, 0]
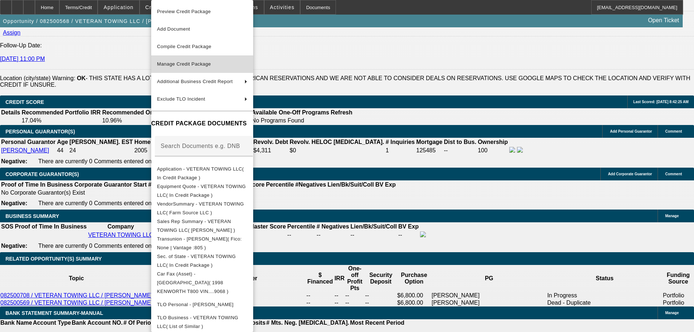
click at [180, 65] on span "Manage Credit Package" at bounding box center [184, 63] width 54 height 5
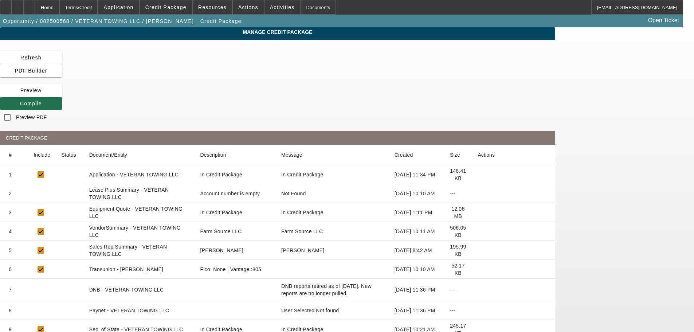
click at [62, 95] on span at bounding box center [31, 103] width 62 height 17
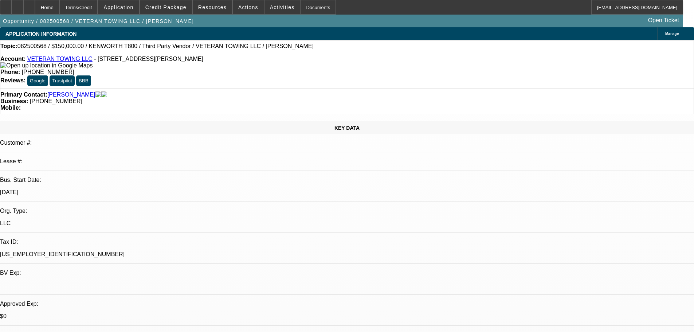
select select "0"
select select "2"
select select "0"
select select "6"
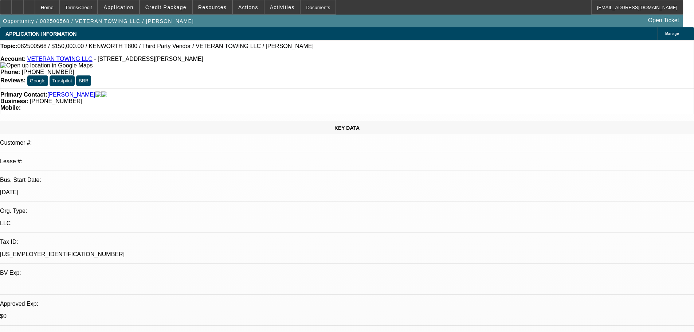
select select "0"
select select "3"
select select "0"
select select "6"
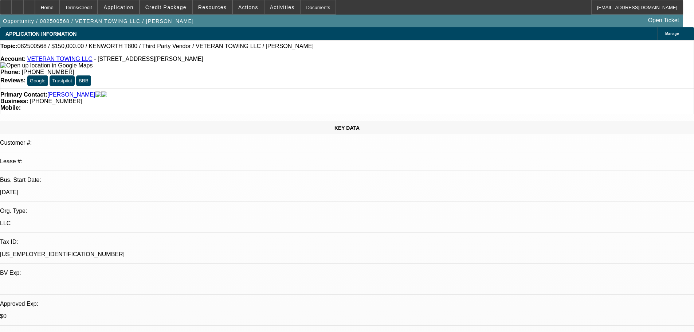
select select "0"
select select "3"
select select "0"
select select "6"
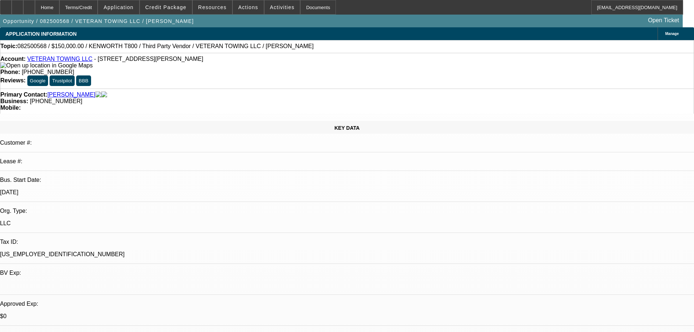
select select "0"
select select "2"
select select "0"
select select "6"
click at [171, 8] on span "Credit Package" at bounding box center [165, 7] width 41 height 6
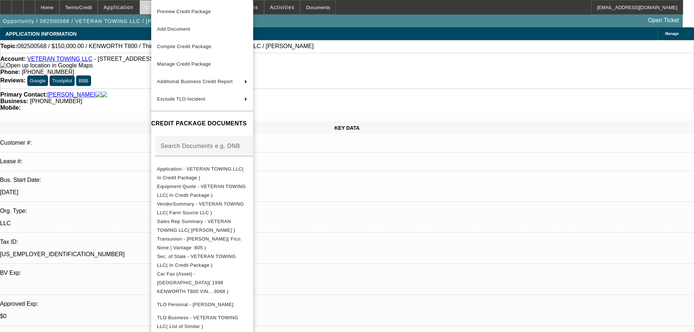
click at [171, 8] on span "Preview Credit Package" at bounding box center [202, 11] width 90 height 9
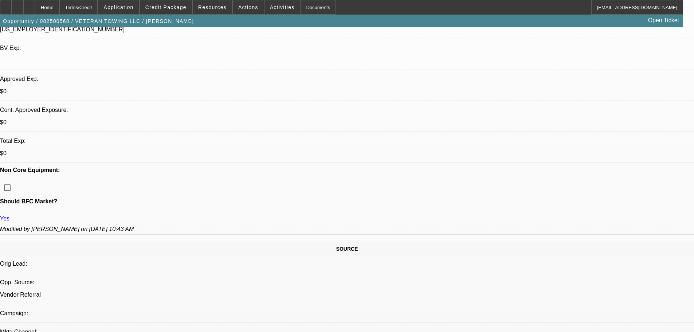
scroll to position [243, 0]
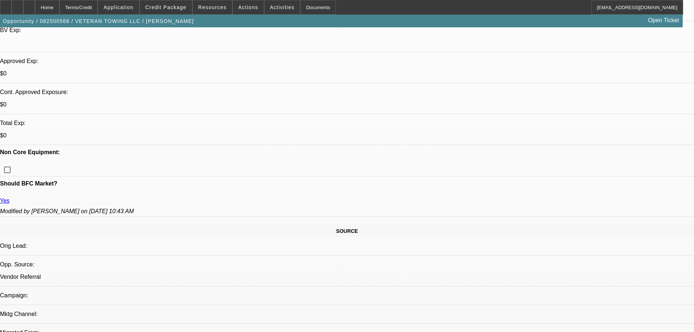
click at [181, 9] on span "Credit Package" at bounding box center [165, 7] width 41 height 6
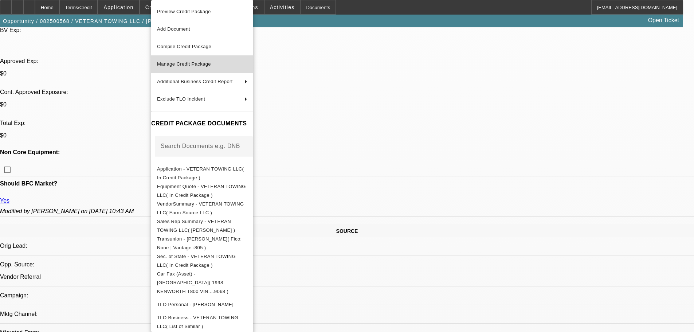
click at [181, 66] on span "Manage Credit Package" at bounding box center [184, 63] width 54 height 5
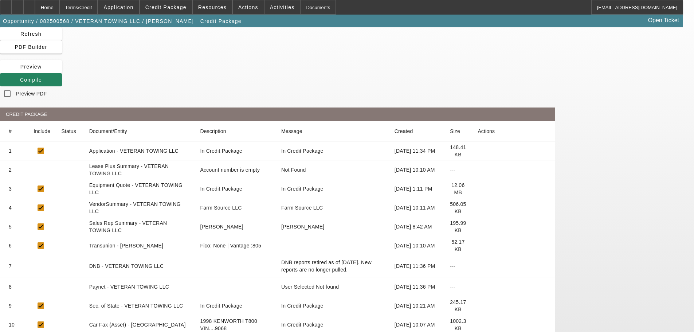
scroll to position [36, 0]
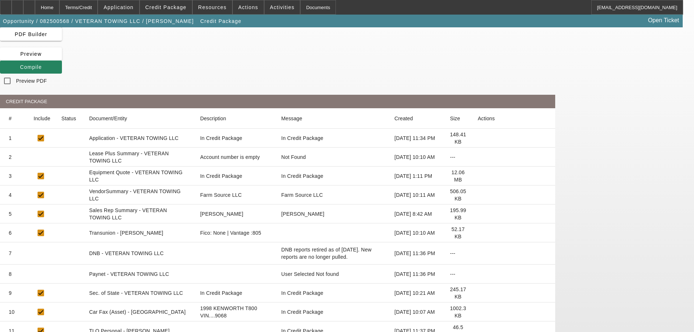
click at [478, 274] on icon at bounding box center [478, 274] width 0 height 0
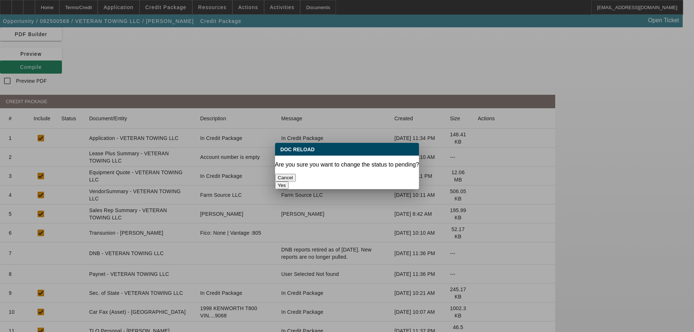
click at [289, 181] on button "Yes" at bounding box center [282, 185] width 14 height 8
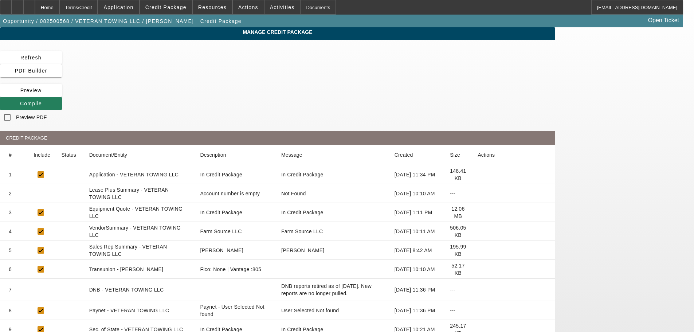
click at [20, 101] on icon at bounding box center [20, 104] width 0 height 6
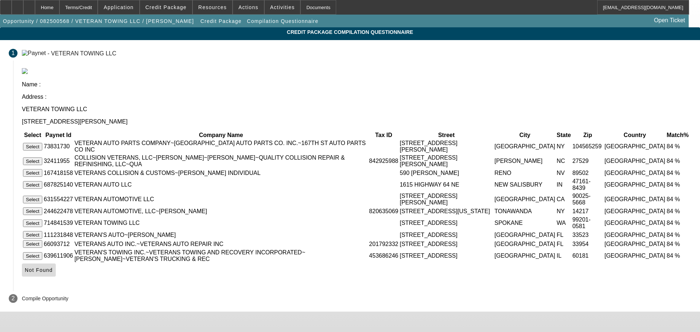
click at [53, 273] on span "Not Found" at bounding box center [39, 270] width 28 height 6
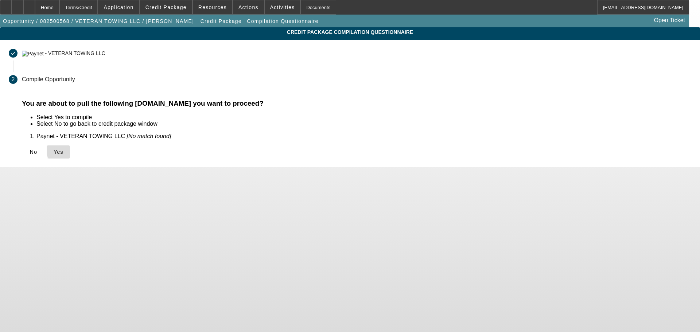
click at [63, 149] on span "Yes" at bounding box center [59, 152] width 10 height 6
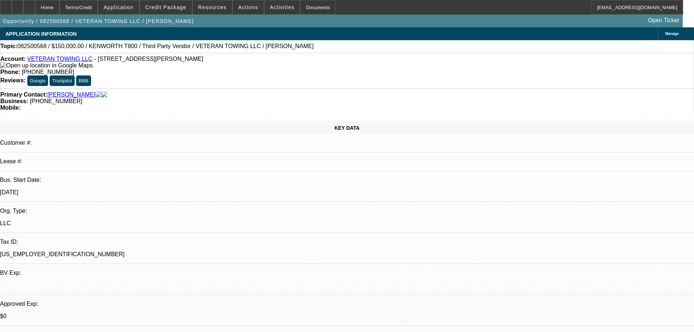
select select "0"
select select "2"
select select "0"
select select "6"
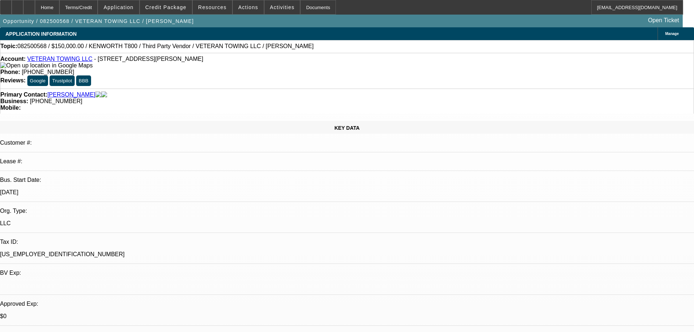
select select "0"
select select "3"
select select "0"
select select "6"
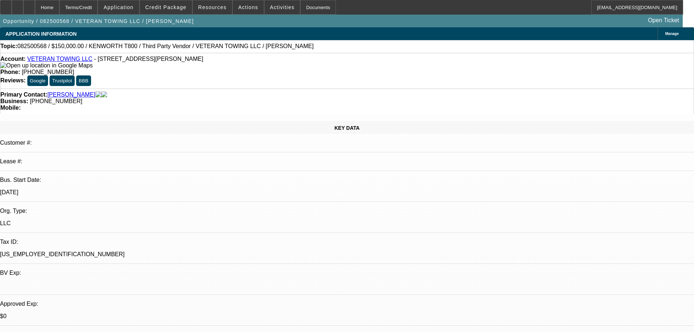
select select "0"
select select "3"
select select "0"
select select "6"
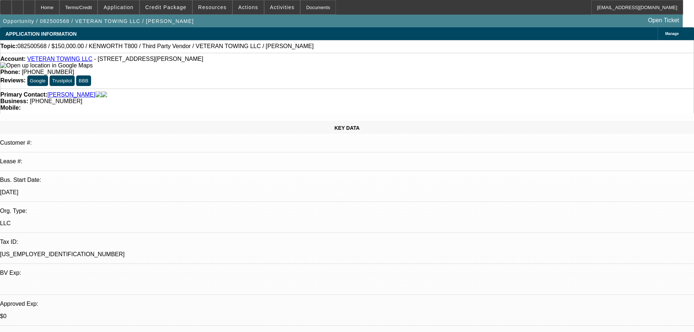
select select "0"
select select "2"
select select "0"
select select "6"
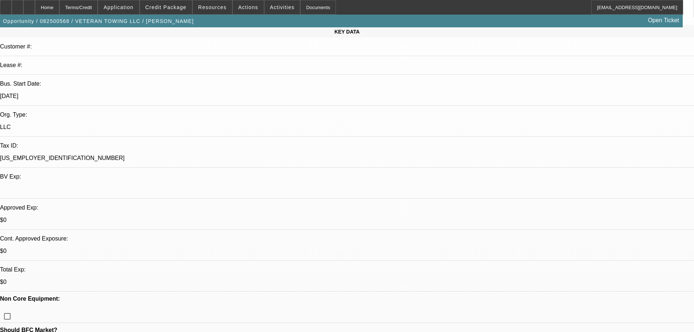
scroll to position [24, 0]
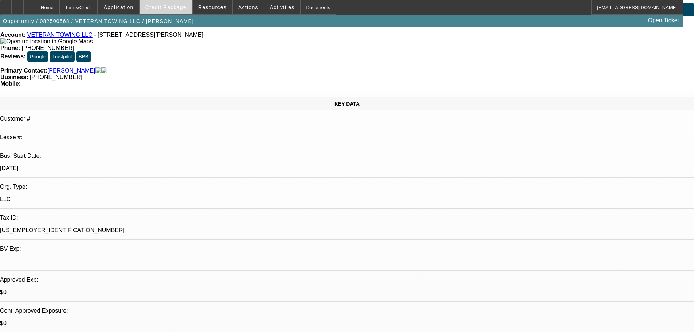
click at [164, 9] on span "Credit Package" at bounding box center [165, 7] width 41 height 6
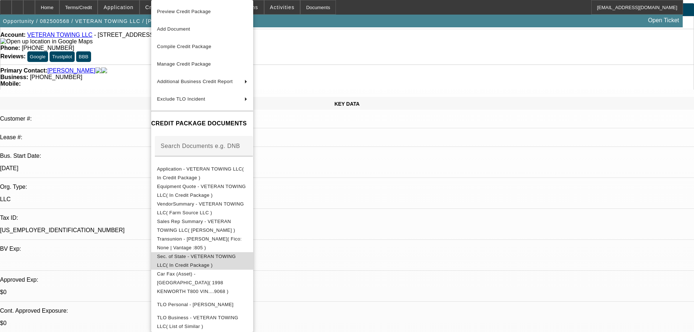
click at [230, 255] on span "Sec. of State - VETERAN TOWING LLC( In Credit Package )" at bounding box center [202, 260] width 90 height 17
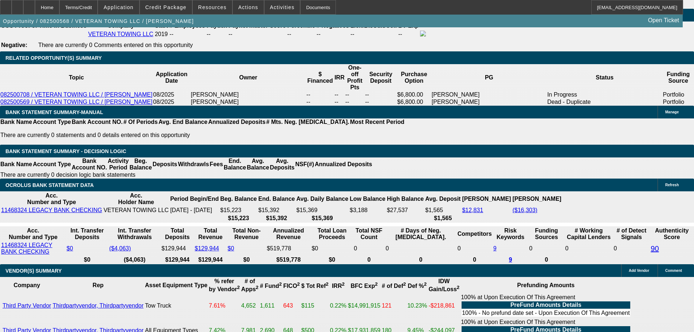
scroll to position [1044, 0]
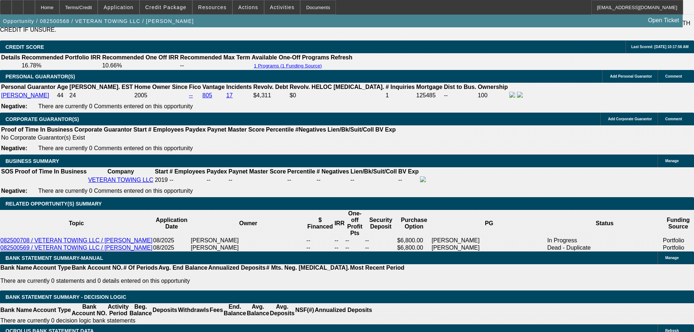
select select "0"
select select "3"
select select "0"
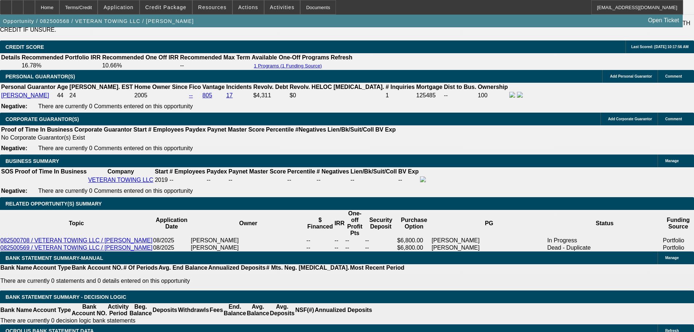
select select "6"
select select "0.1"
select select "0"
select select "3"
select select "0"
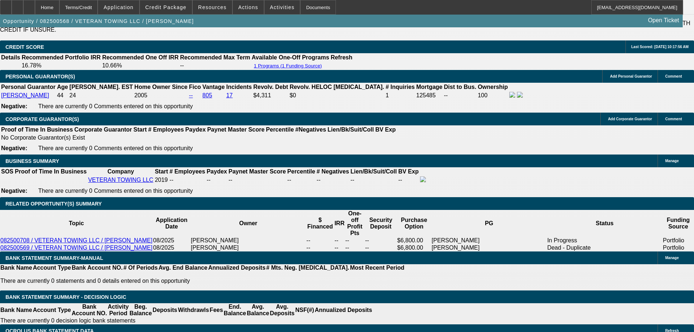
select select "6"
select select "0"
select select "3"
select select "0"
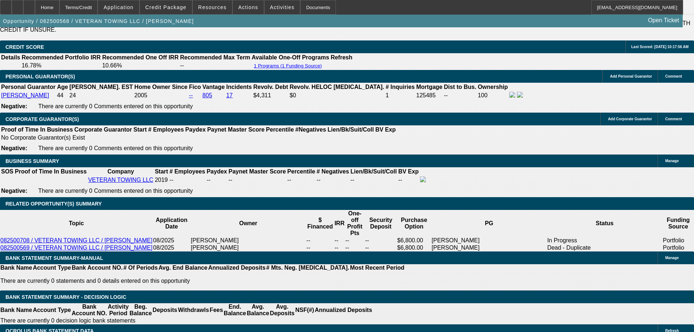
select select "6"
select select "0"
select select "3"
select select "0"
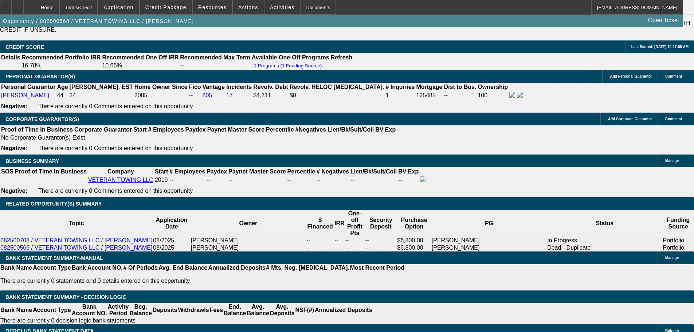
select select "6"
select select "0"
select select "3"
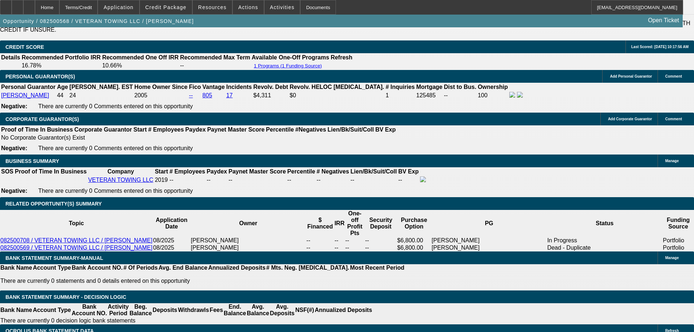
select select "0"
select select "6"
select select "0"
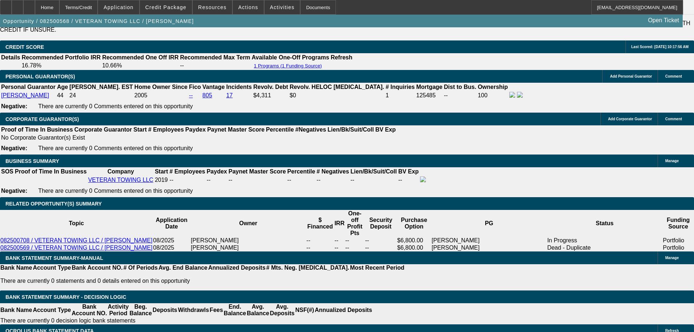
select select "6"
select select "0"
select select "6"
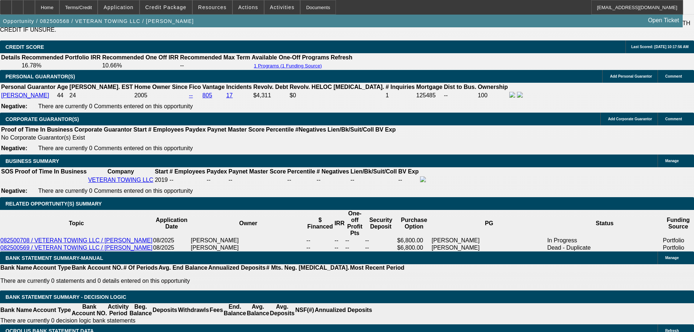
select select "0"
select select "6"
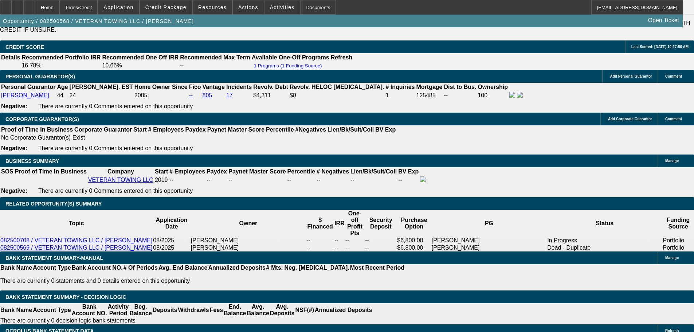
select select "0"
select select "2"
select select "0"
select select "6"
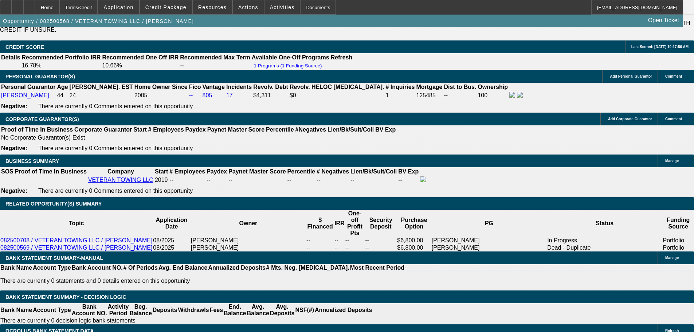
select select "0"
select select "3"
select select "0"
select select "6"
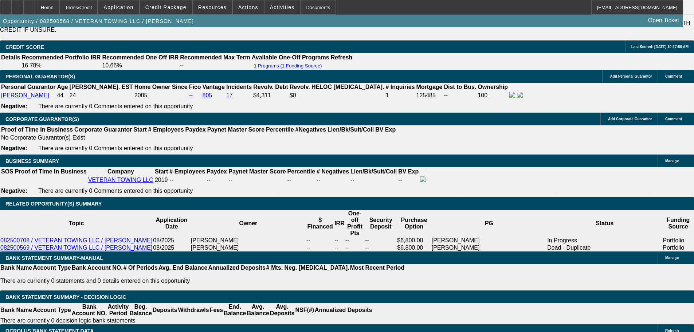
select select "0"
select select "3"
select select "0"
select select "6"
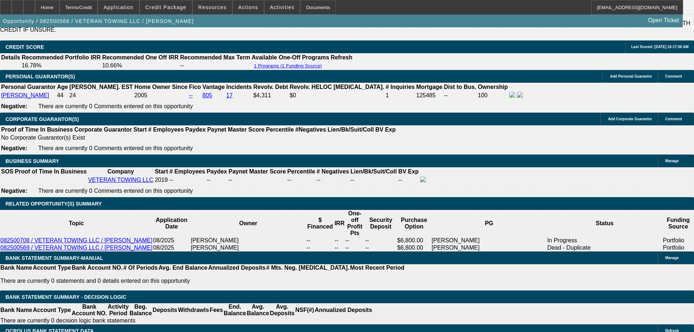
select select "0"
select select "2"
select select "0"
select select "6"
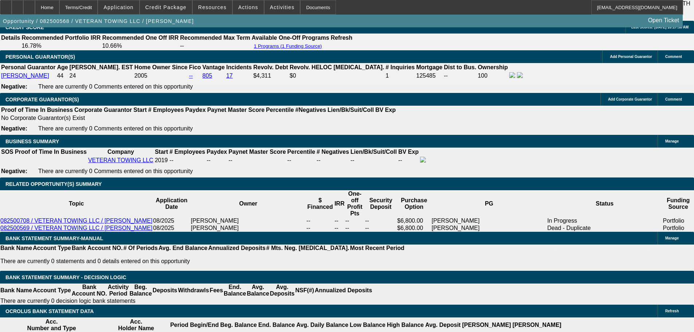
scroll to position [1081, 0]
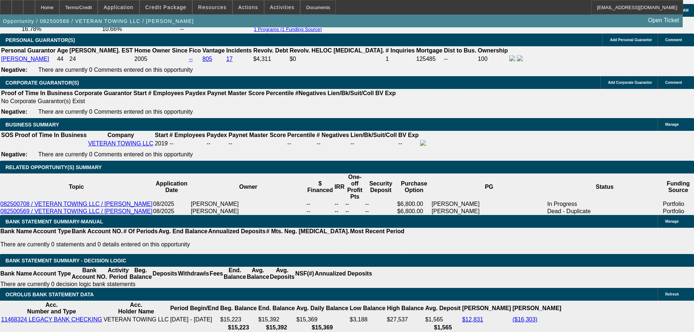
select select "0.1"
type input "$15,000.00"
type input "UNKNOWN"
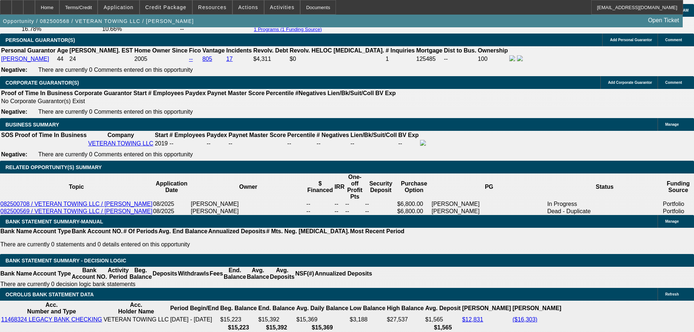
type input "$3,003.00"
type input "$6,006.00"
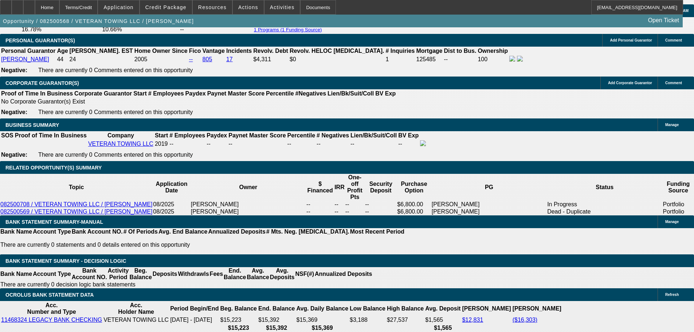
scroll to position [1166, 0]
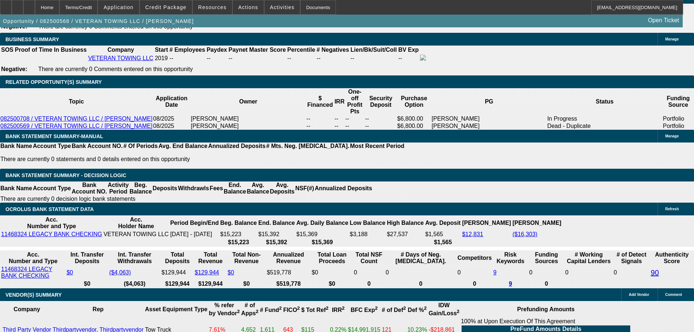
drag, startPoint x: 157, startPoint y: 148, endPoint x: 232, endPoint y: 138, distance: 75.8
type input "15"
type input "$2,307.66"
type input "$4,615.32"
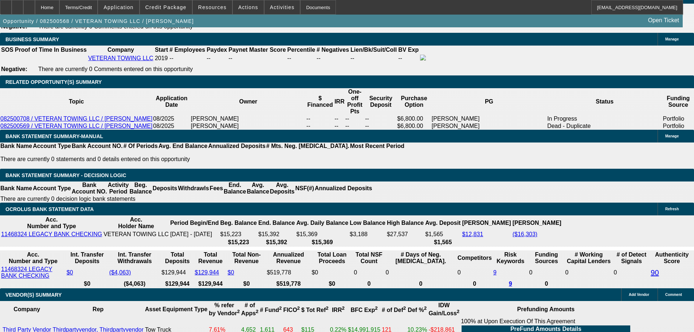
type input "$3,211.64"
type input "$6,423.28"
type input "15"
drag, startPoint x: 107, startPoint y: 149, endPoint x: 185, endPoint y: 140, distance: 79.2
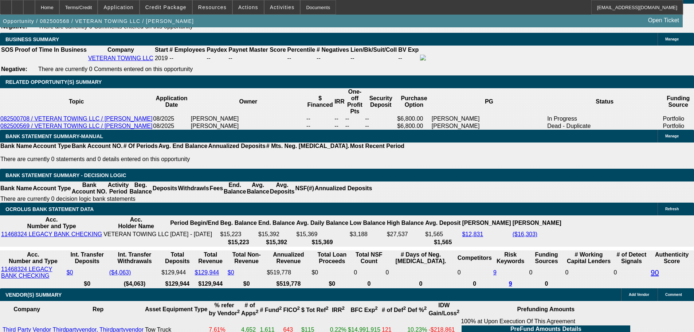
type input "32"
type input "$64.00"
type input "3225"
type input "15.2"
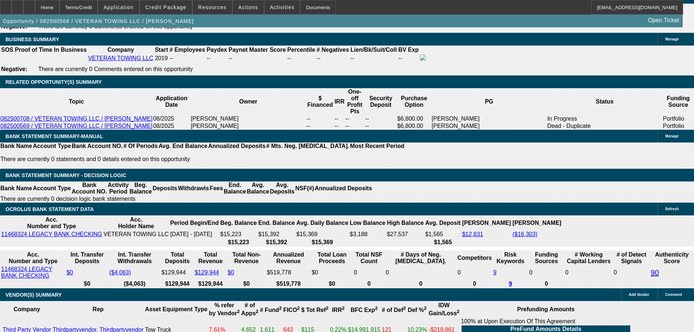
type input "$6,450.00"
type input "$3,225.00"
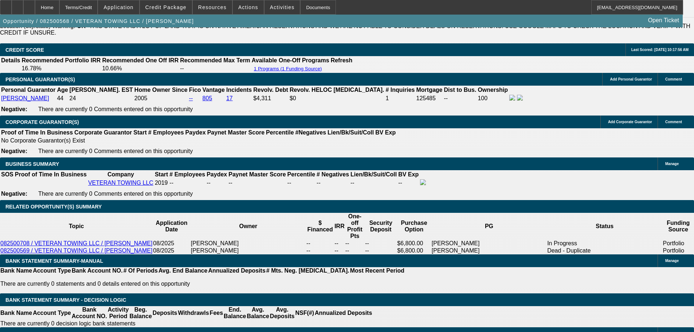
scroll to position [984, 0]
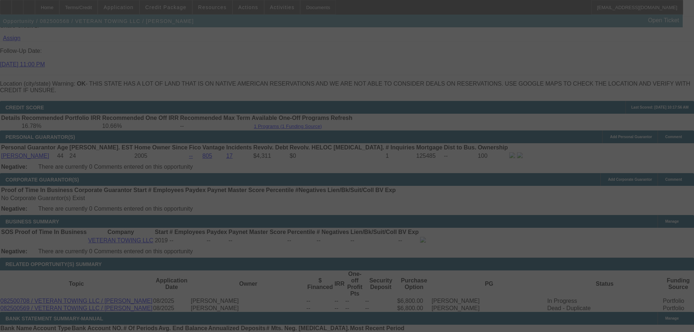
select select "0.1"
select select "2"
select select "0"
select select "6"
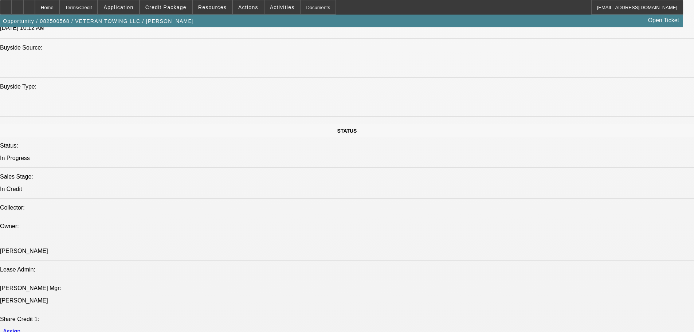
scroll to position [765, 0]
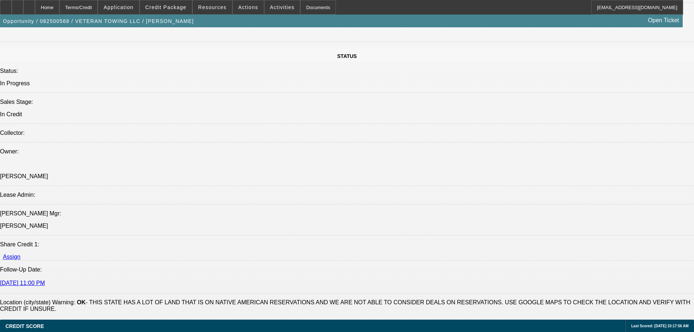
drag, startPoint x: 45, startPoint y: 4, endPoint x: 110, endPoint y: 80, distance: 100.5
click at [35, 4] on div at bounding box center [29, 7] width 12 height 15
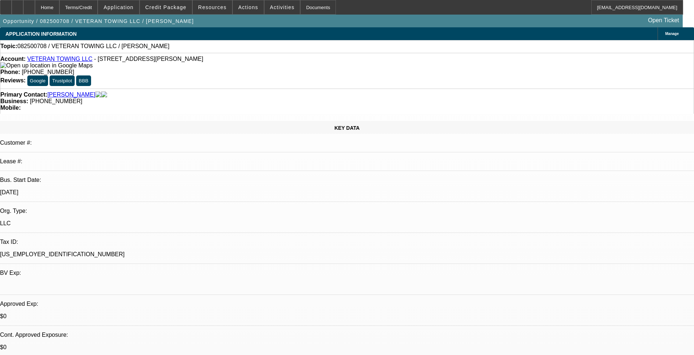
select select "0"
select select "2"
select select "0.1"
select select "4"
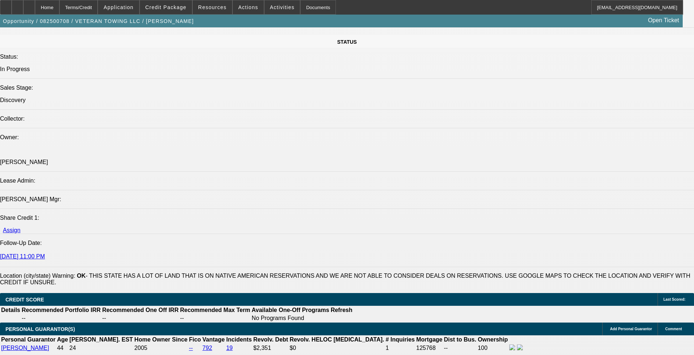
scroll to position [947, 0]
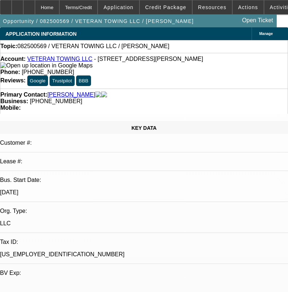
select select "0"
select select "2"
select select "0.1"
select select "4"
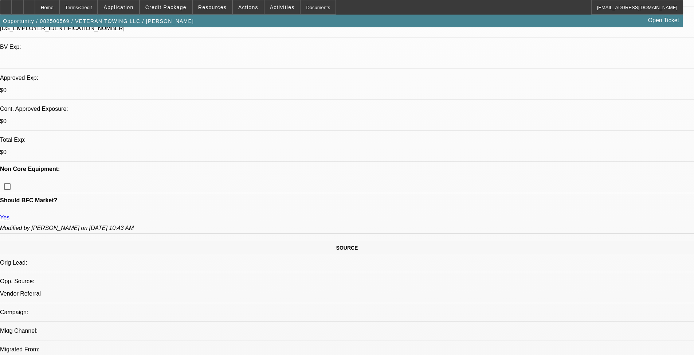
scroll to position [364, 0]
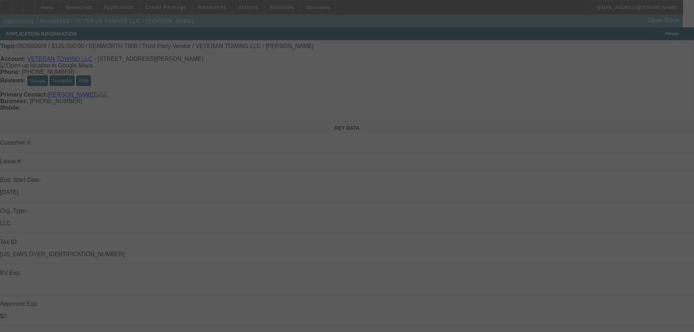
select select "0.1"
select select "2"
select select "0"
select select "6"
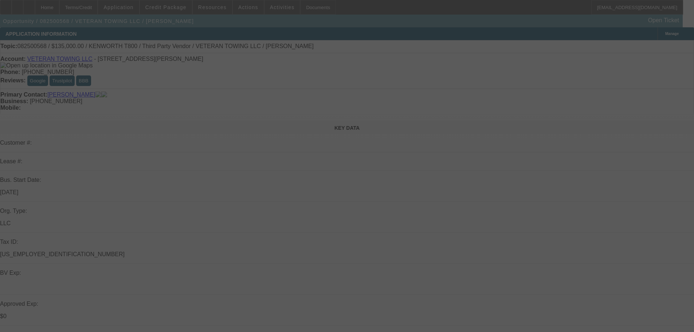
select select "0"
select select "3"
select select "0"
select select "6"
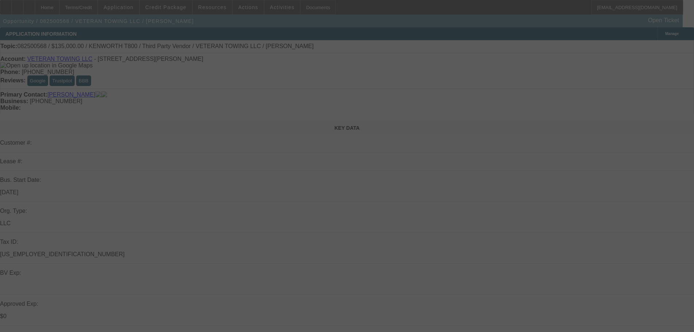
select select "0"
select select "3"
select select "0"
select select "6"
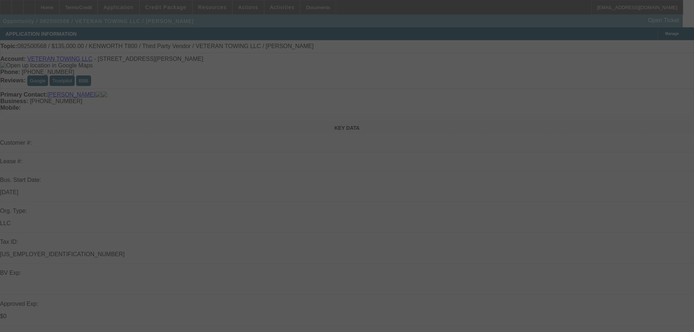
select select "0"
select select "2"
select select "0"
select select "6"
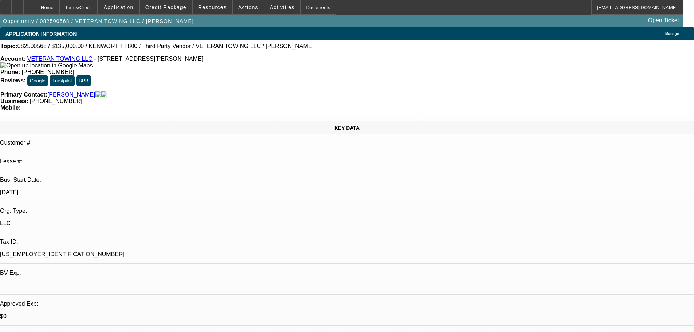
paste textarea "VERY OLD TRUCK; [DEMOGRAPHIC_DATA] TRUCK, DAMAGE TO BUMPER IN FRONT; PROBABLY U…"
type textarea "VERY OLD TRUCK; [DEMOGRAPHIC_DATA] TRUCK, DAMAGE TO BUMPER IN FRONT; PROBABLY U…"
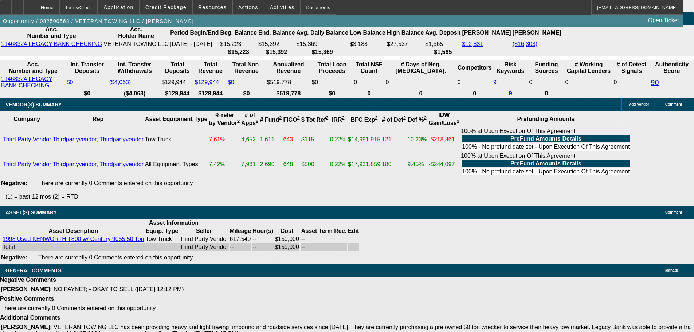
scroll to position [1494, 0]
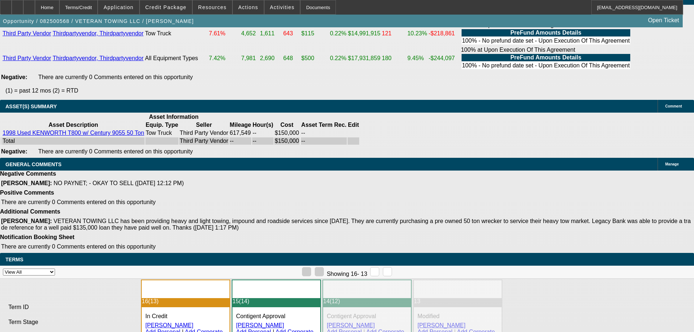
select select "3"
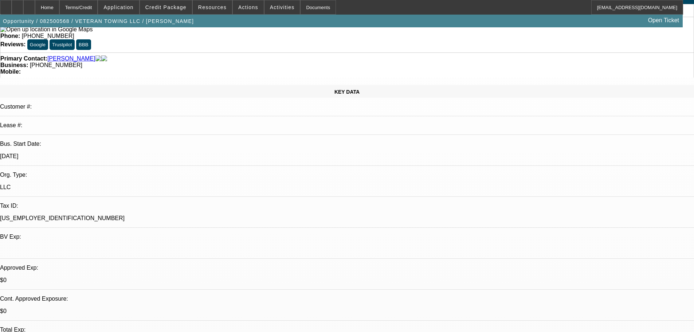
scroll to position [109, 0]
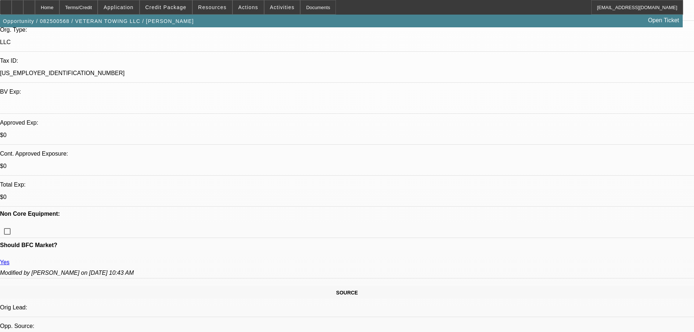
scroll to position [182, 0]
type textarea "APPROVED, GPS REQUIRED. CONTINGENT ON ACCEPTABLE INSPECTION."
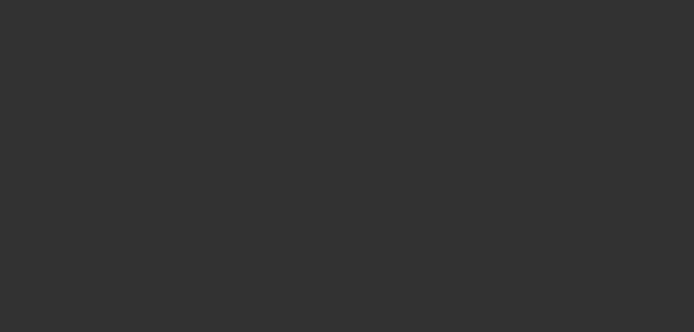
scroll to position [0, 0]
select select "0.1"
select select "2"
select select "0"
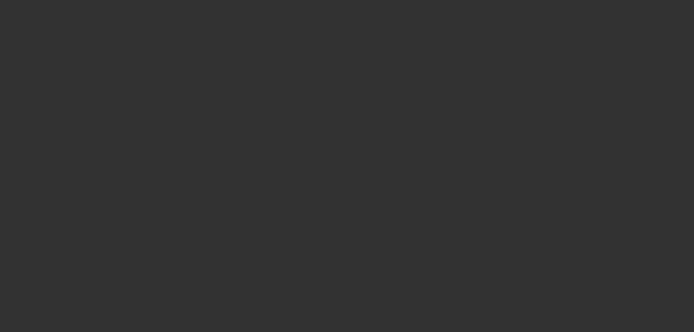
select select "6"
select select "0"
select select "3"
select select "0"
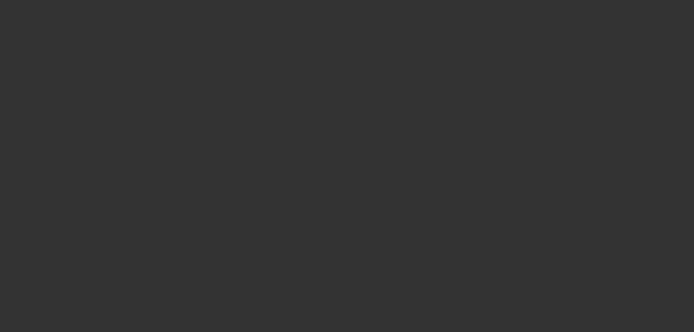
select select "6"
select select "0"
select select "3"
select select "0"
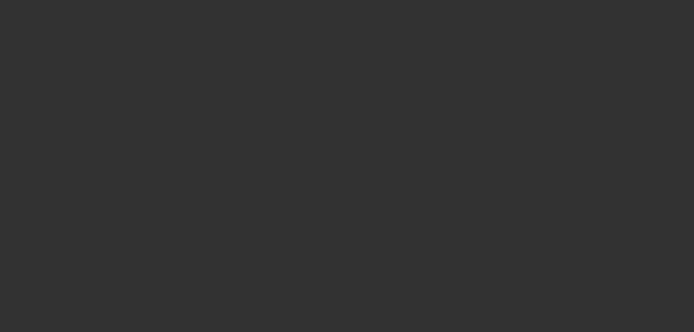
select select "6"
select select "0"
select select "2"
select select "0"
select select "6"
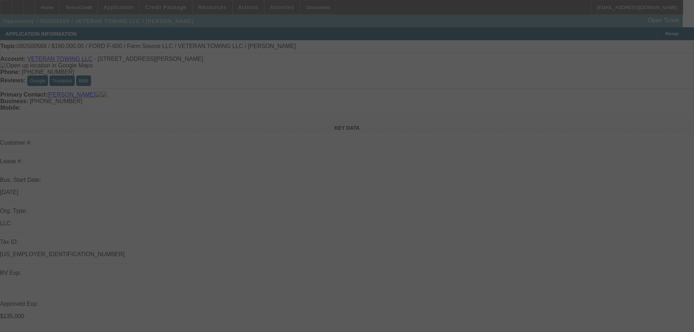
select select "0.1"
select select "2"
select select "0"
select select "6"
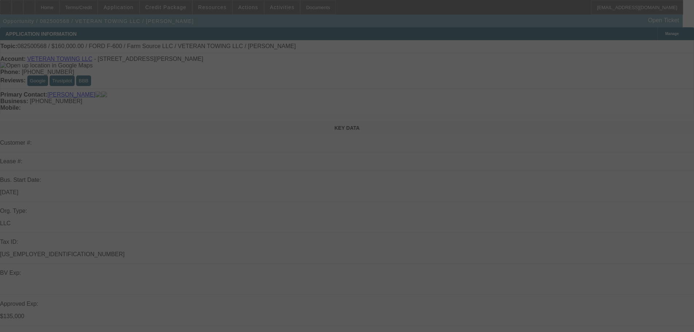
select select "0"
select select "3"
select select "0"
select select "6"
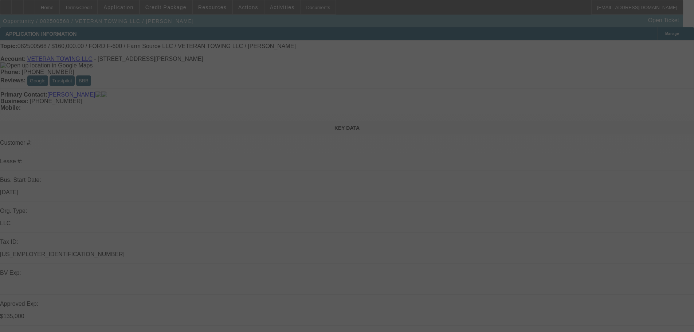
select select "0"
select select "3"
select select "0"
select select "6"
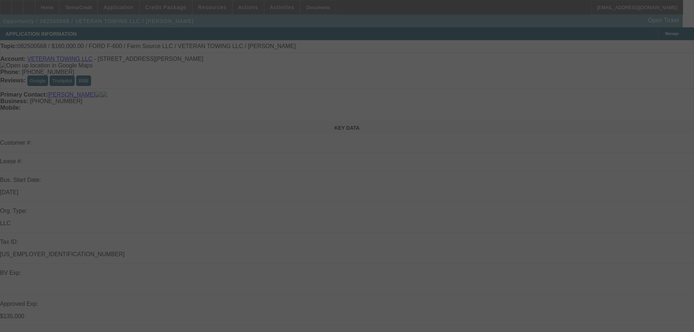
select select "0"
select select "2"
select select "0"
select select "6"
